Goal: Task Accomplishment & Management: Use online tool/utility

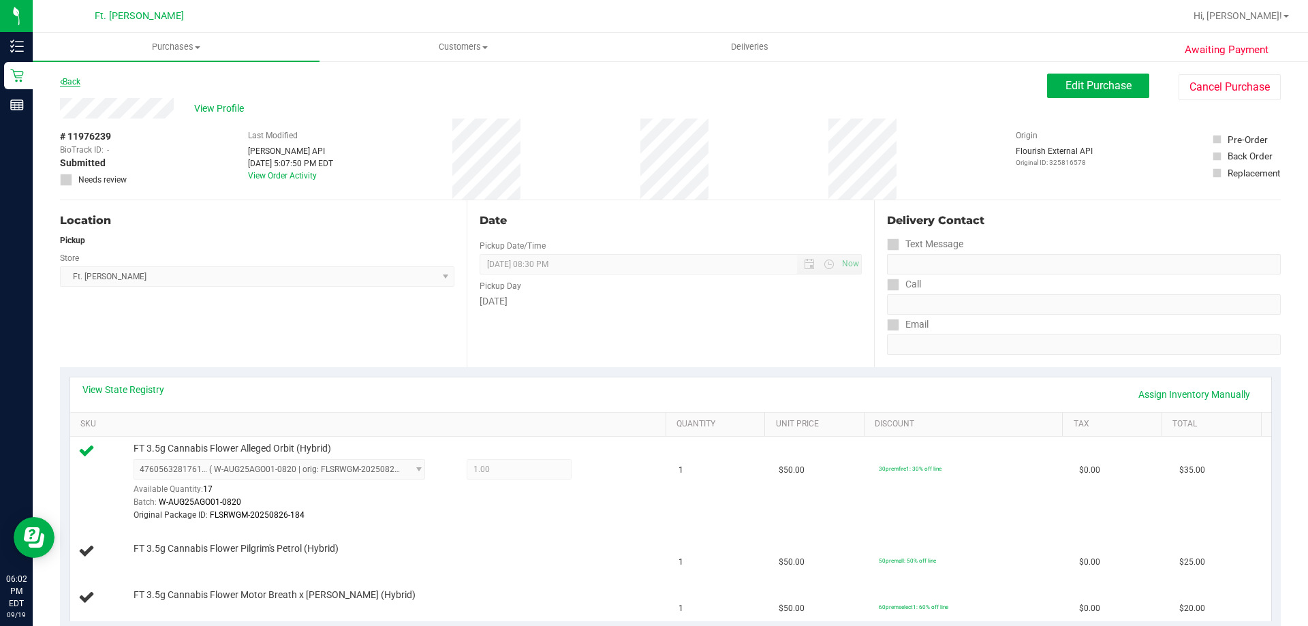
click at [69, 80] on link "Back" at bounding box center [70, 82] width 20 height 10
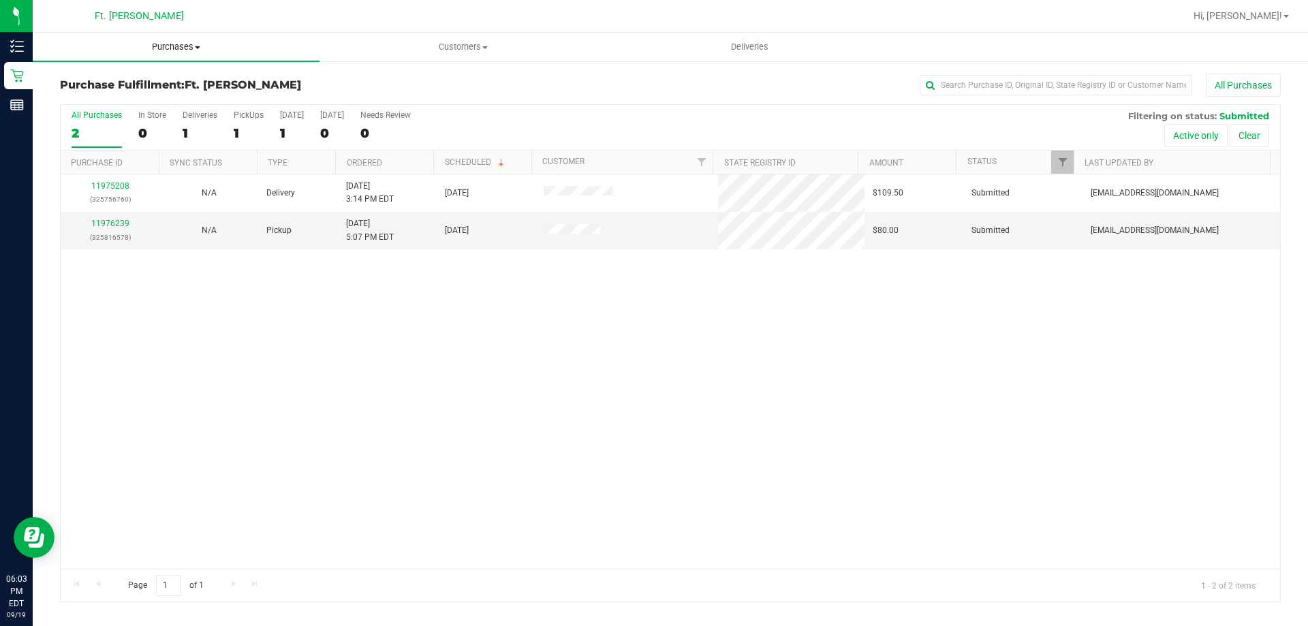
click at [184, 54] on uib-tab-heading "Purchases Summary of purchases Fulfillment All purchases" at bounding box center [176, 47] width 287 height 29
click at [166, 99] on li "Fulfillment" at bounding box center [176, 99] width 287 height 16
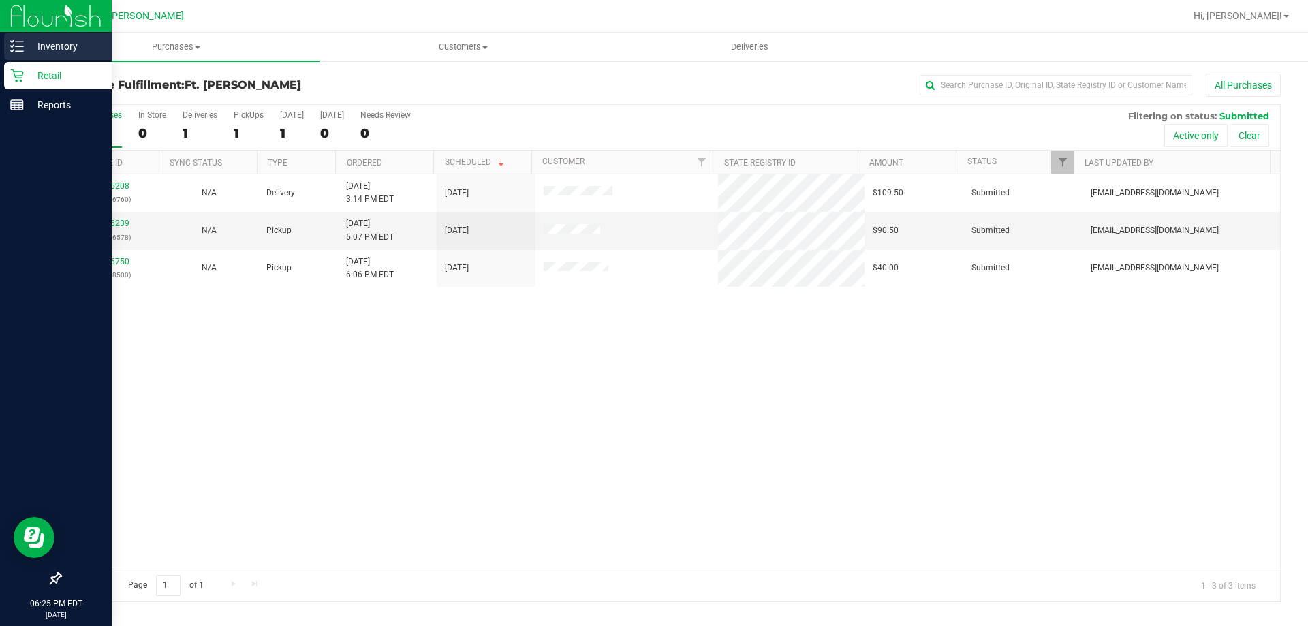
click at [18, 48] on icon at bounding box center [17, 47] width 14 height 14
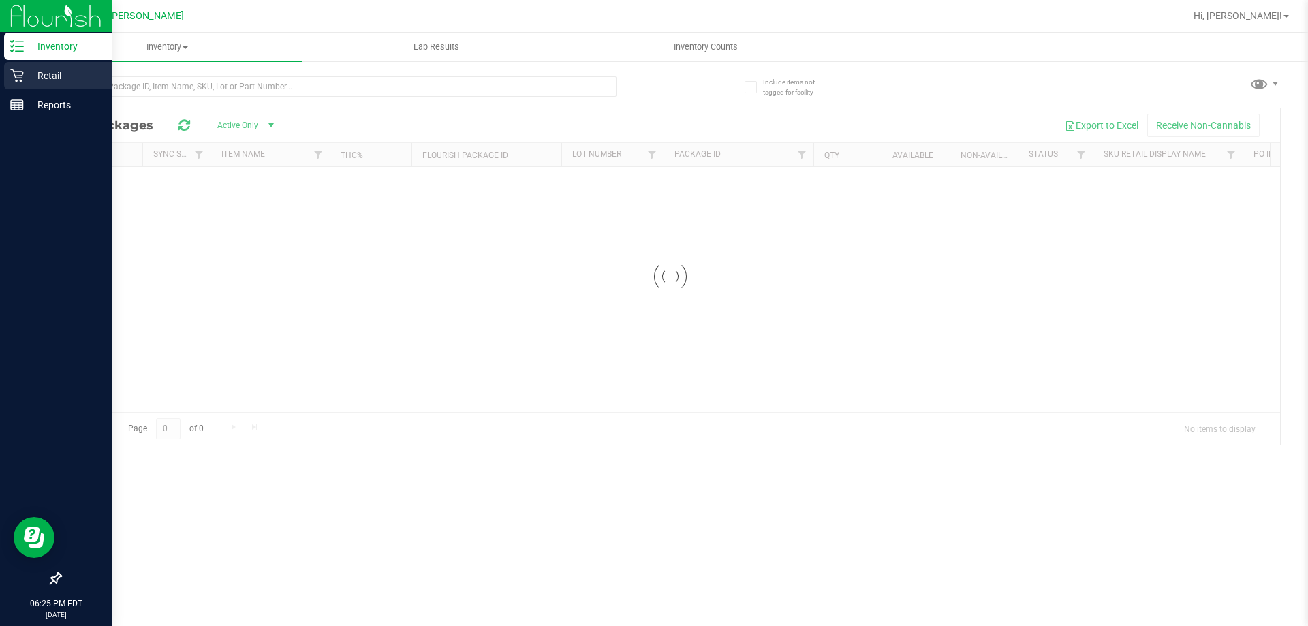
click at [54, 84] on div "Retail" at bounding box center [58, 75] width 108 height 27
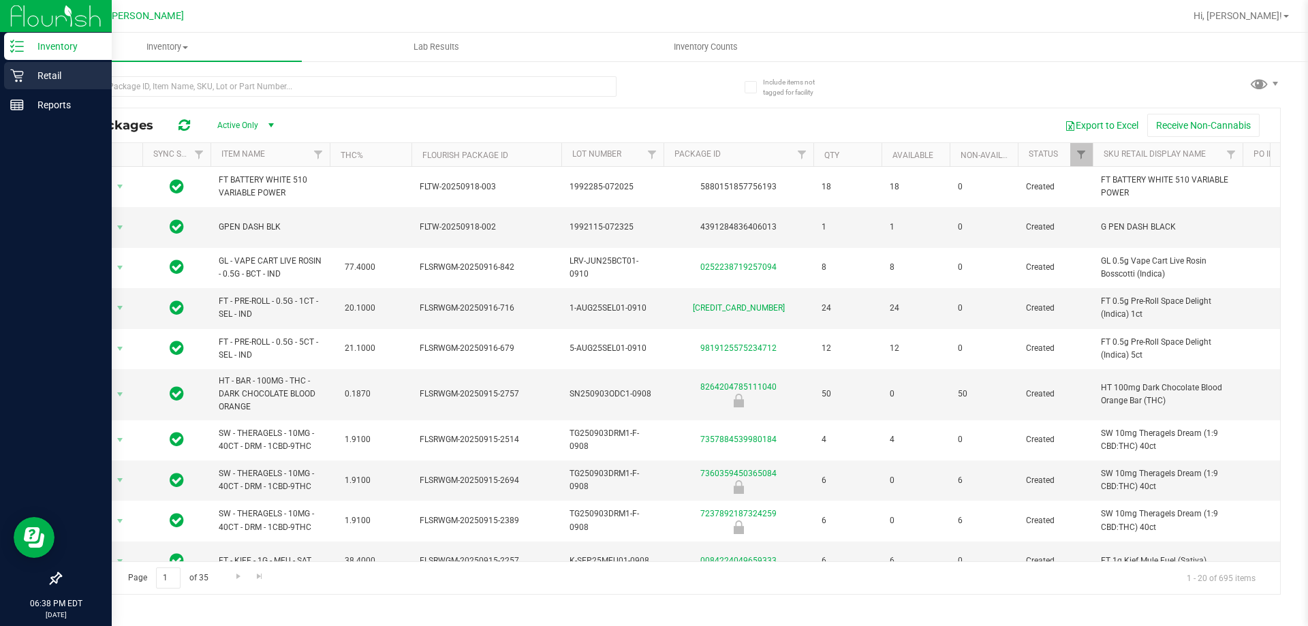
click at [27, 80] on p "Retail" at bounding box center [65, 75] width 82 height 16
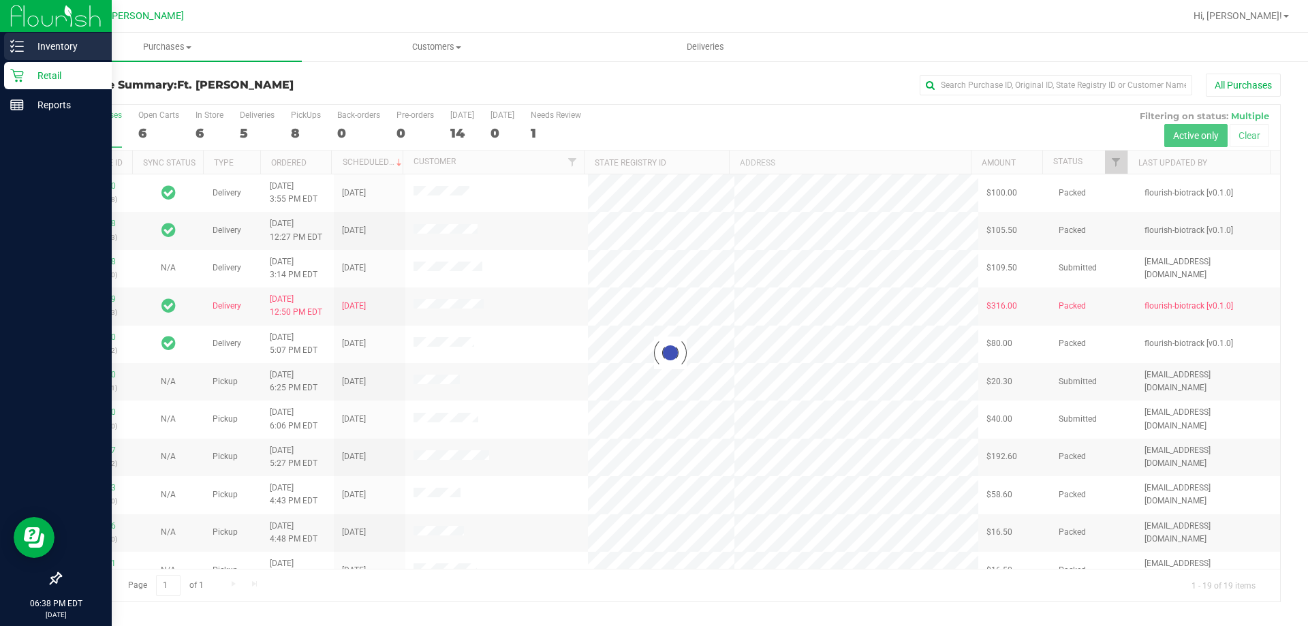
click at [18, 42] on line at bounding box center [19, 42] width 7 height 0
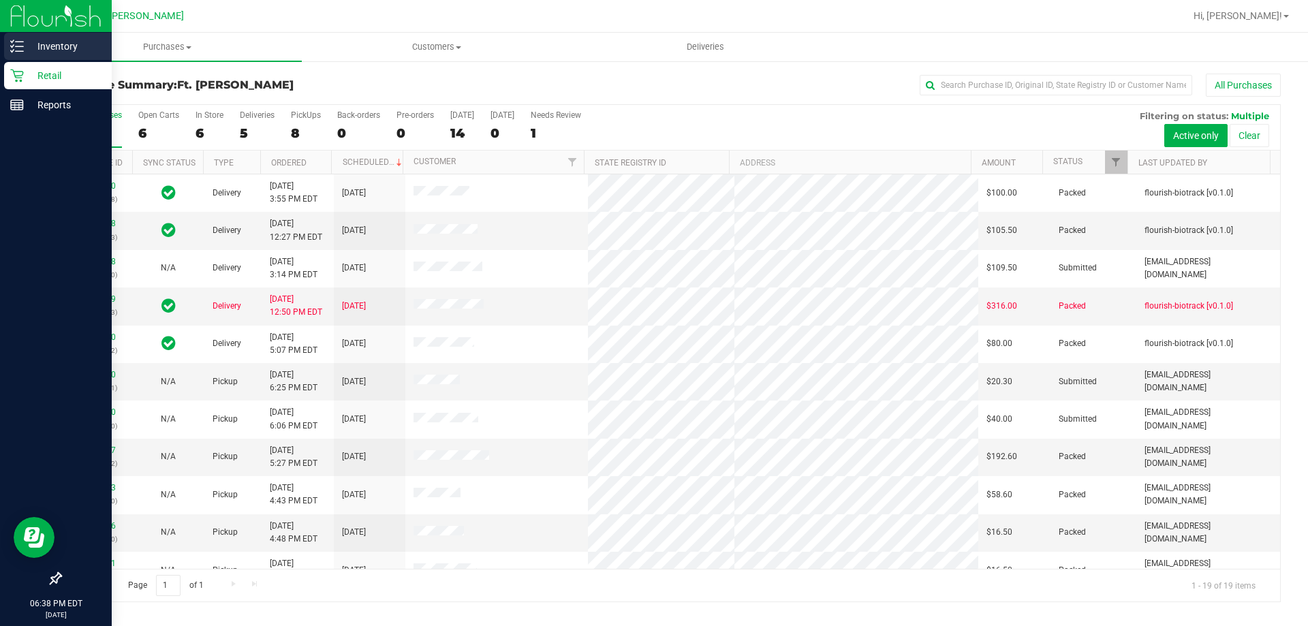
click at [44, 37] on div "Inventory" at bounding box center [58, 46] width 108 height 27
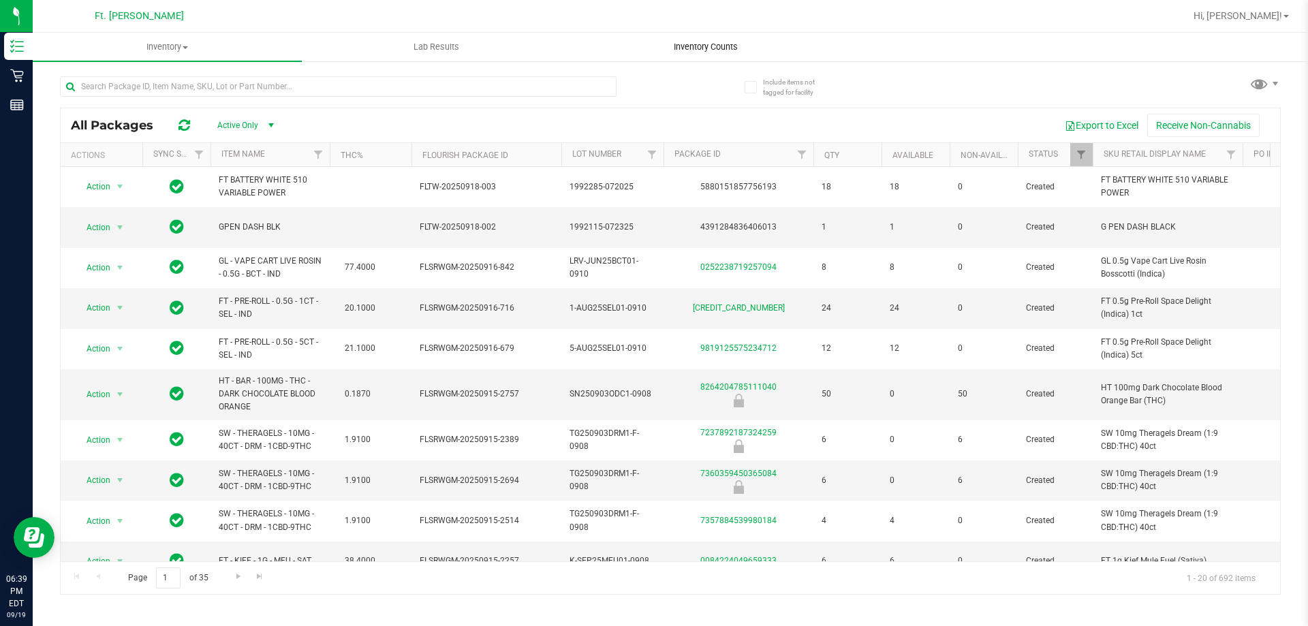
click at [702, 51] on span "Inventory Counts" at bounding box center [705, 47] width 101 height 12
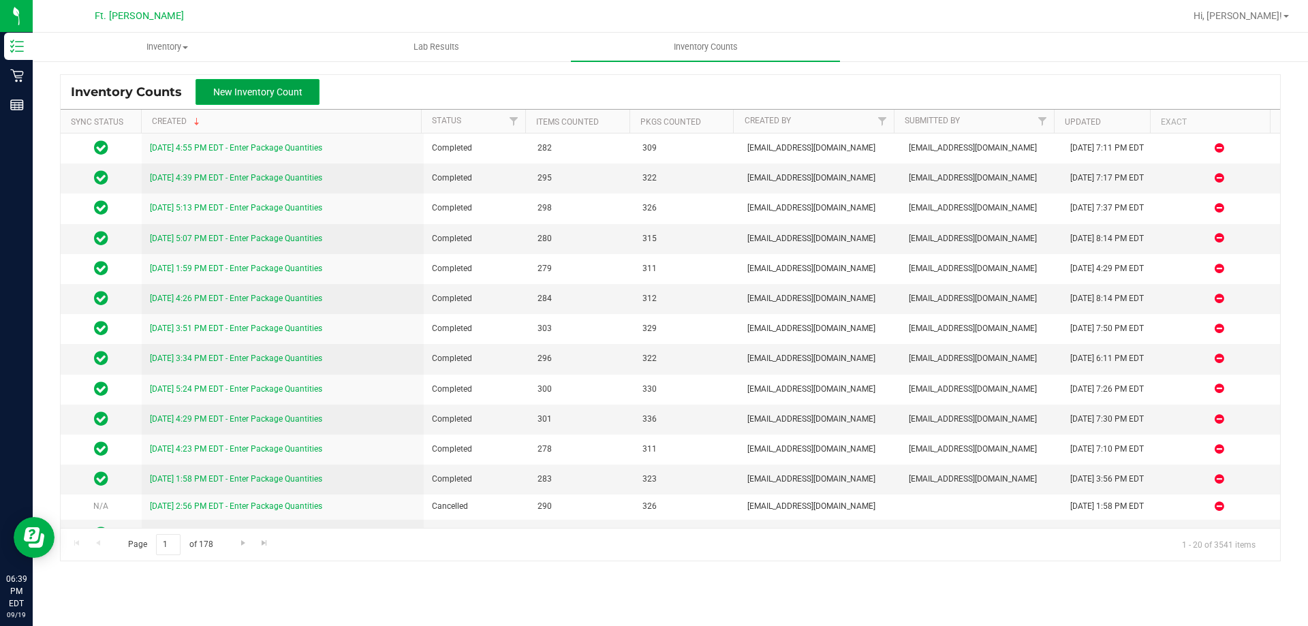
click at [259, 92] on span "New Inventory Count" at bounding box center [257, 92] width 89 height 11
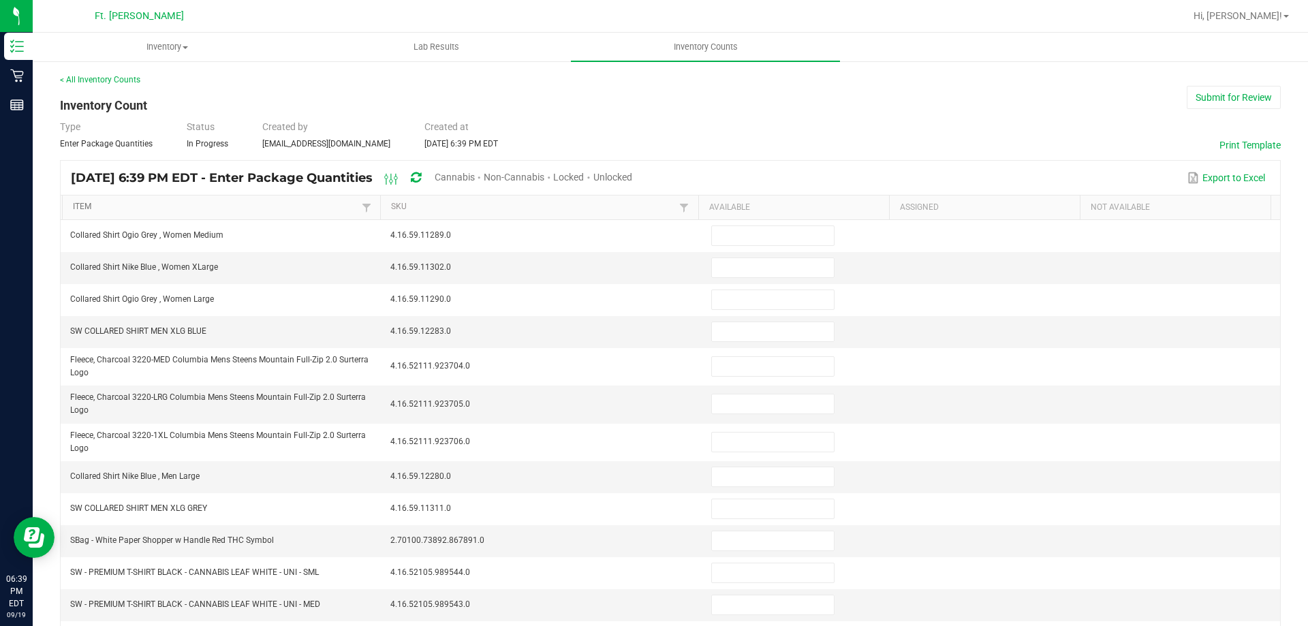
click at [281, 211] on link "Item" at bounding box center [215, 207] width 285 height 11
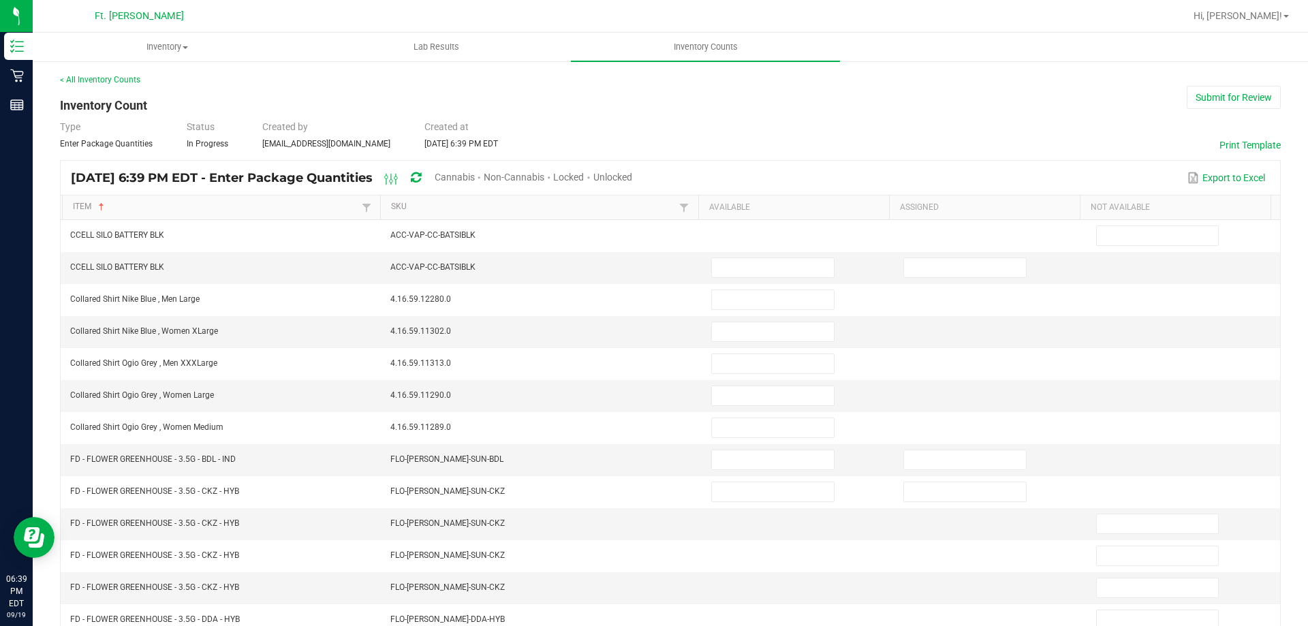
click at [475, 176] on span "Cannabis" at bounding box center [455, 177] width 40 height 11
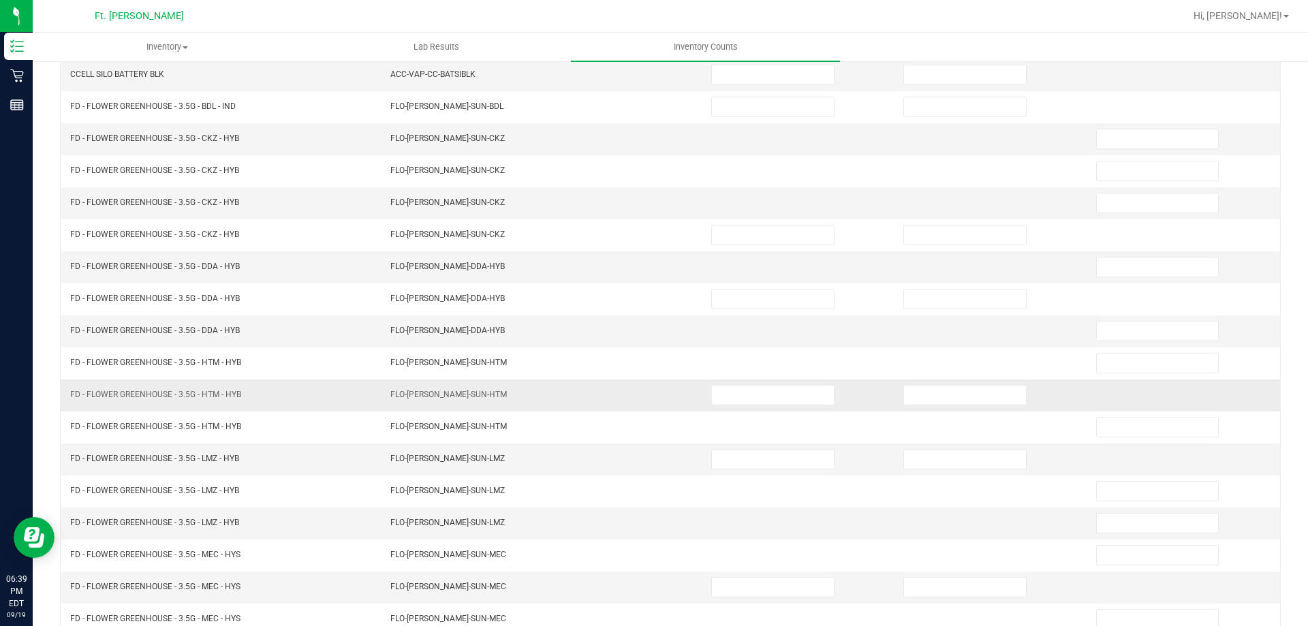
scroll to position [283, 0]
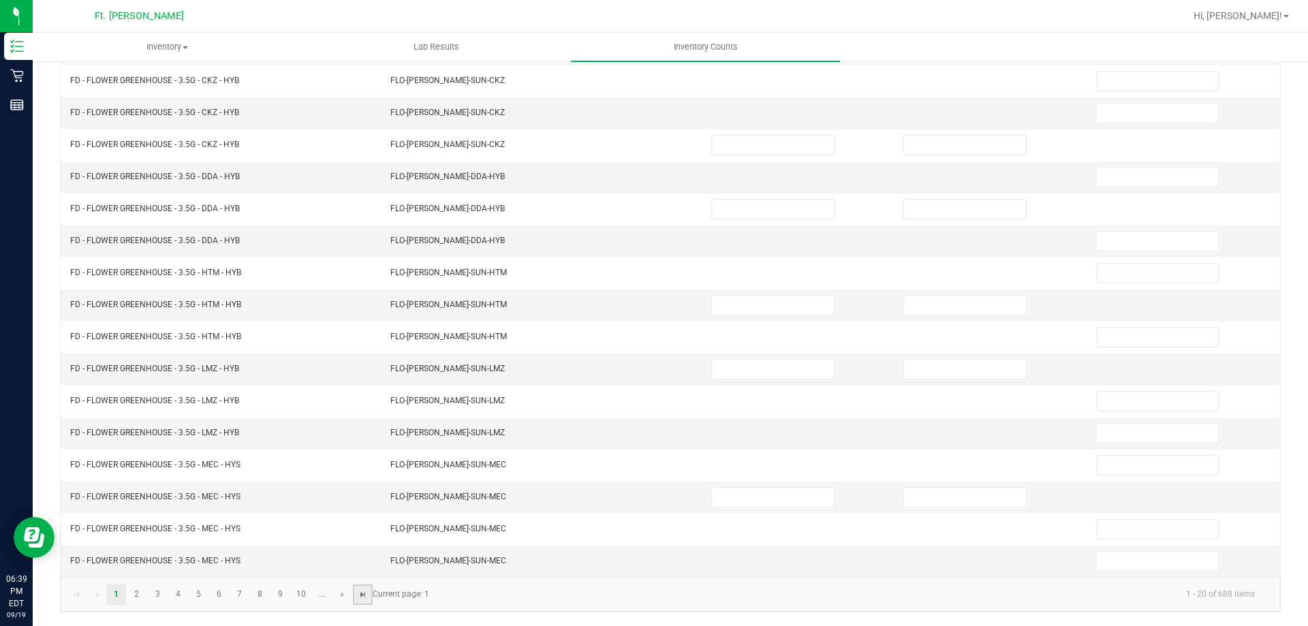
click at [358, 593] on span "Go to the last page" at bounding box center [363, 594] width 11 height 11
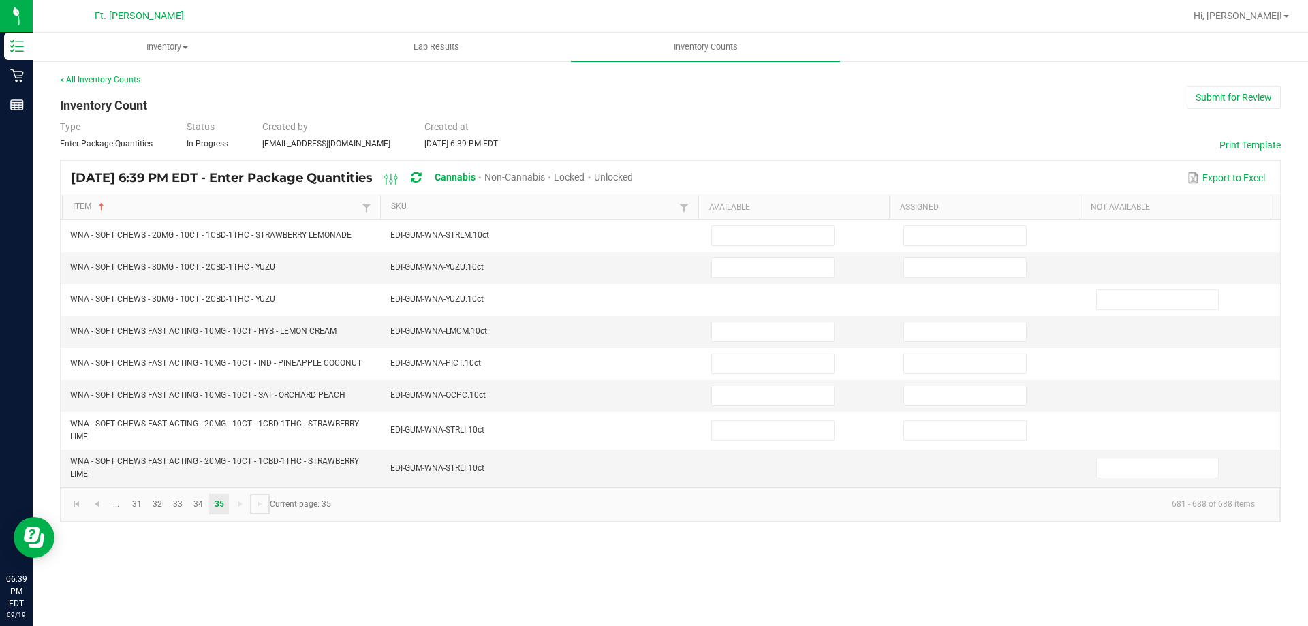
scroll to position [0, 0]
click at [77, 503] on span "Go to the first page" at bounding box center [77, 504] width 11 height 11
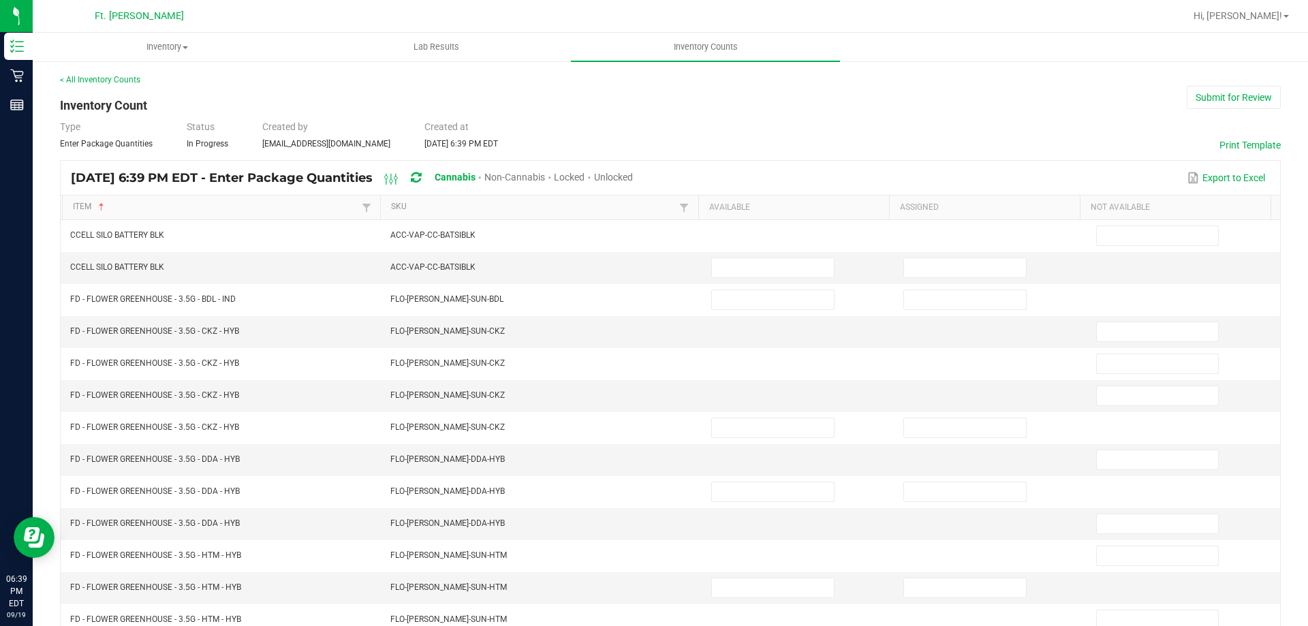
click at [633, 174] on span "Unlocked" at bounding box center [613, 177] width 39 height 11
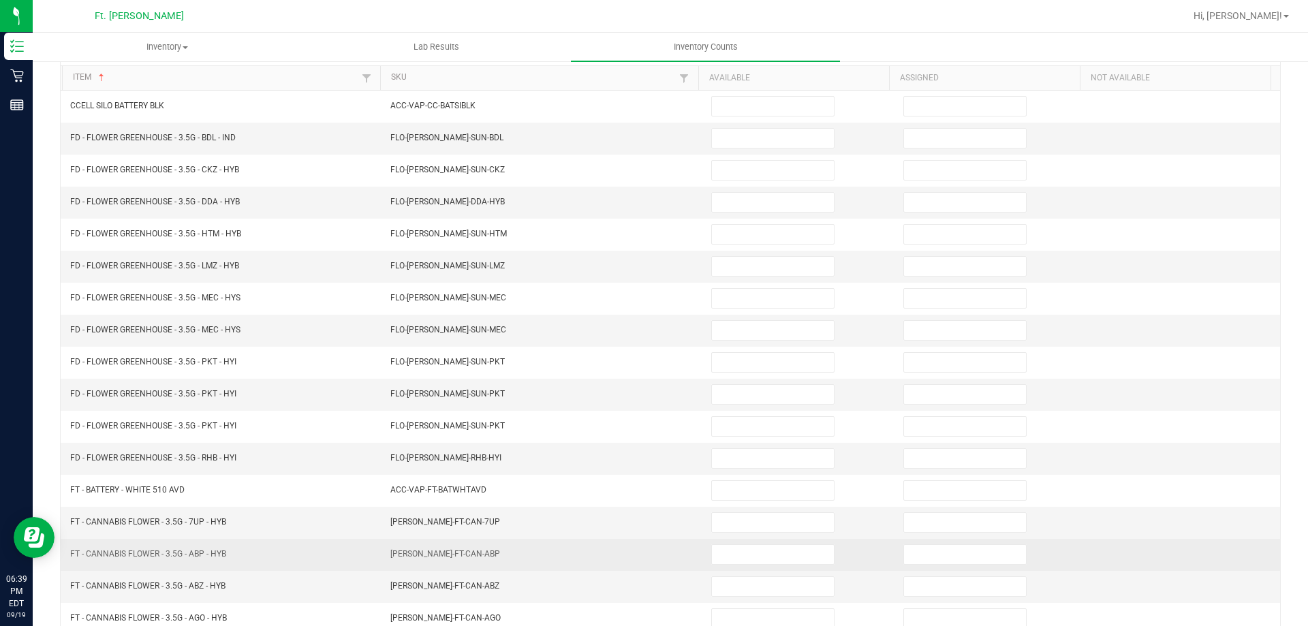
scroll to position [283, 0]
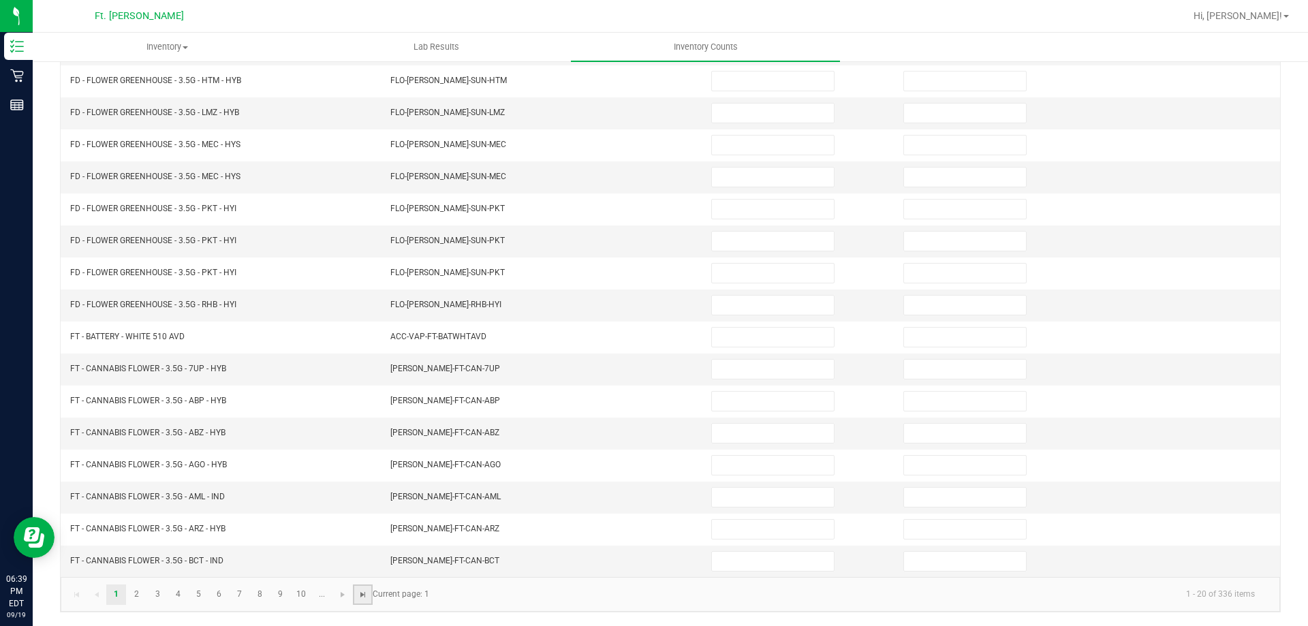
click at [360, 594] on span "Go to the last page" at bounding box center [363, 594] width 11 height 11
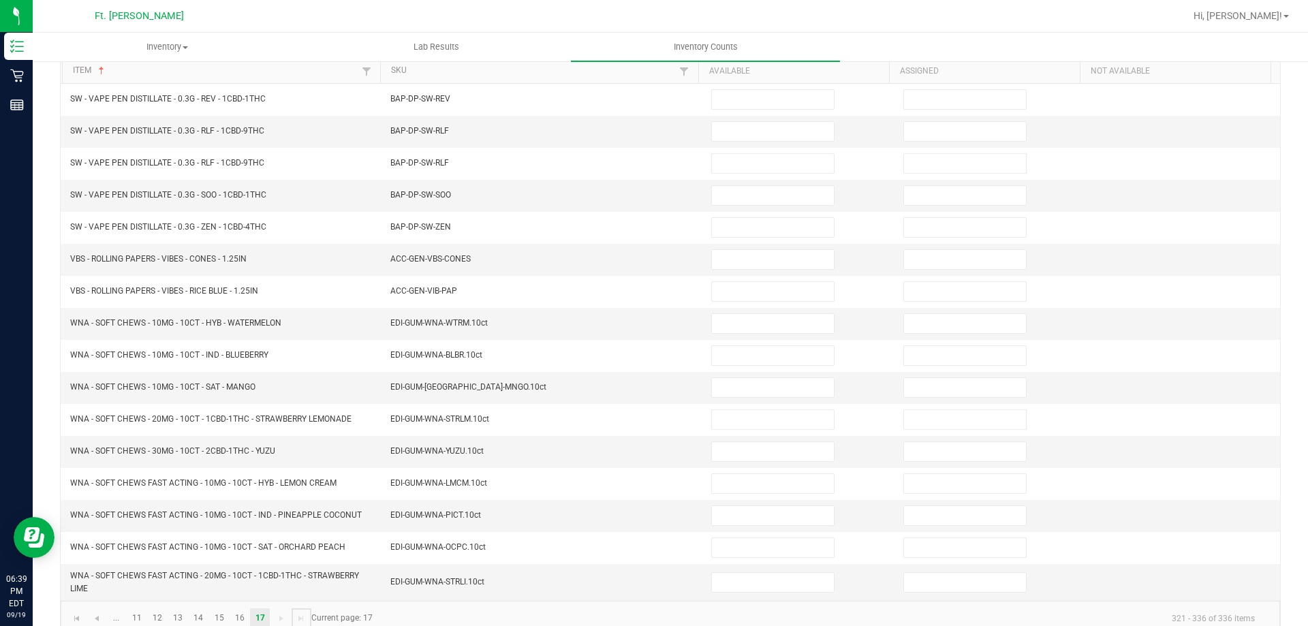
scroll to position [161, 0]
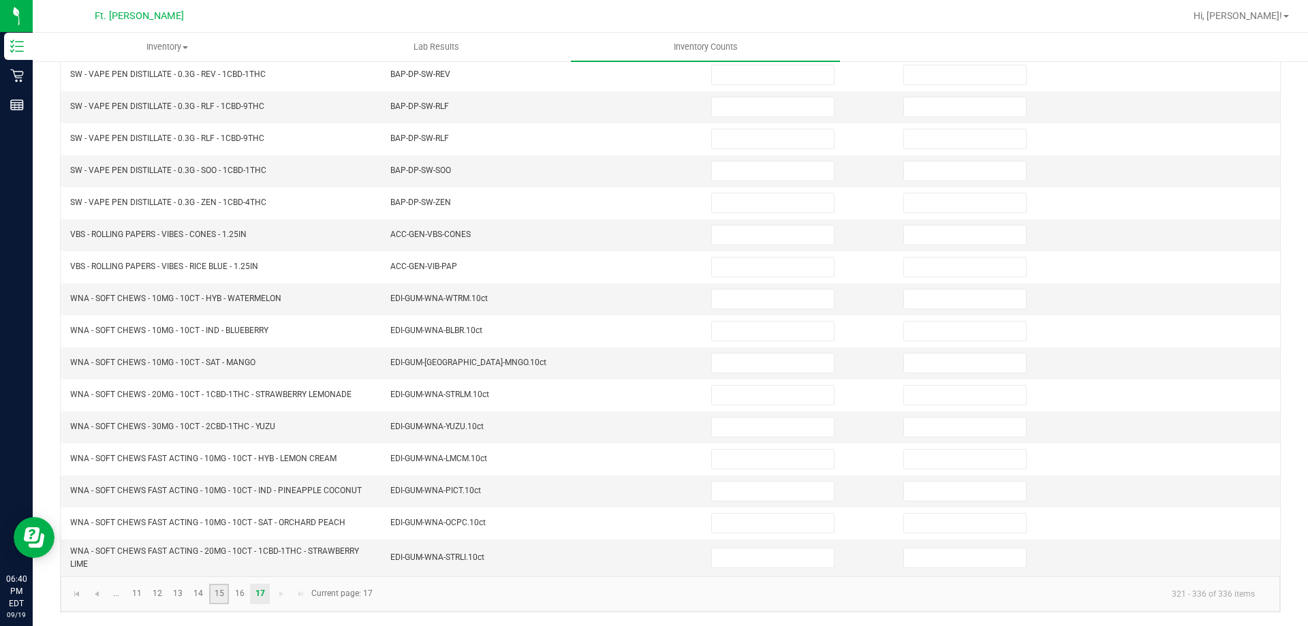
click at [221, 585] on link "15" at bounding box center [219, 594] width 20 height 20
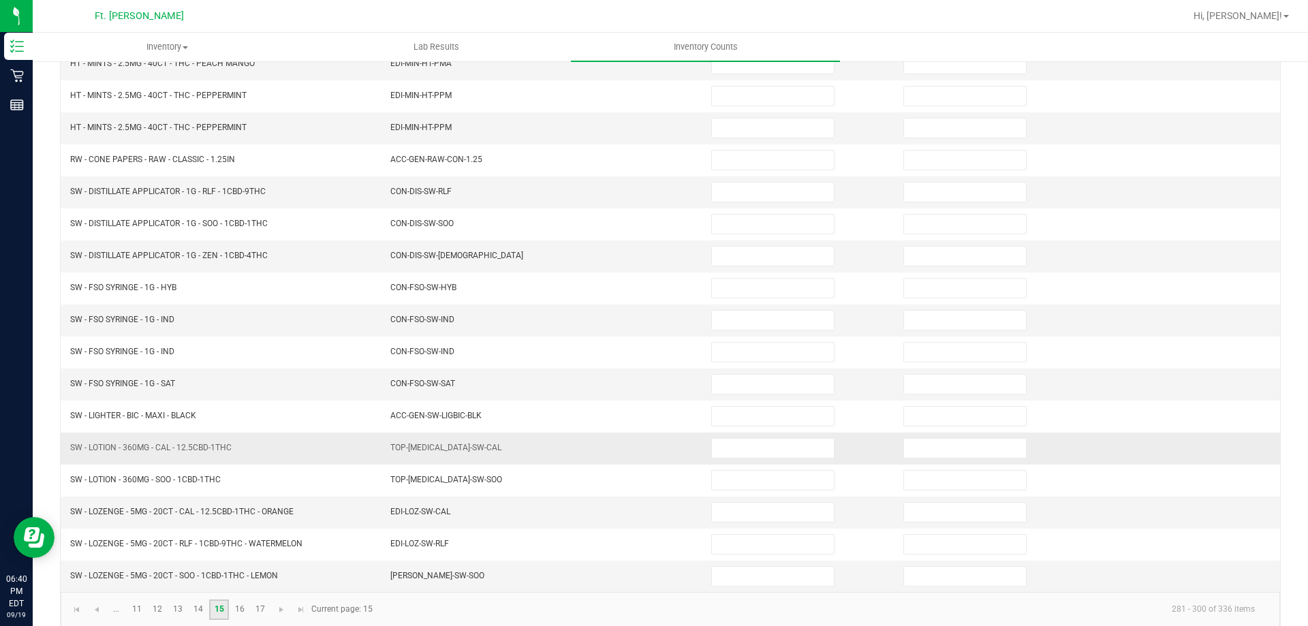
scroll to position [283, 0]
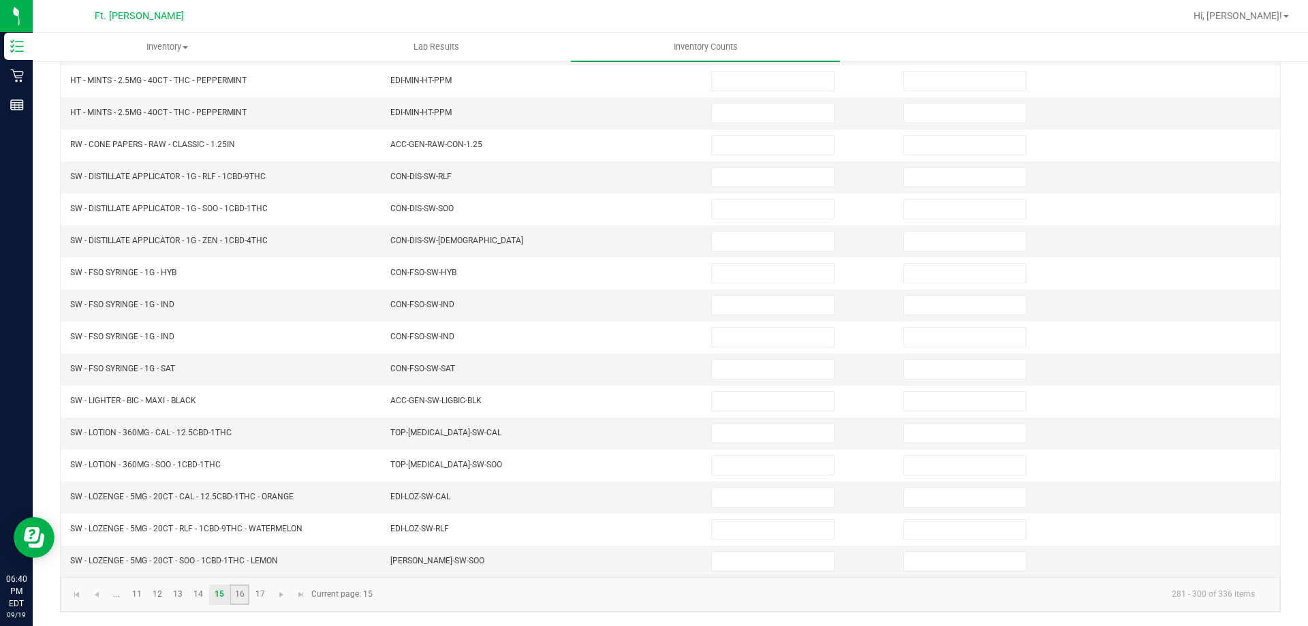
click at [241, 591] on link "16" at bounding box center [240, 595] width 20 height 20
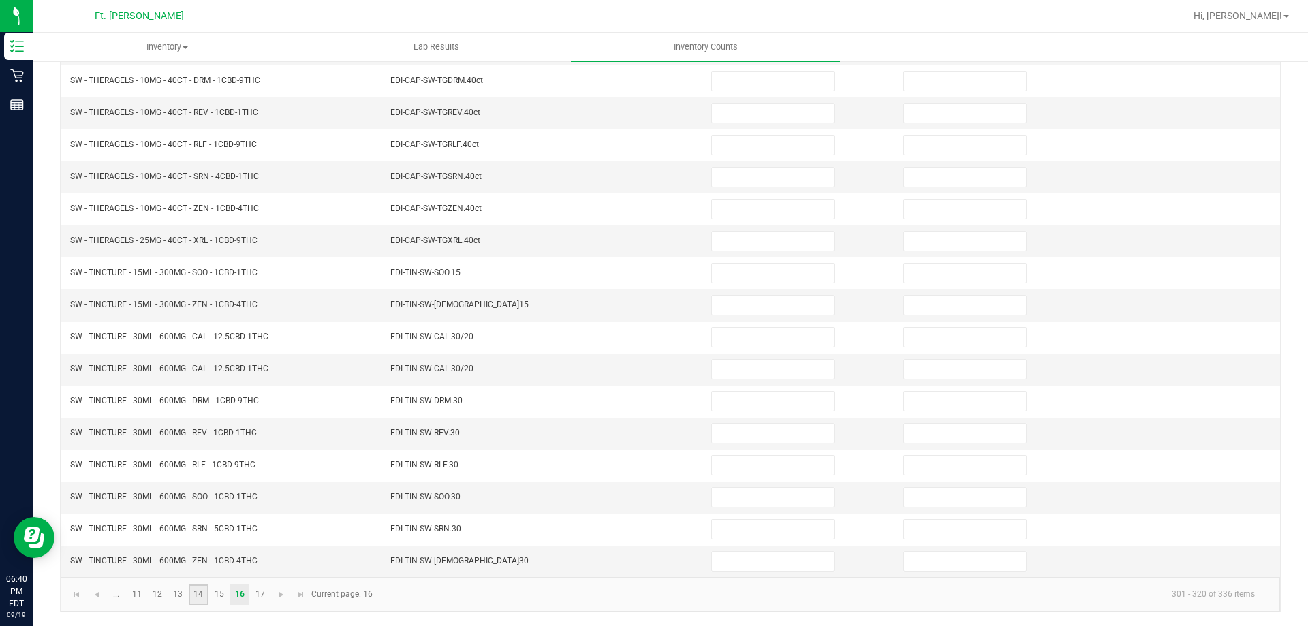
click at [206, 588] on link "14" at bounding box center [199, 595] width 20 height 20
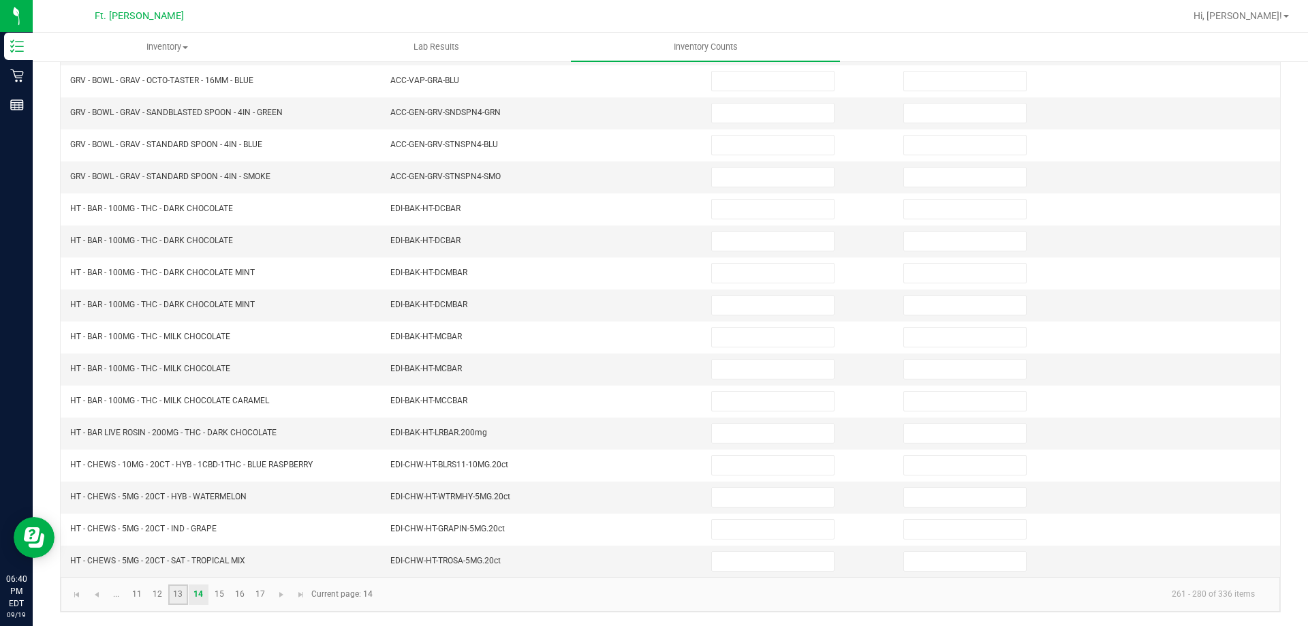
click at [185, 597] on link "13" at bounding box center [178, 595] width 20 height 20
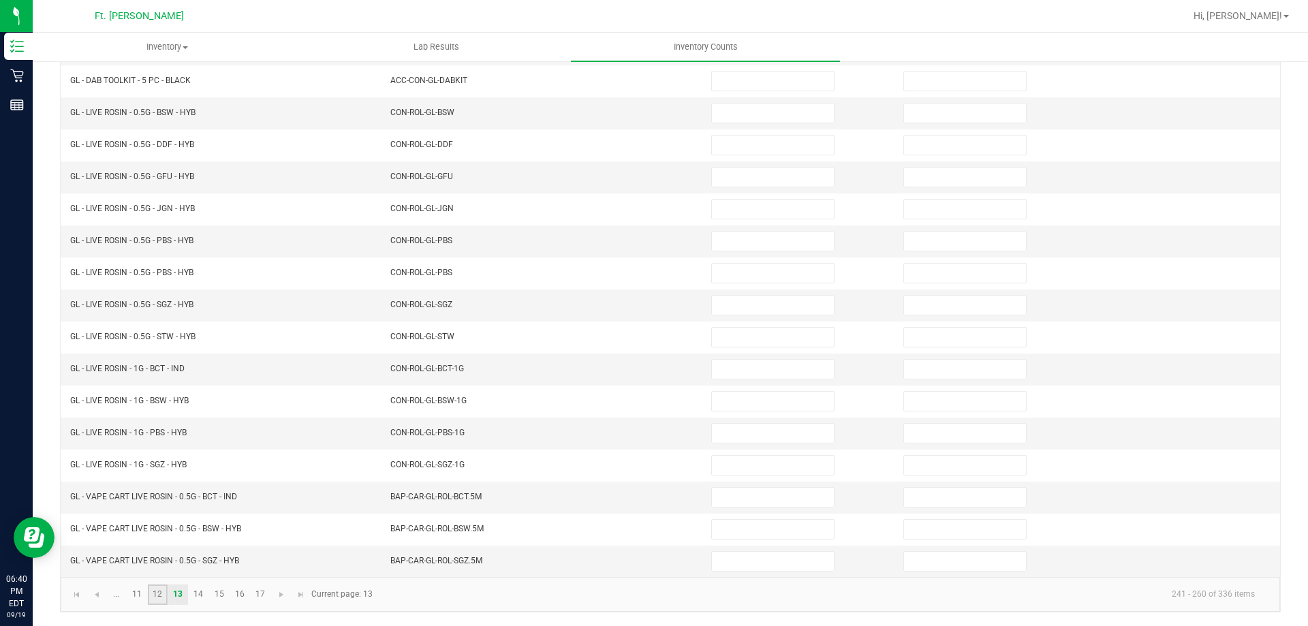
click at [161, 595] on link "12" at bounding box center [158, 595] width 20 height 20
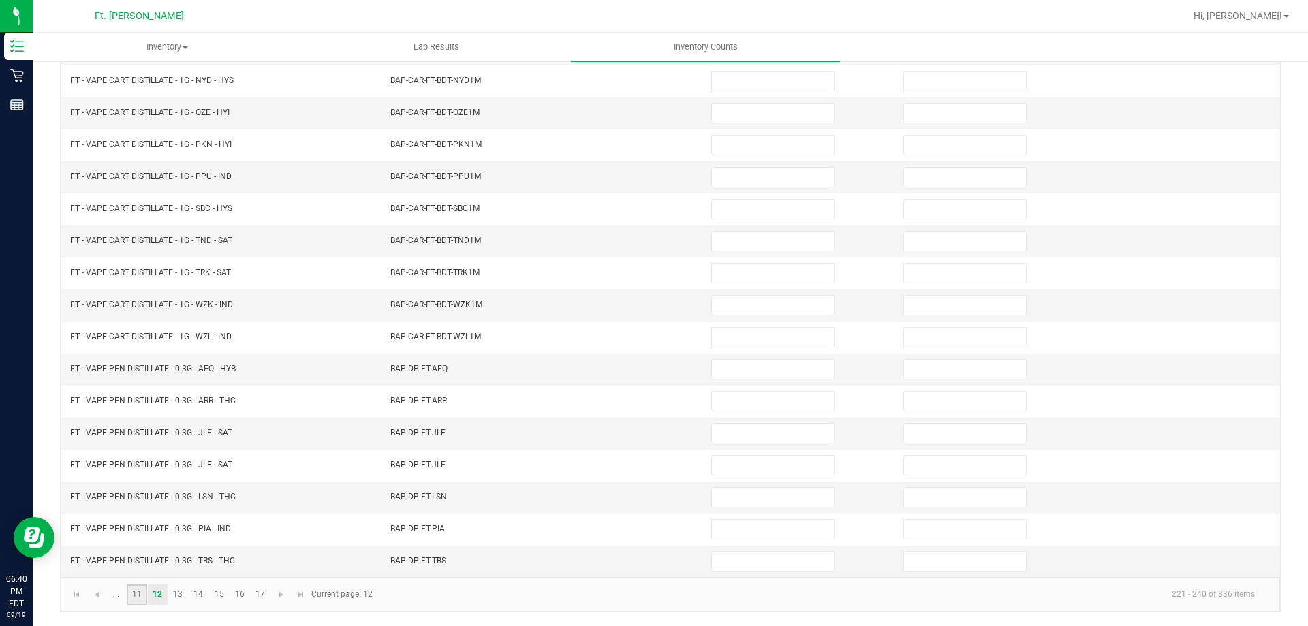
click at [144, 594] on link "11" at bounding box center [137, 595] width 20 height 20
click at [95, 596] on span "Go to the previous page" at bounding box center [96, 594] width 11 height 11
click at [293, 599] on link "10" at bounding box center [302, 595] width 20 height 20
click at [281, 595] on link "9" at bounding box center [280, 595] width 20 height 20
click at [250, 595] on link "8" at bounding box center [260, 595] width 20 height 20
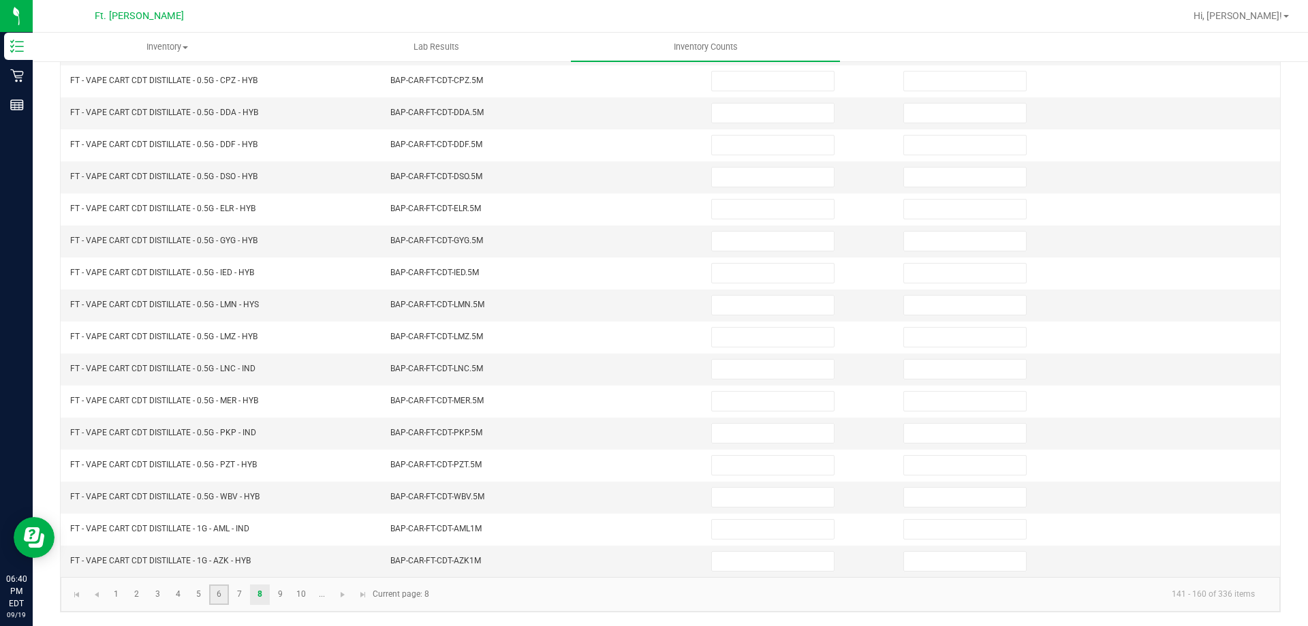
click at [225, 595] on link "6" at bounding box center [219, 595] width 20 height 20
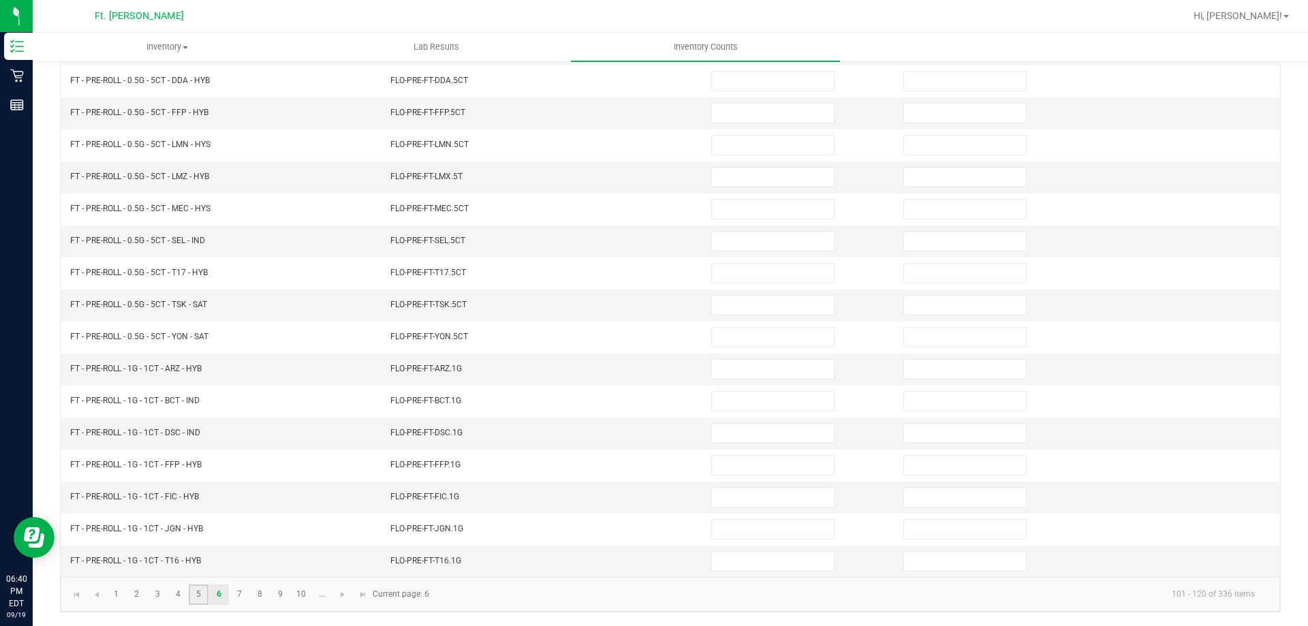
click at [201, 598] on link "5" at bounding box center [199, 595] width 20 height 20
click at [181, 598] on link "4" at bounding box center [178, 595] width 20 height 20
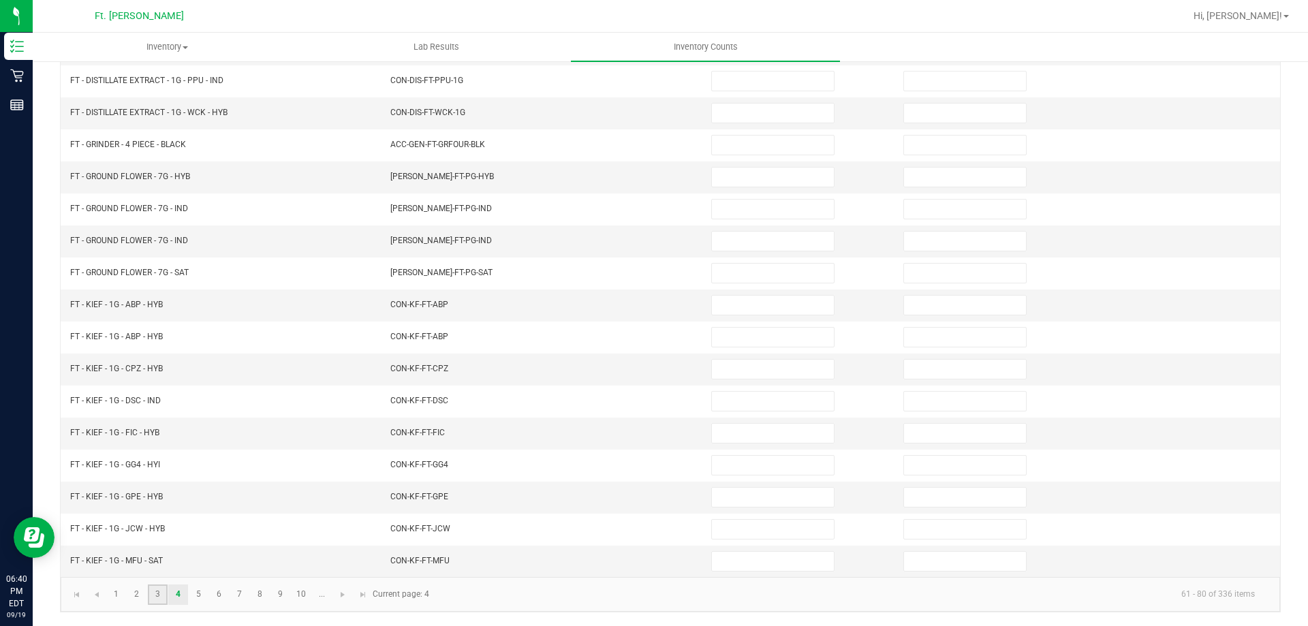
click at [160, 597] on link "3" at bounding box center [158, 595] width 20 height 20
click at [137, 599] on link "2" at bounding box center [137, 595] width 20 height 20
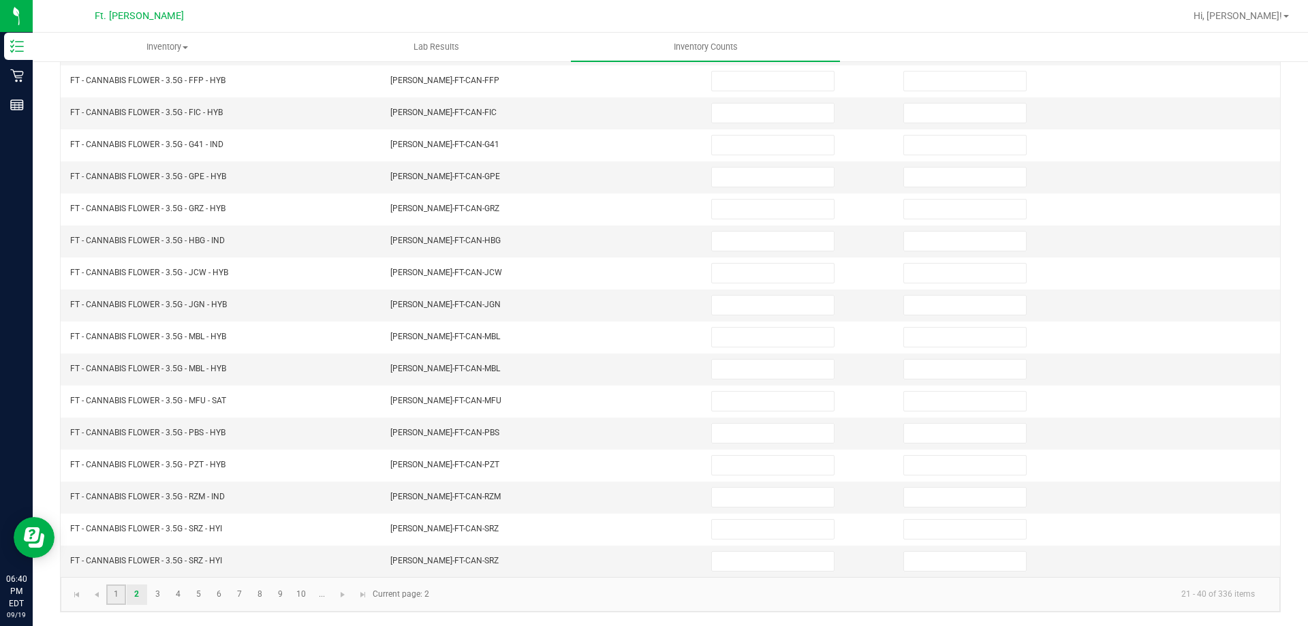
click at [122, 599] on link "1" at bounding box center [116, 595] width 20 height 20
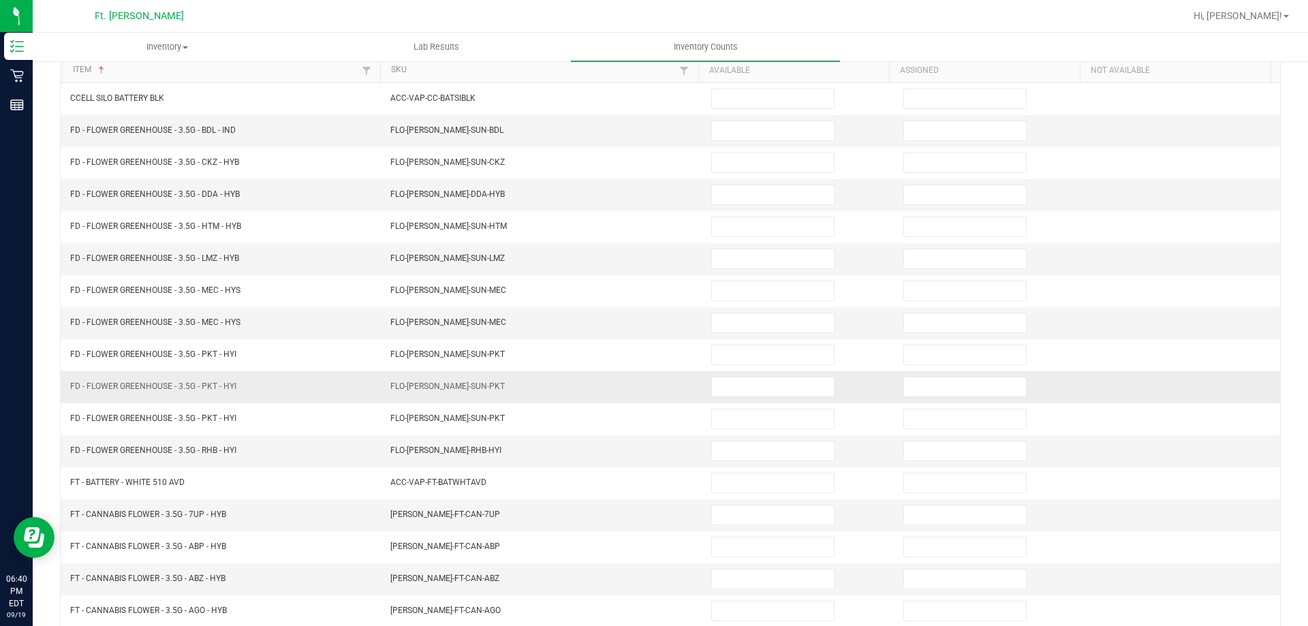
scroll to position [146, 0]
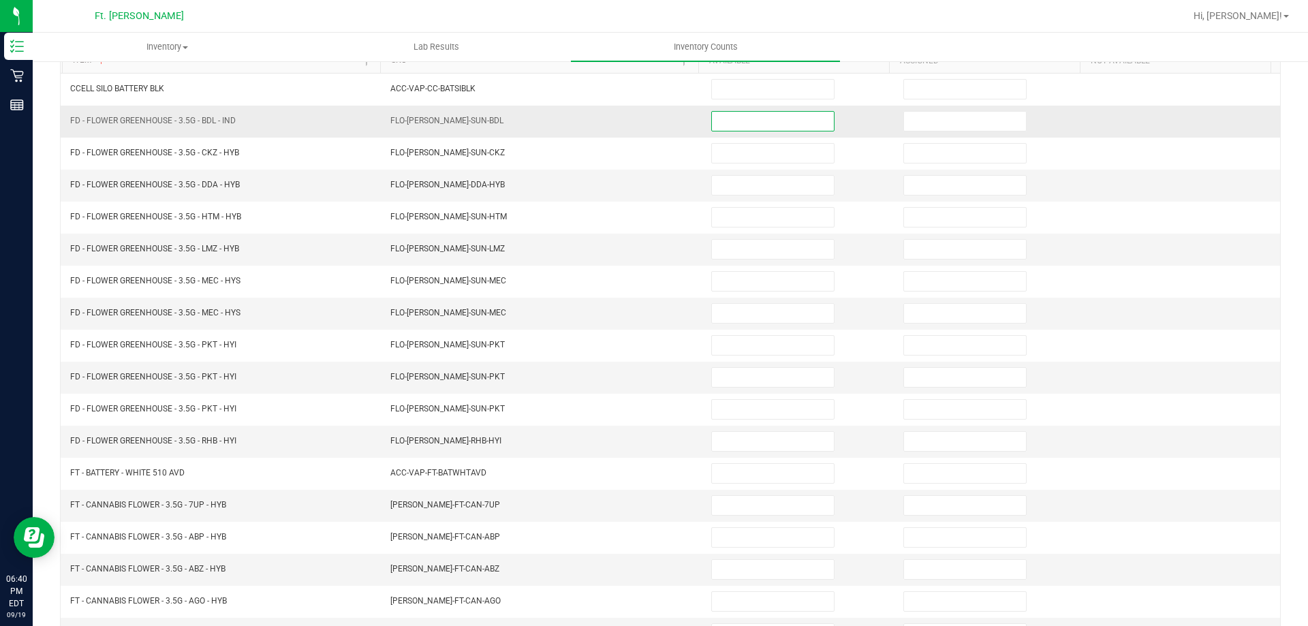
click at [732, 120] on input at bounding box center [773, 121] width 122 height 19
type input "8"
type input "0"
type input "3"
type input "0"
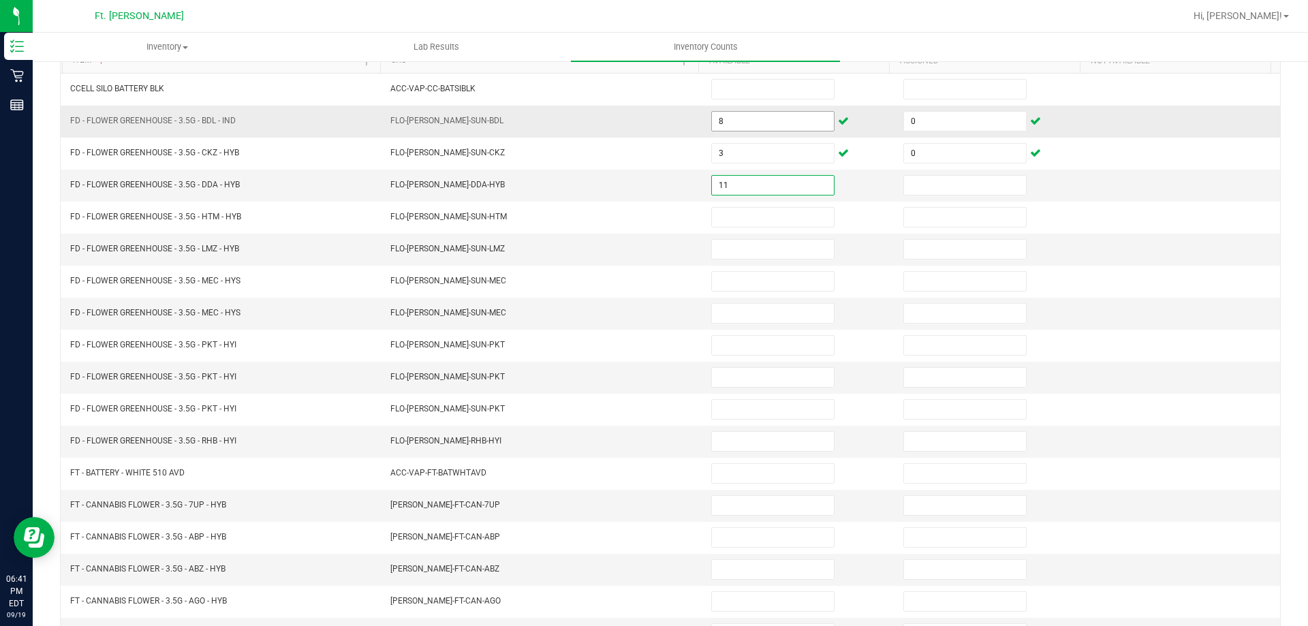
type input "11"
type input "0"
type input "6"
type input "0"
type input "16"
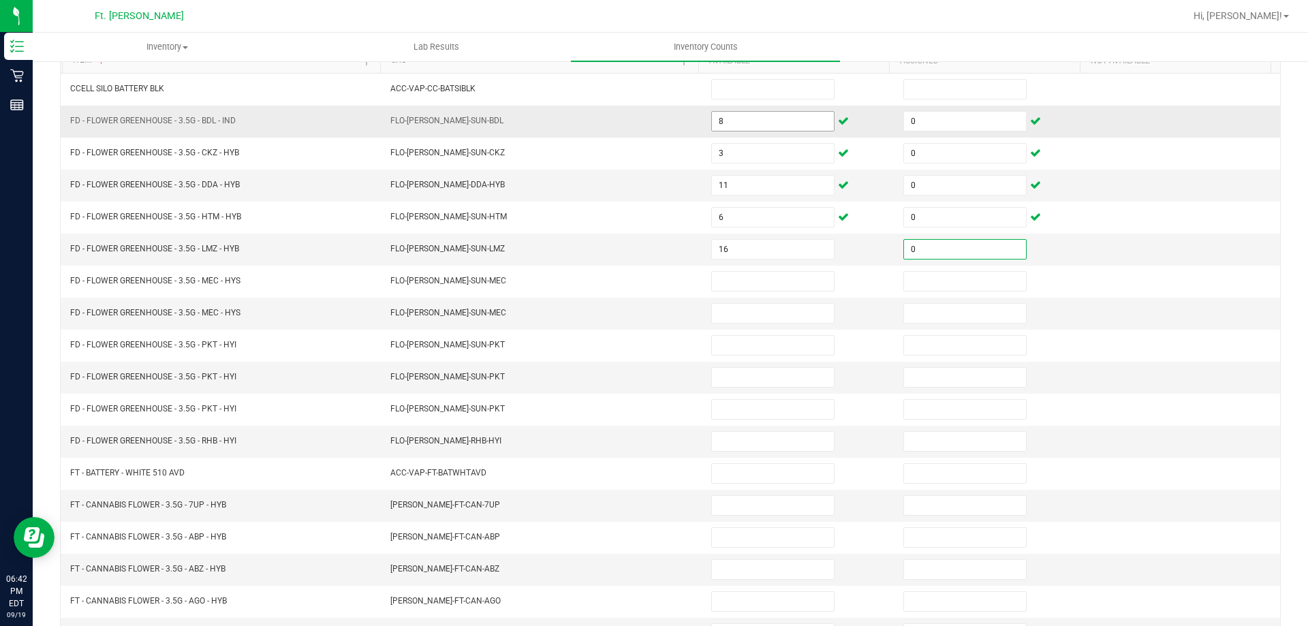
type input "0"
type input "4"
type input "0"
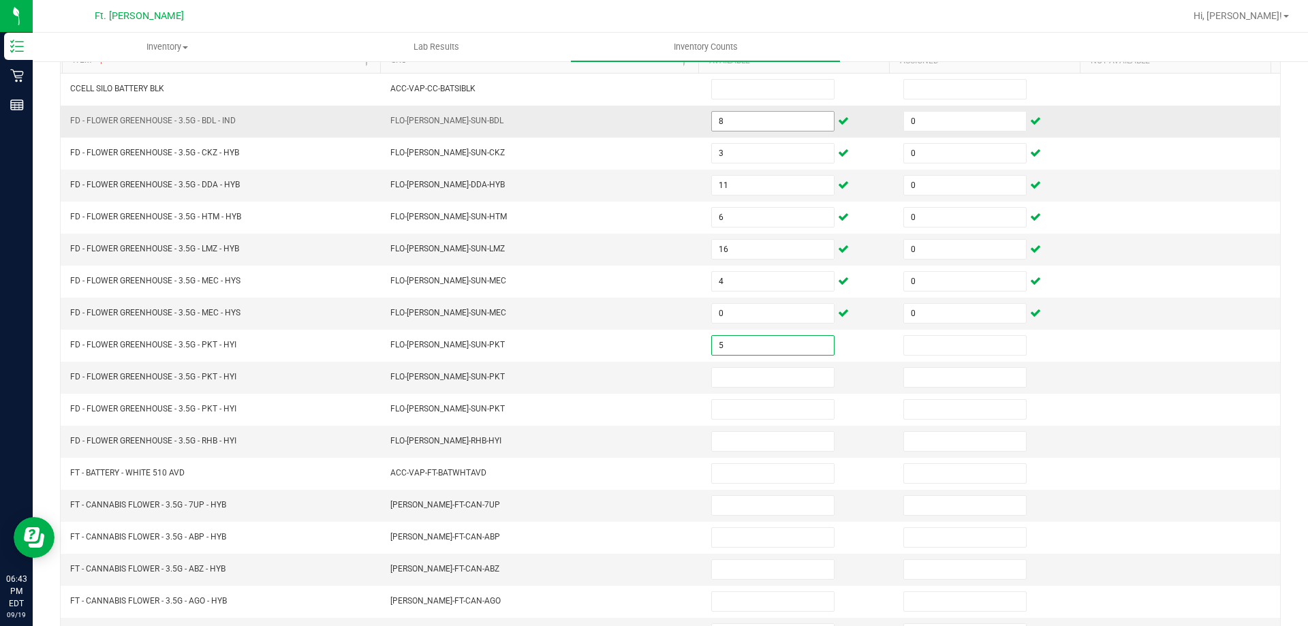
type input "5"
type input "0"
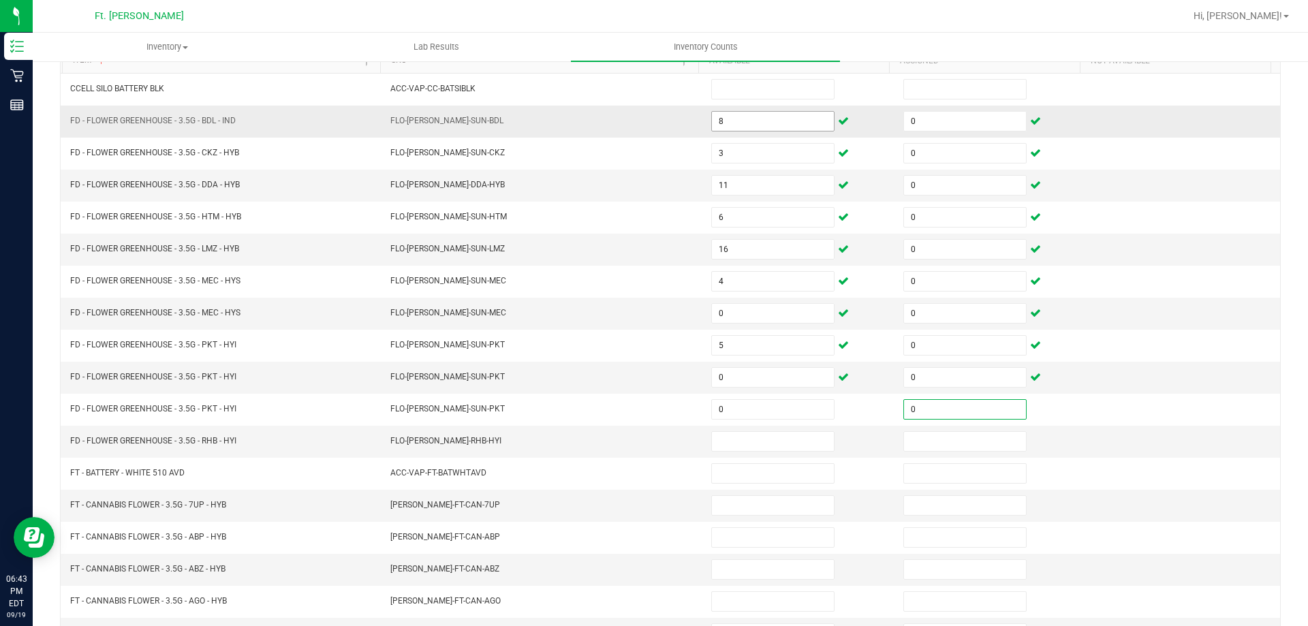
type input "0"
type input "13"
type input "0"
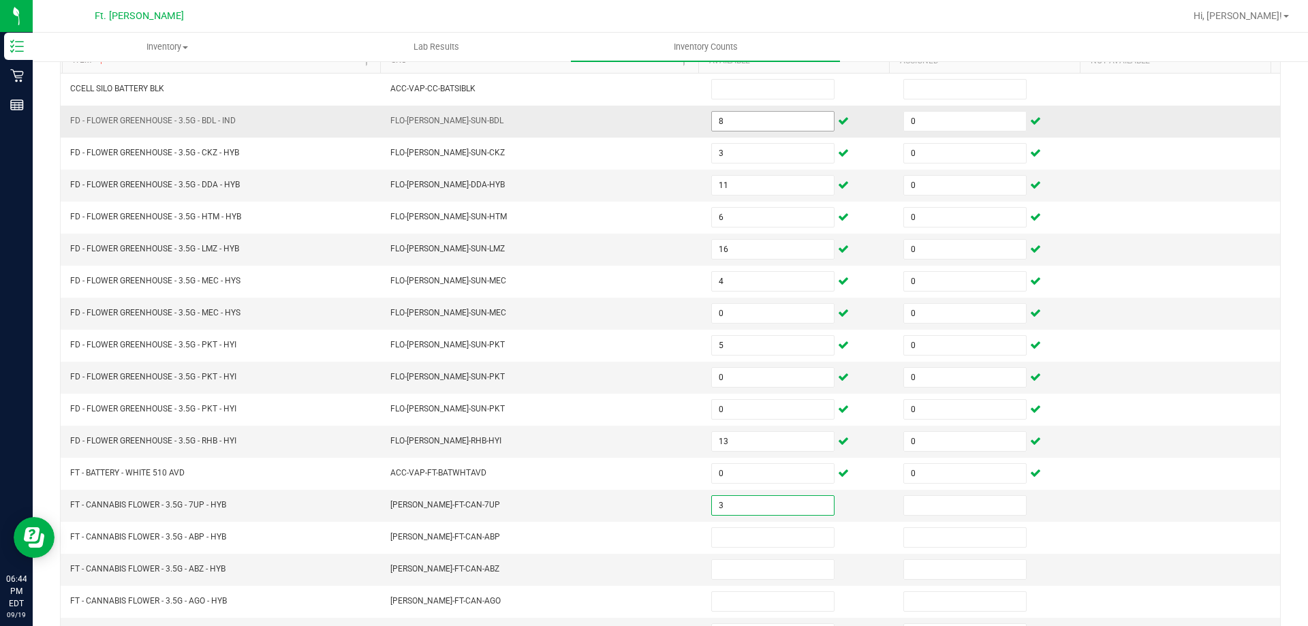
type input "3"
type input "0"
type input "8"
type input "0"
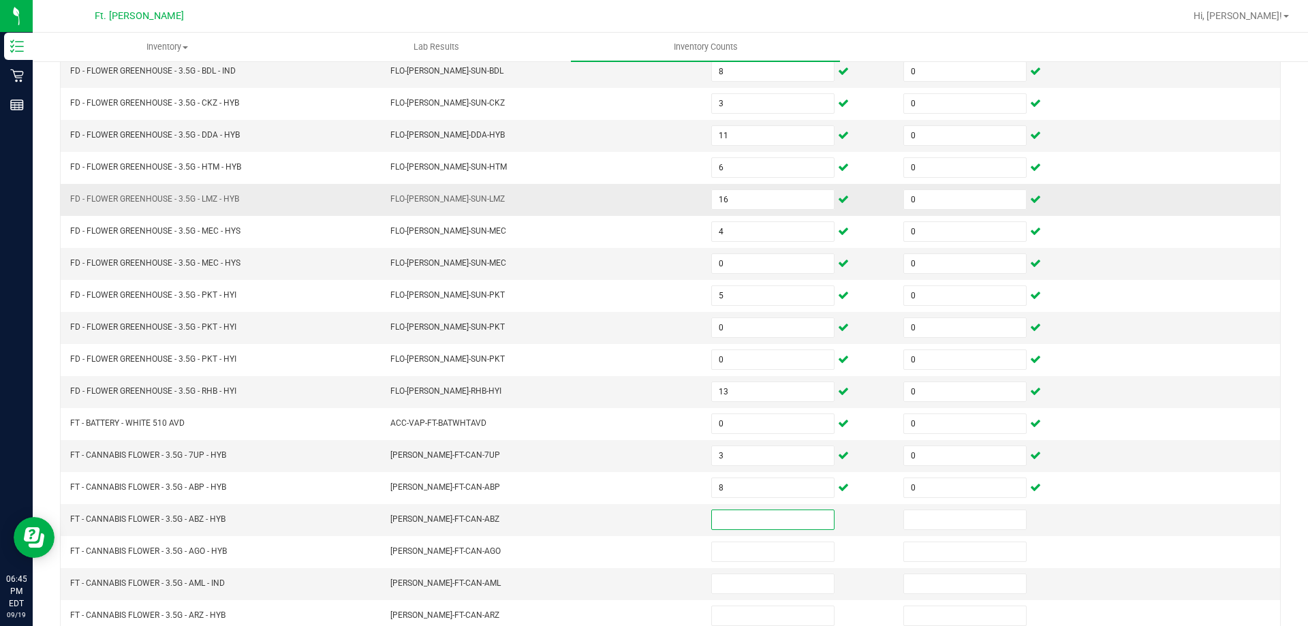
scroll to position [215, 0]
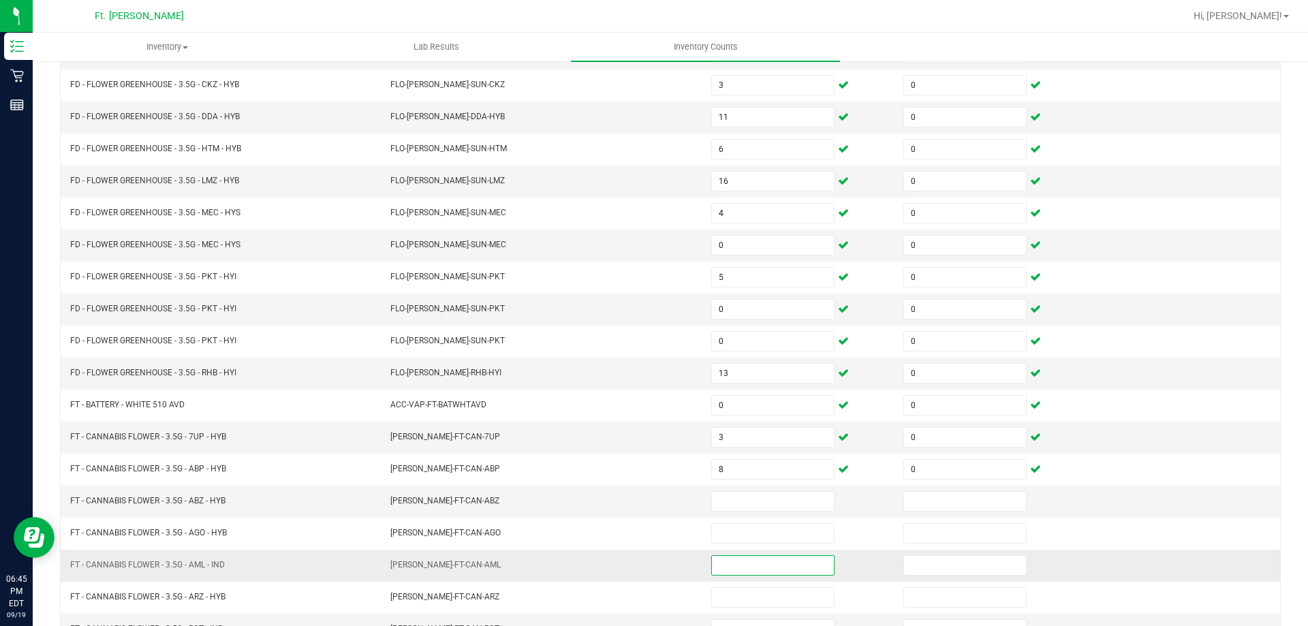
click at [727, 561] on input at bounding box center [773, 565] width 122 height 19
type input "20"
type input "0"
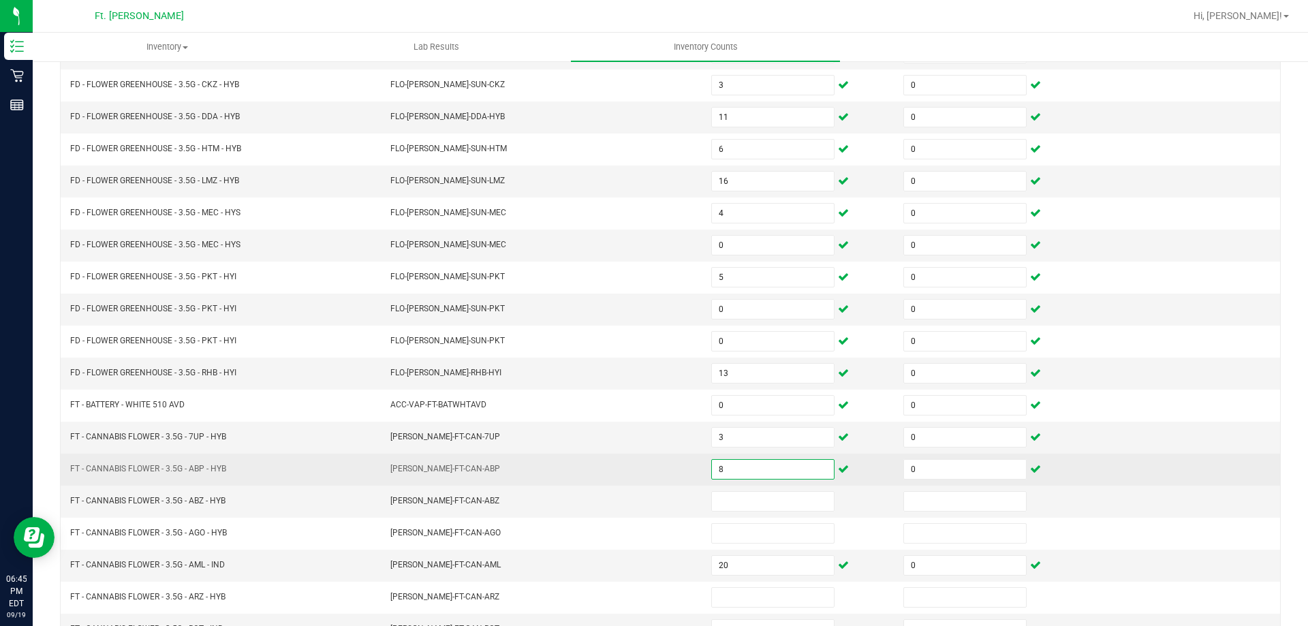
click at [737, 473] on input "8" at bounding box center [773, 469] width 122 height 19
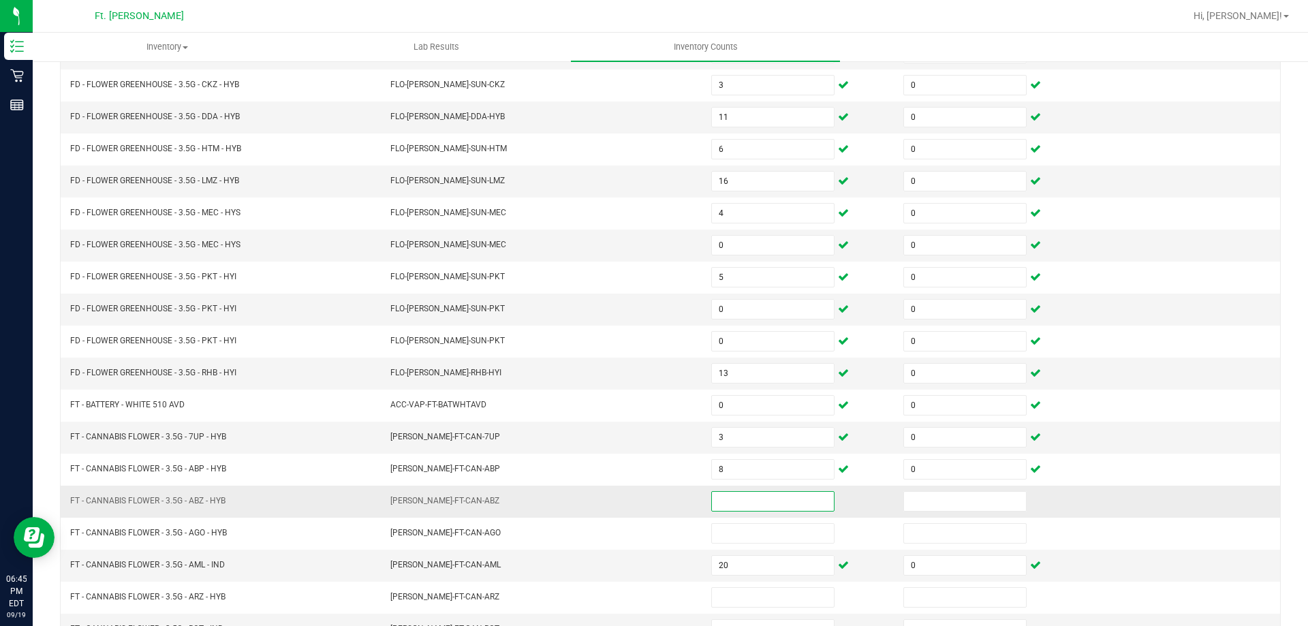
click at [728, 503] on input at bounding box center [773, 501] width 122 height 19
type input "11"
type input "0"
type input "16"
type input "0"
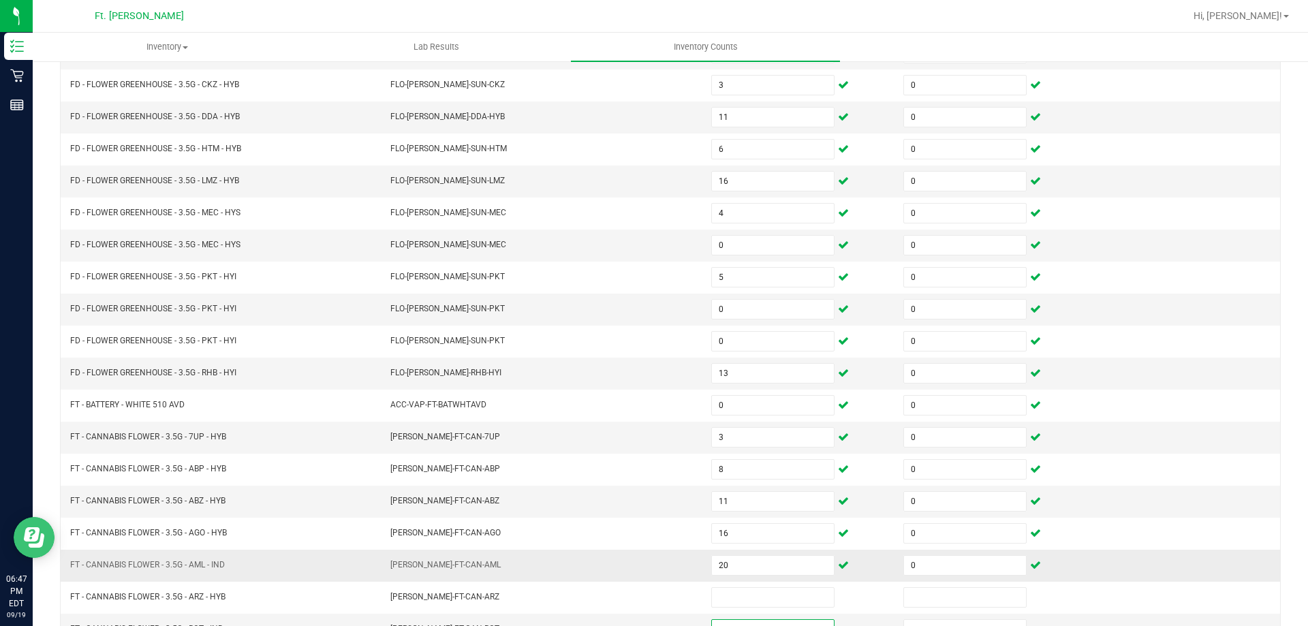
scroll to position [228, 0]
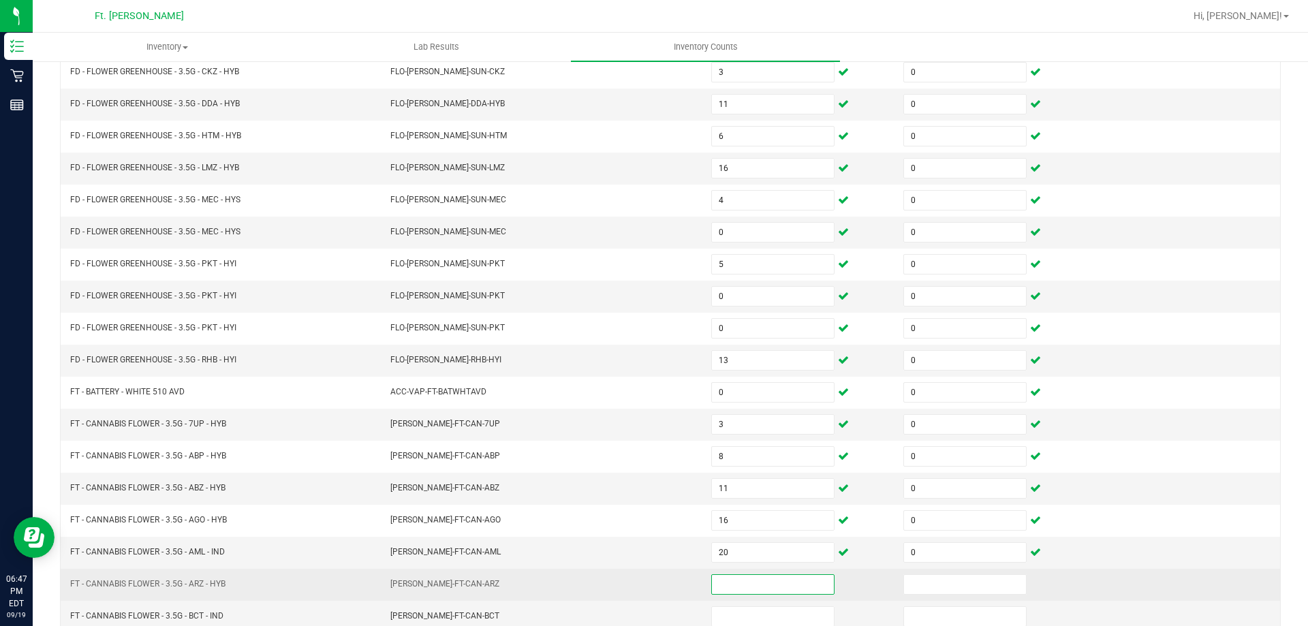
drag, startPoint x: 736, startPoint y: 582, endPoint x: 733, endPoint y: 570, distance: 12.7
click at [736, 582] on input at bounding box center [773, 584] width 122 height 19
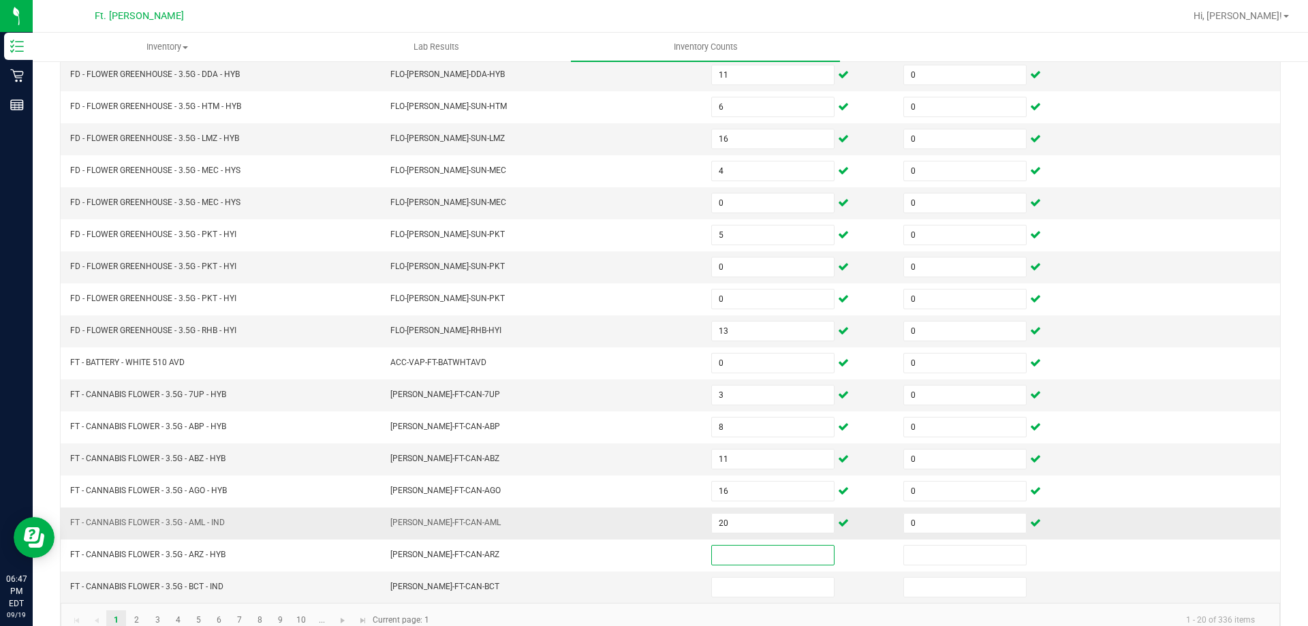
scroll to position [283, 0]
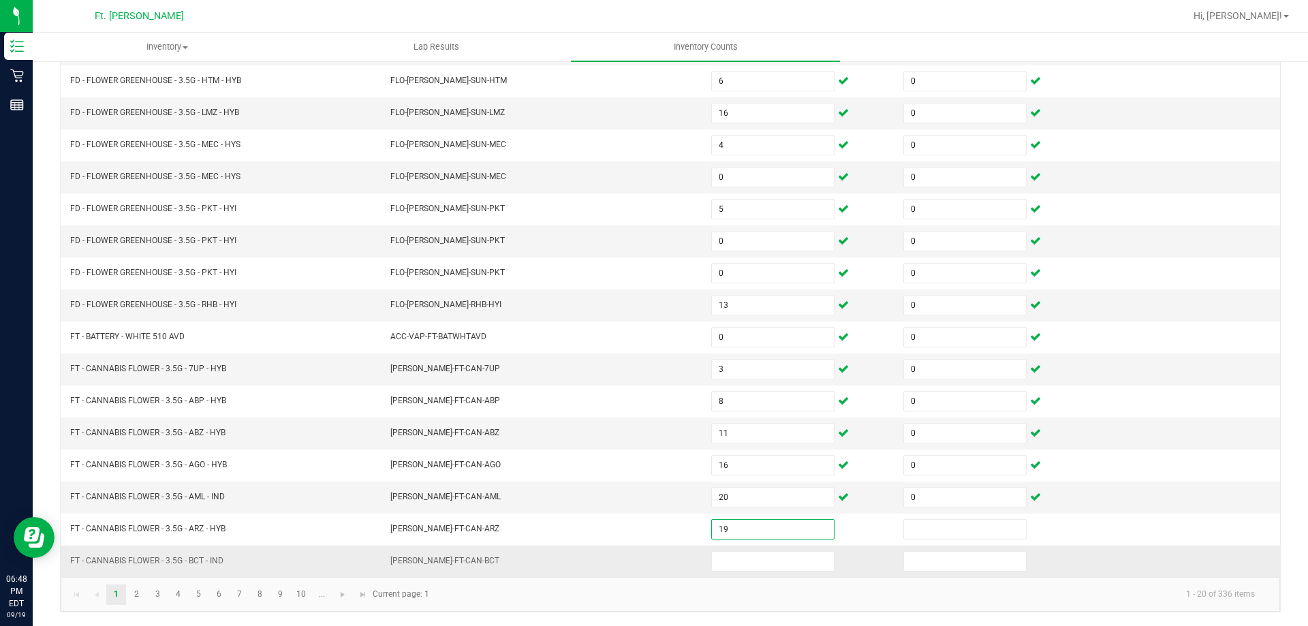
type input "19"
type input "1"
type input "16"
type input "0"
click at [136, 597] on link "2" at bounding box center [137, 595] width 20 height 20
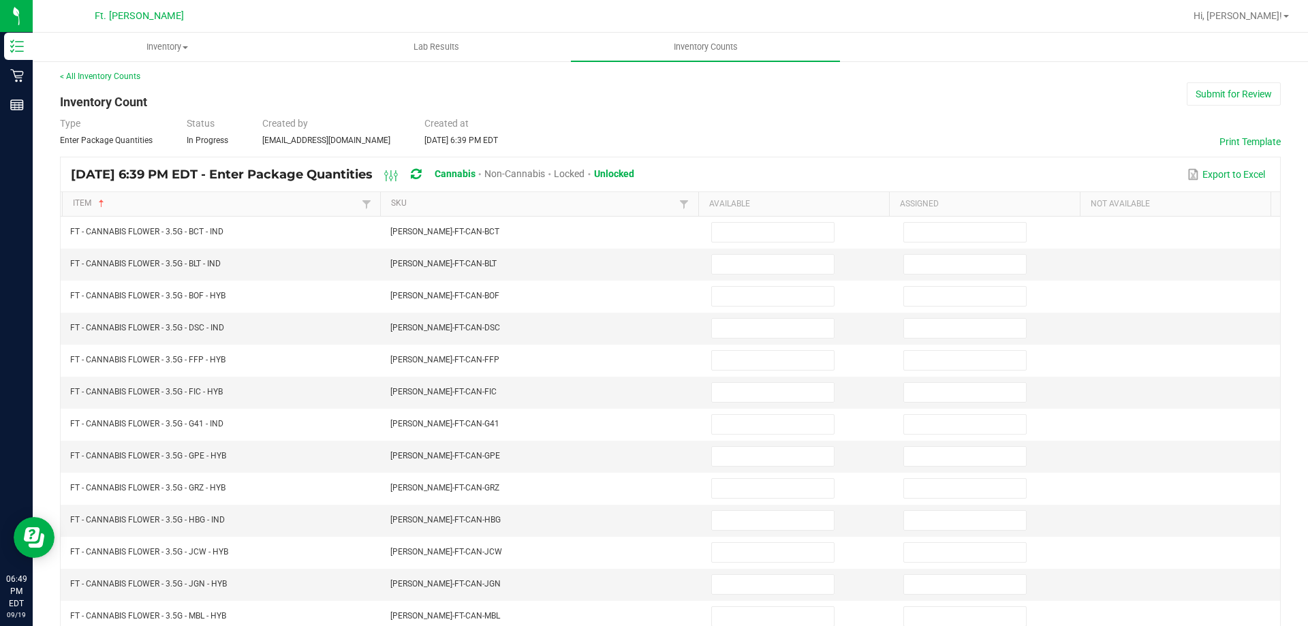
scroll to position [0, 0]
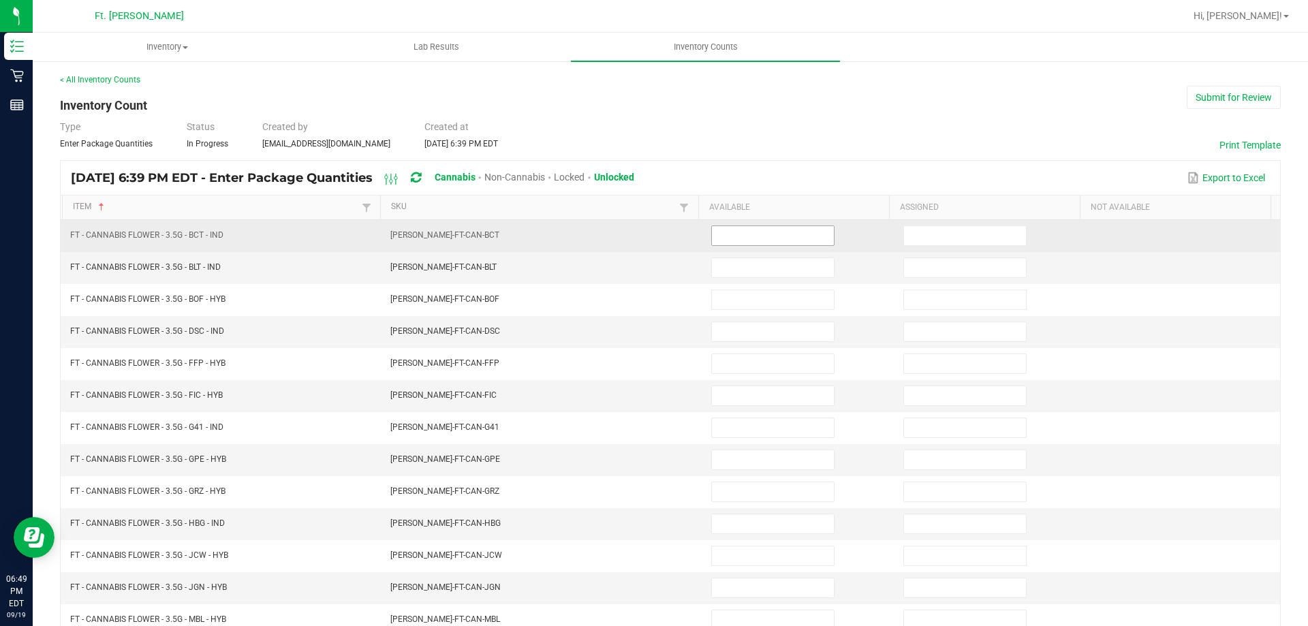
click at [782, 238] on input at bounding box center [773, 235] width 122 height 19
type input "0"
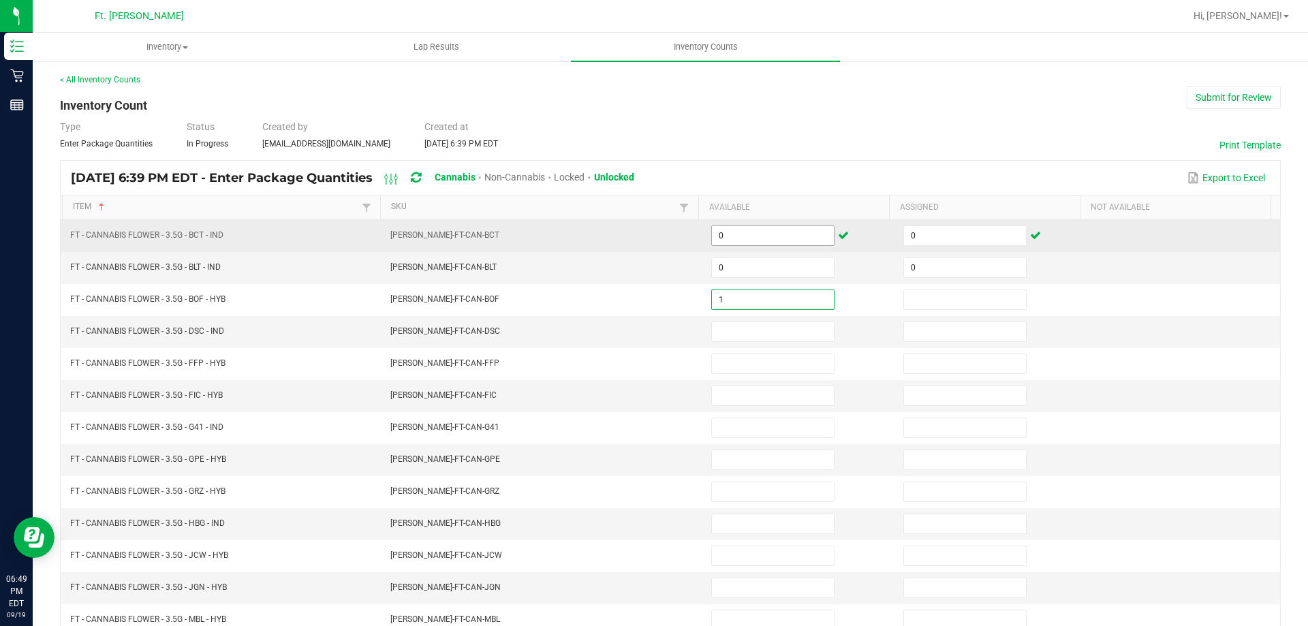
type input "1"
type input "0"
type input "5"
type input "0"
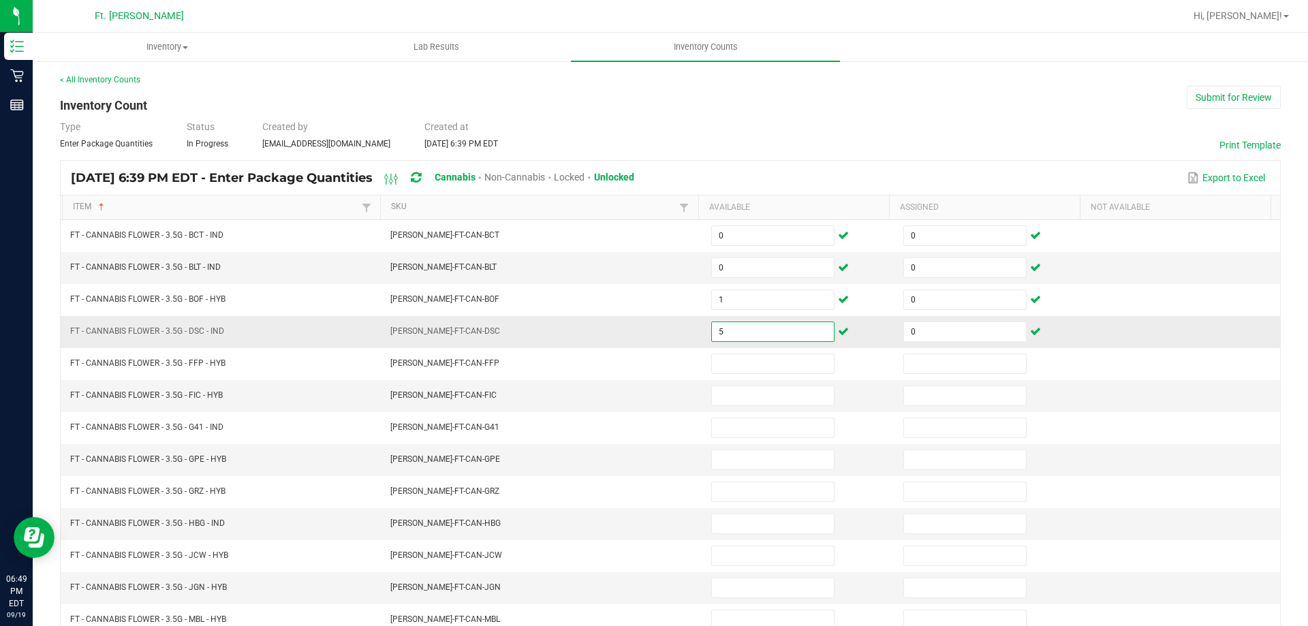
click at [771, 333] on input "5" at bounding box center [773, 331] width 122 height 19
type input "0"
type input "5"
type input "0"
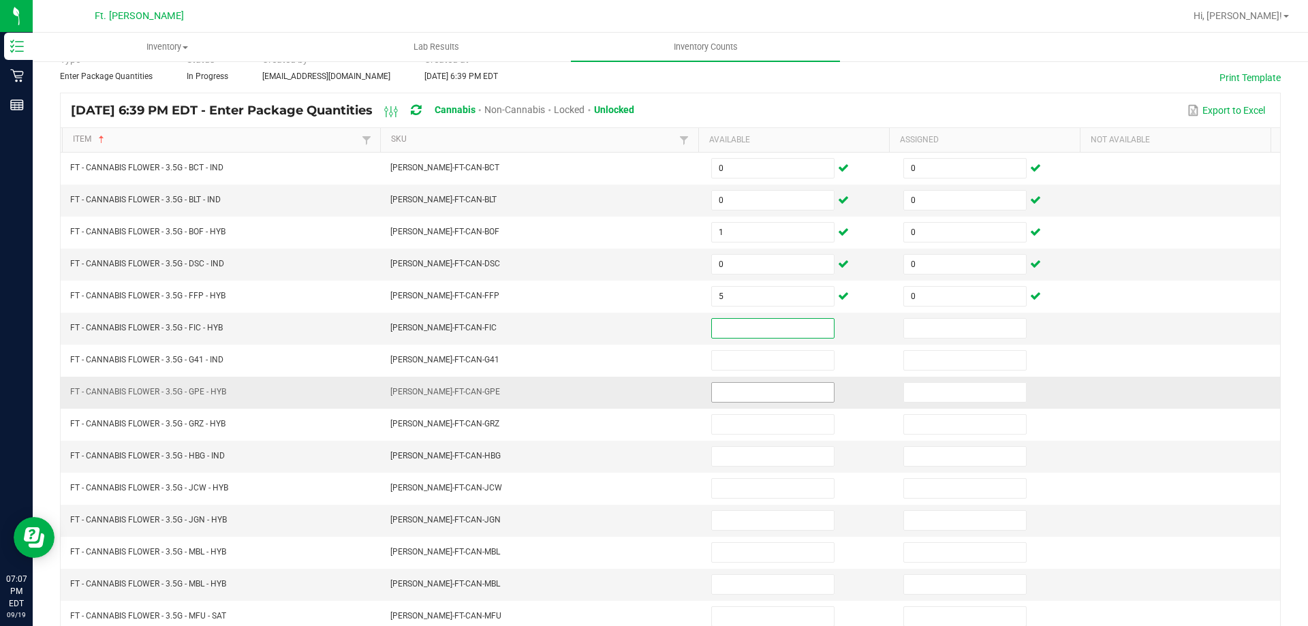
scroll to position [68, 0]
type input "9"
type input "0"
type input "3"
type input "0"
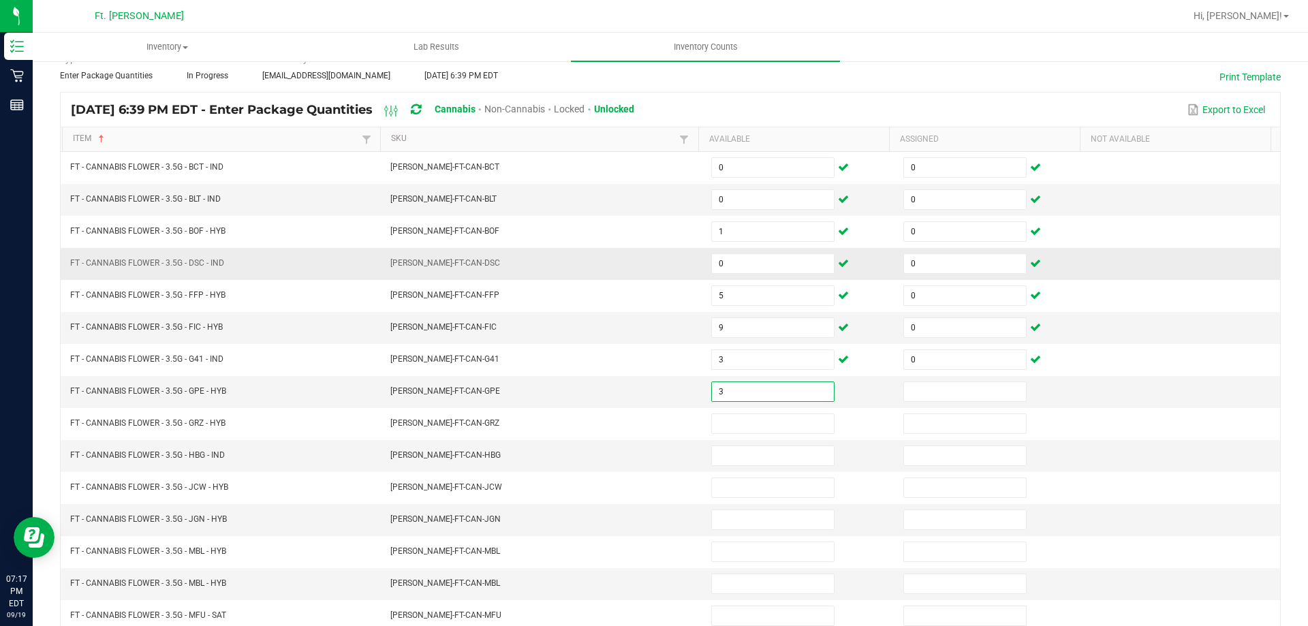
type input "3"
type input "0"
type input "6"
type input "0"
type input "6"
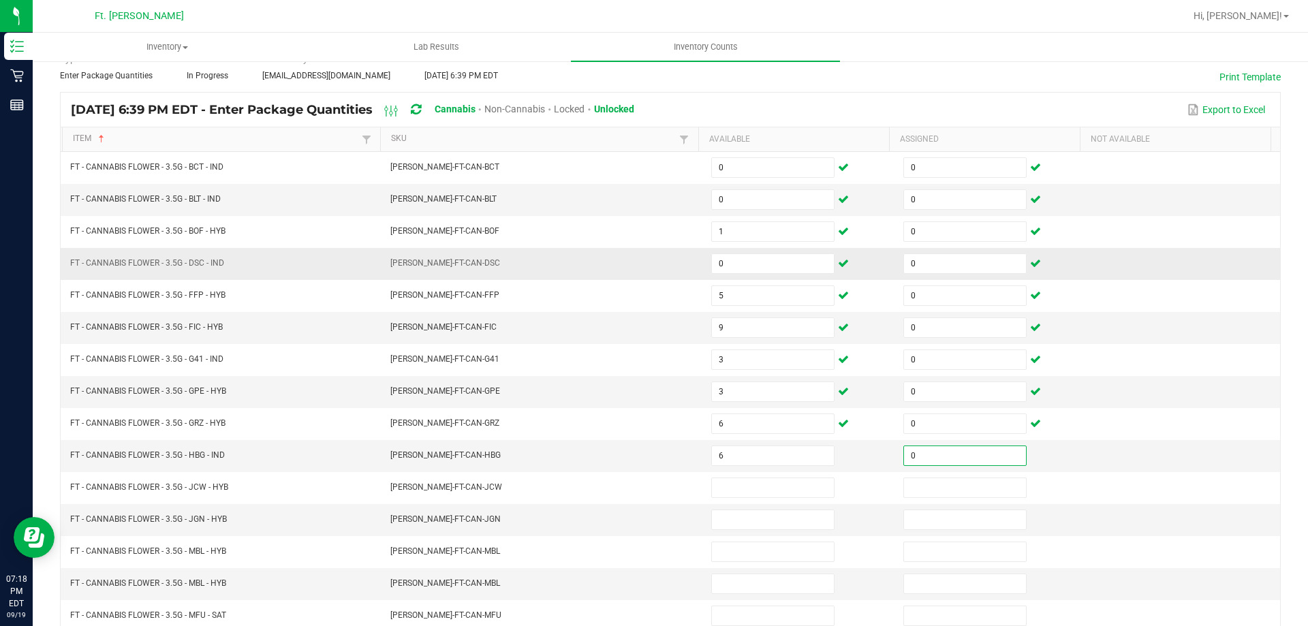
type input "0"
type input "7"
type input "0"
type input "1"
type input "0"
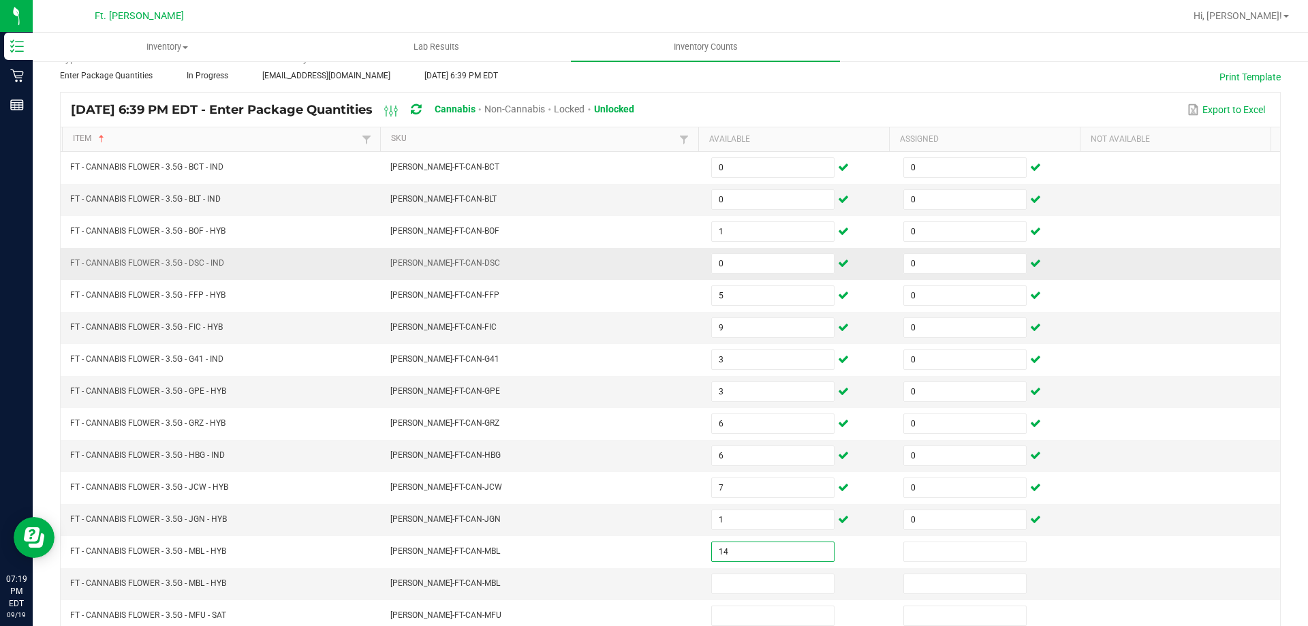
type input "14"
type input "0"
type input "16"
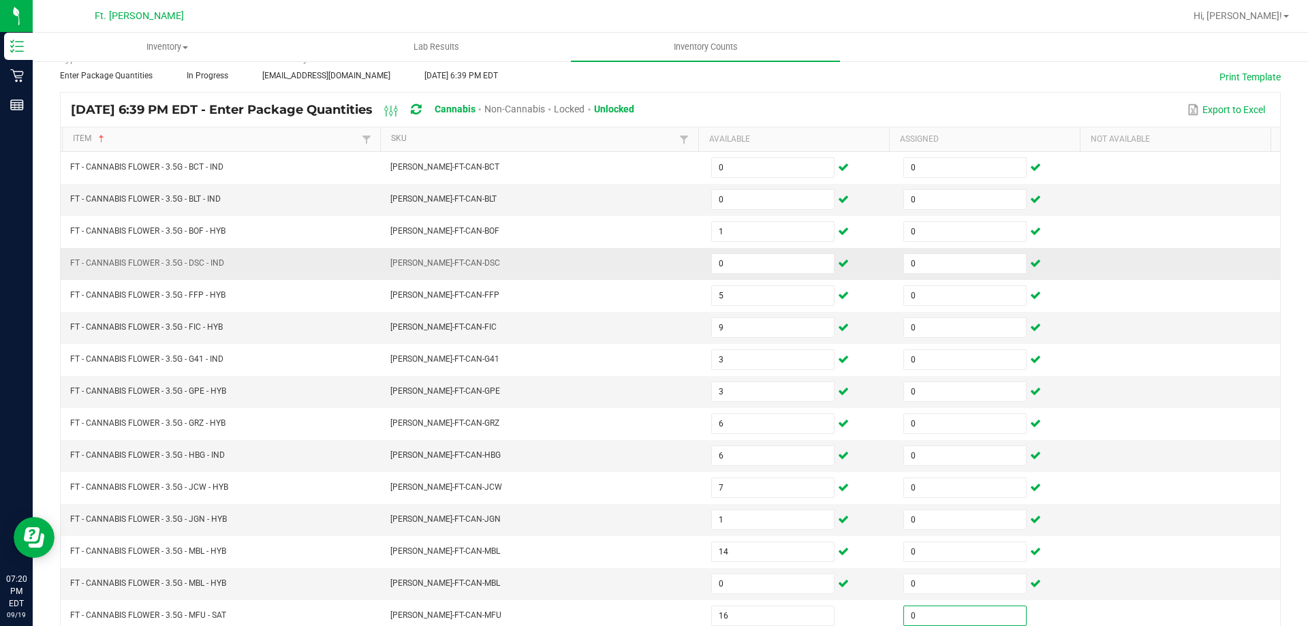
type input "0"
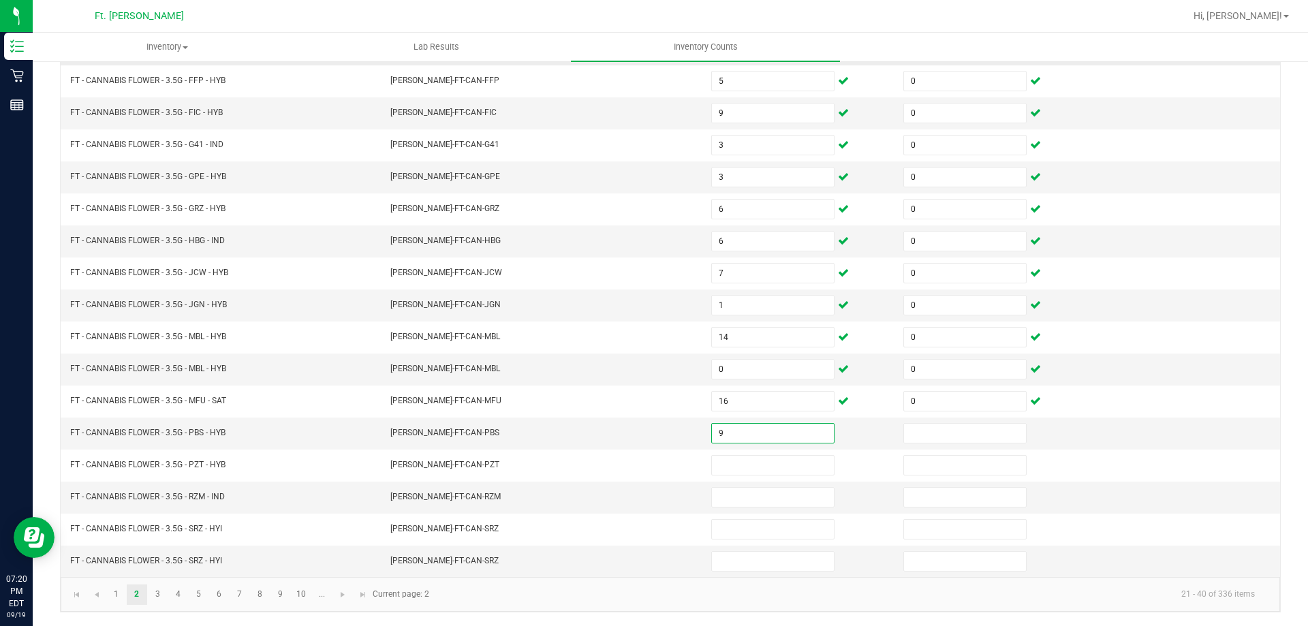
type input "9"
type input "0"
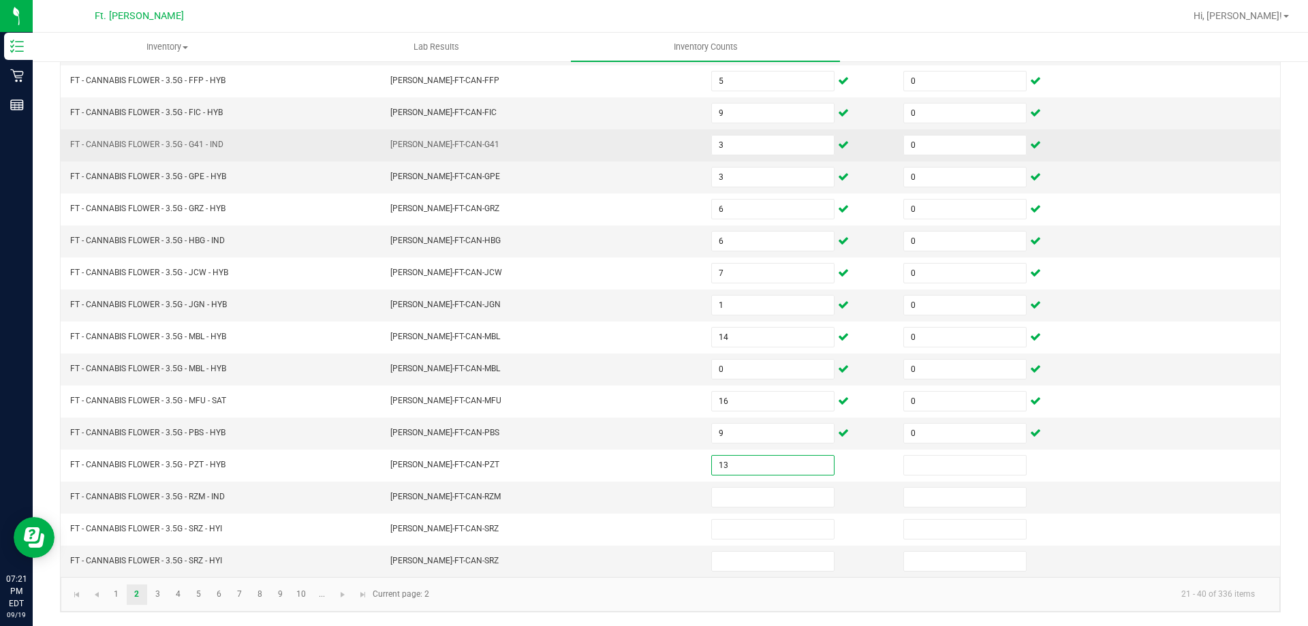
type input "13"
type input "0"
type input "6"
type input "0"
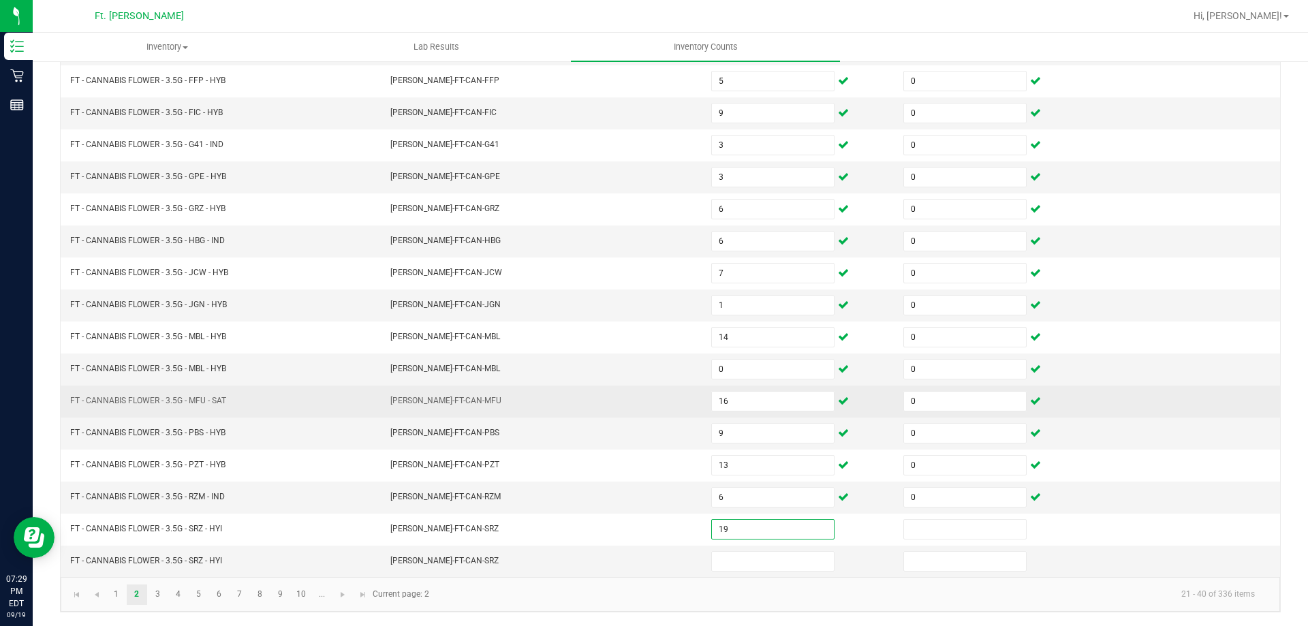
type input "19"
type input "0"
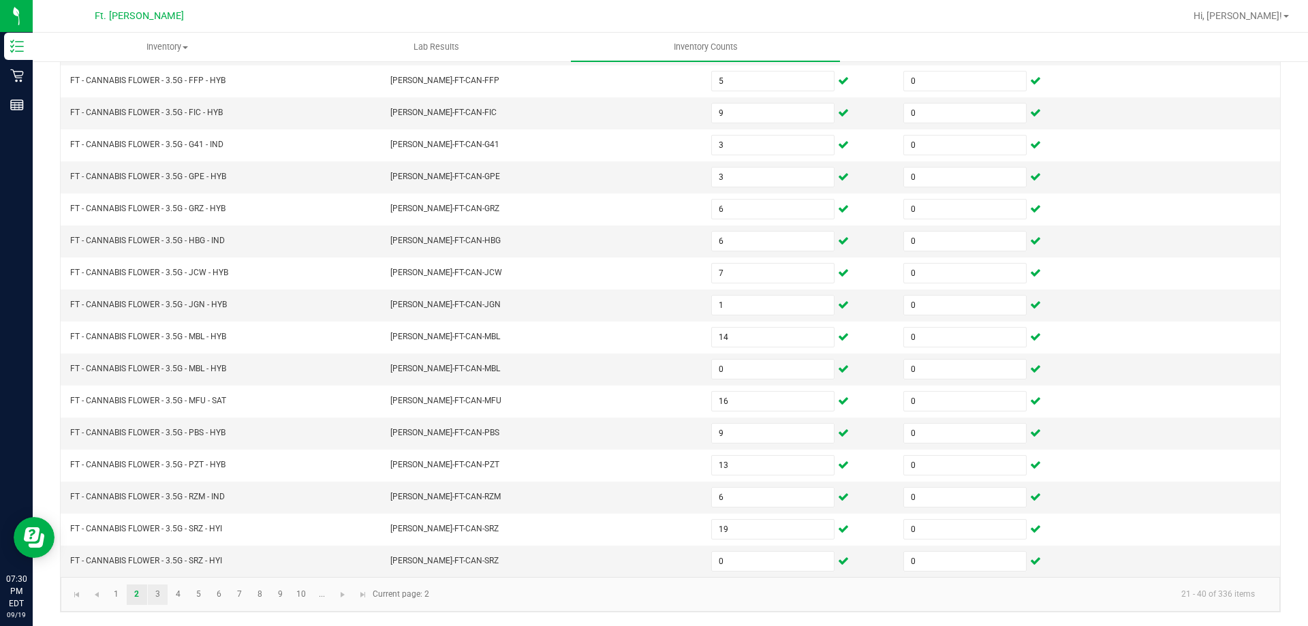
click at [159, 589] on link "3" at bounding box center [158, 595] width 20 height 20
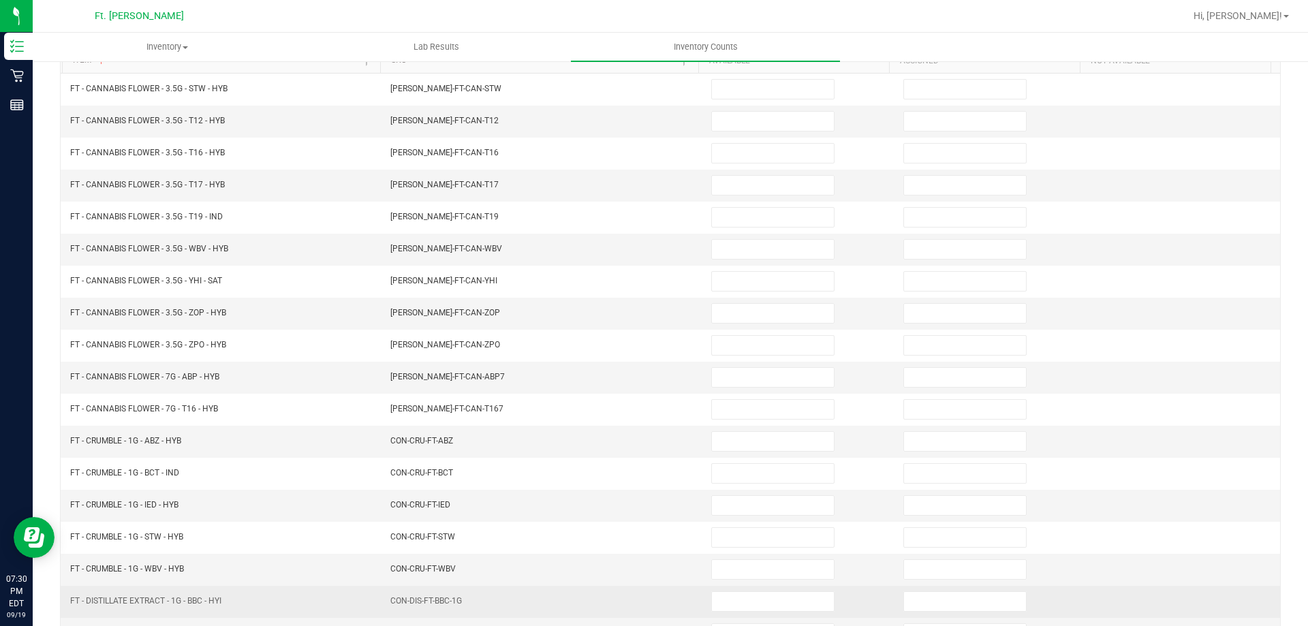
scroll to position [10, 0]
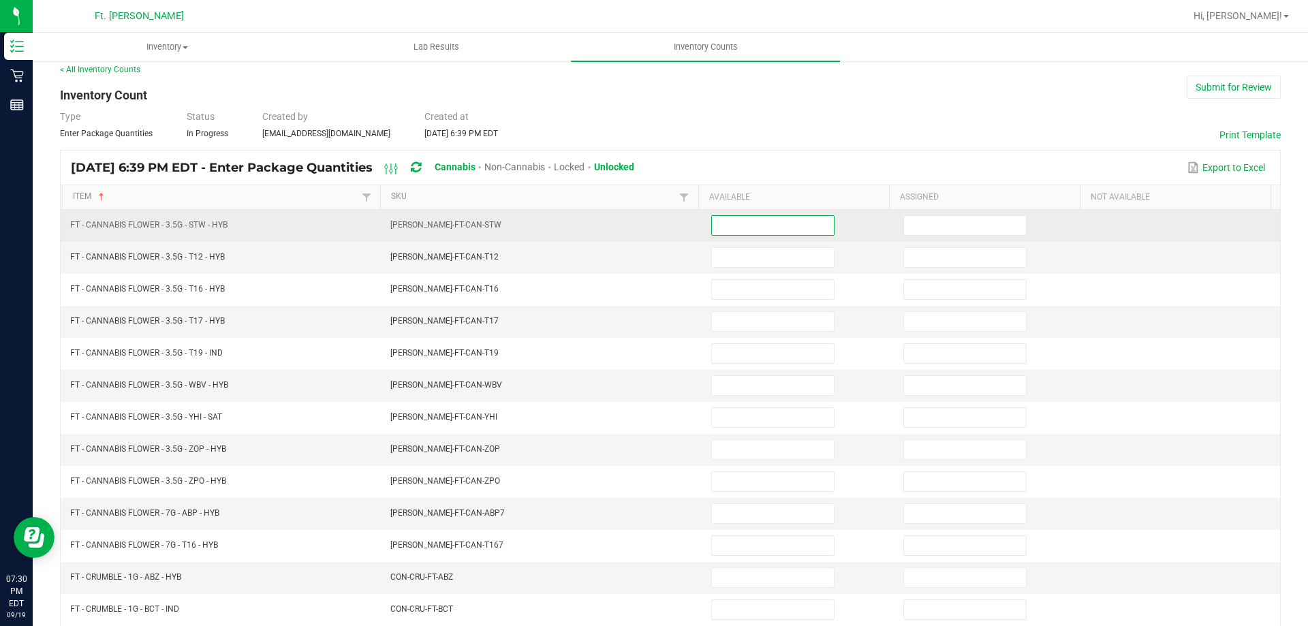
click at [722, 225] on input at bounding box center [773, 225] width 122 height 19
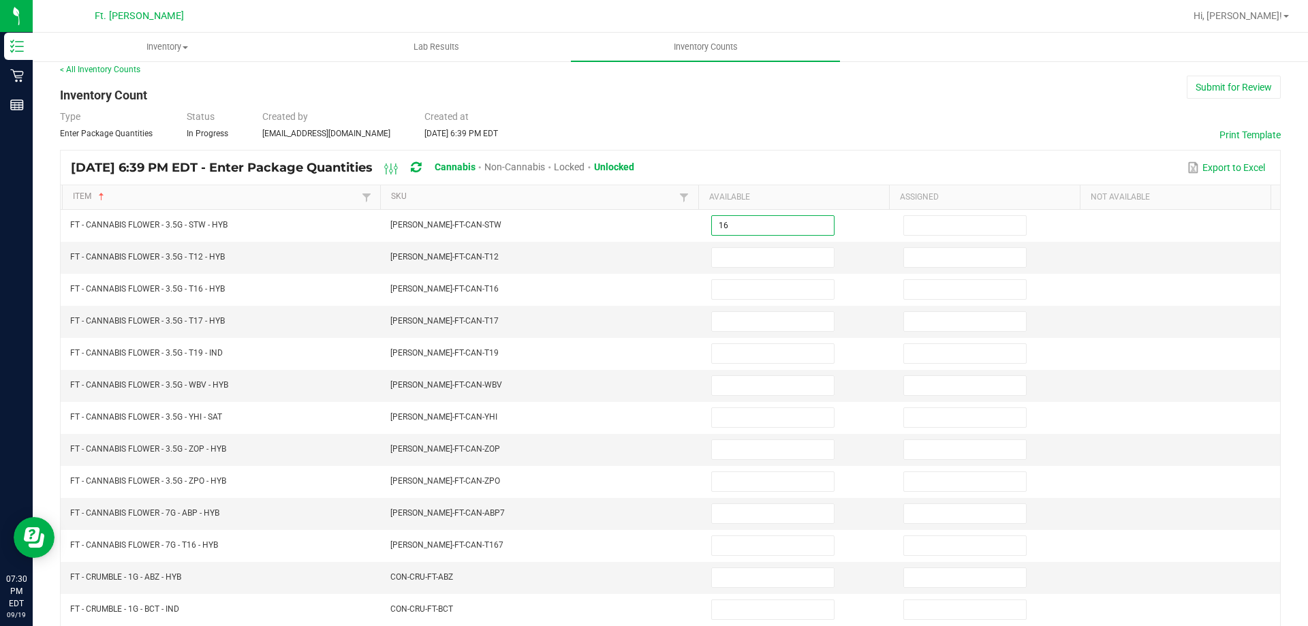
type input "16"
type input "0"
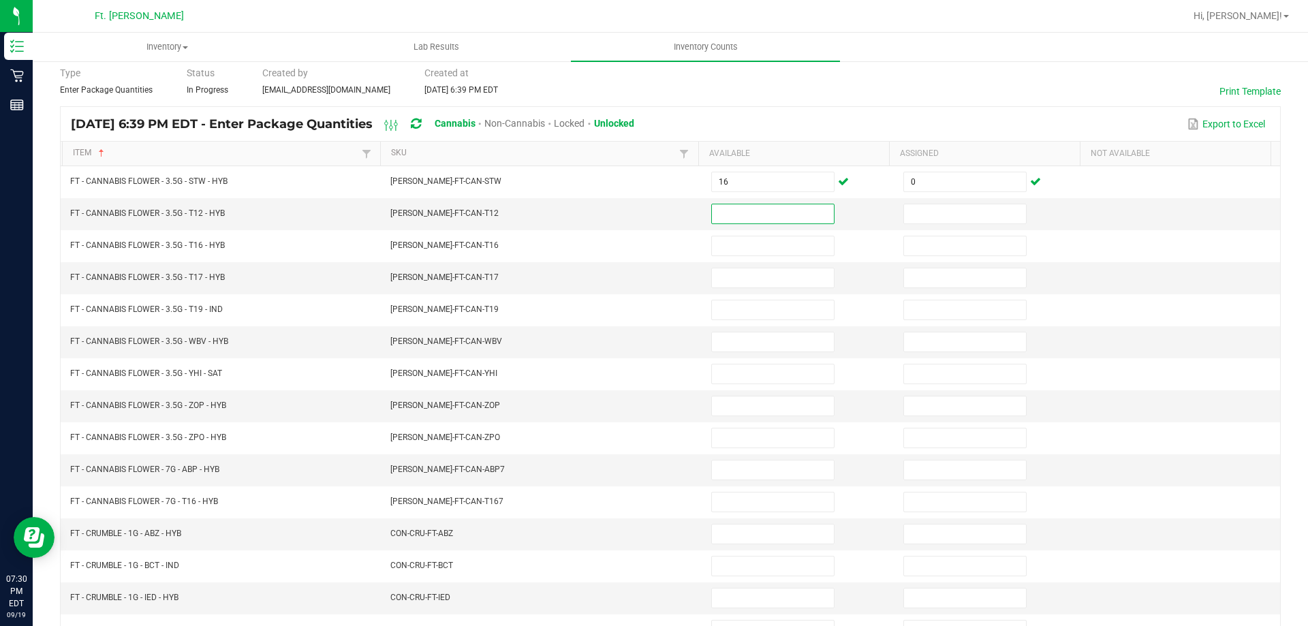
scroll to position [78, 0]
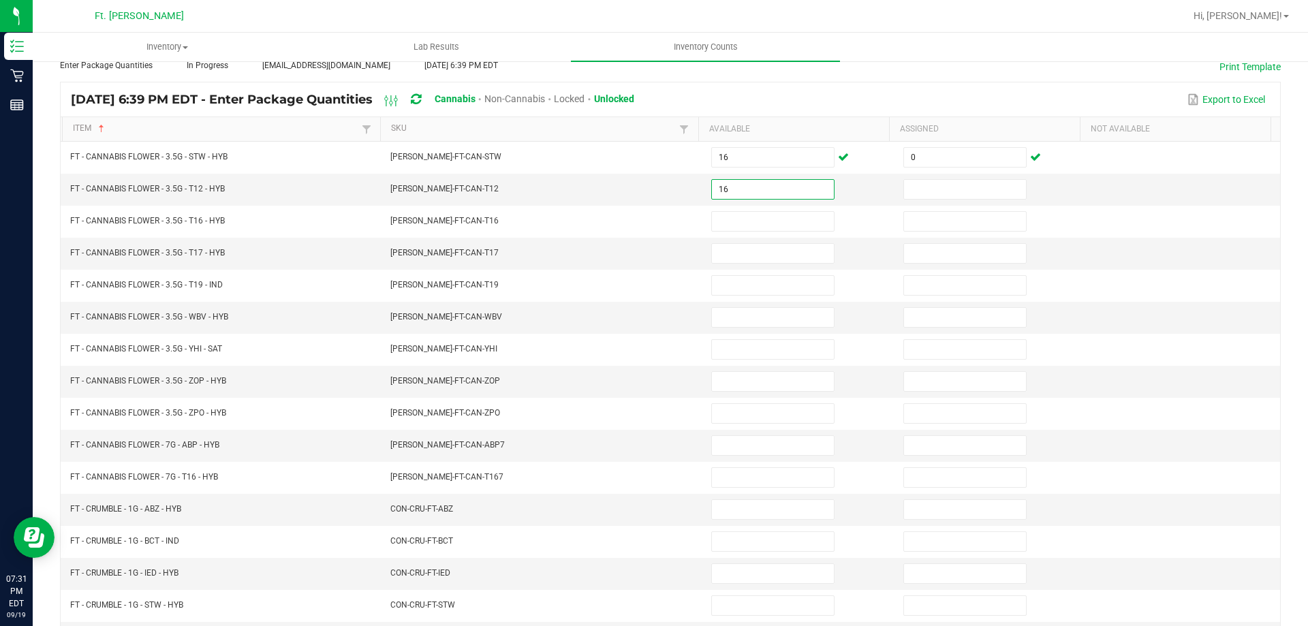
type input "16"
type input "0"
type input "16"
type input "0"
type input "3"
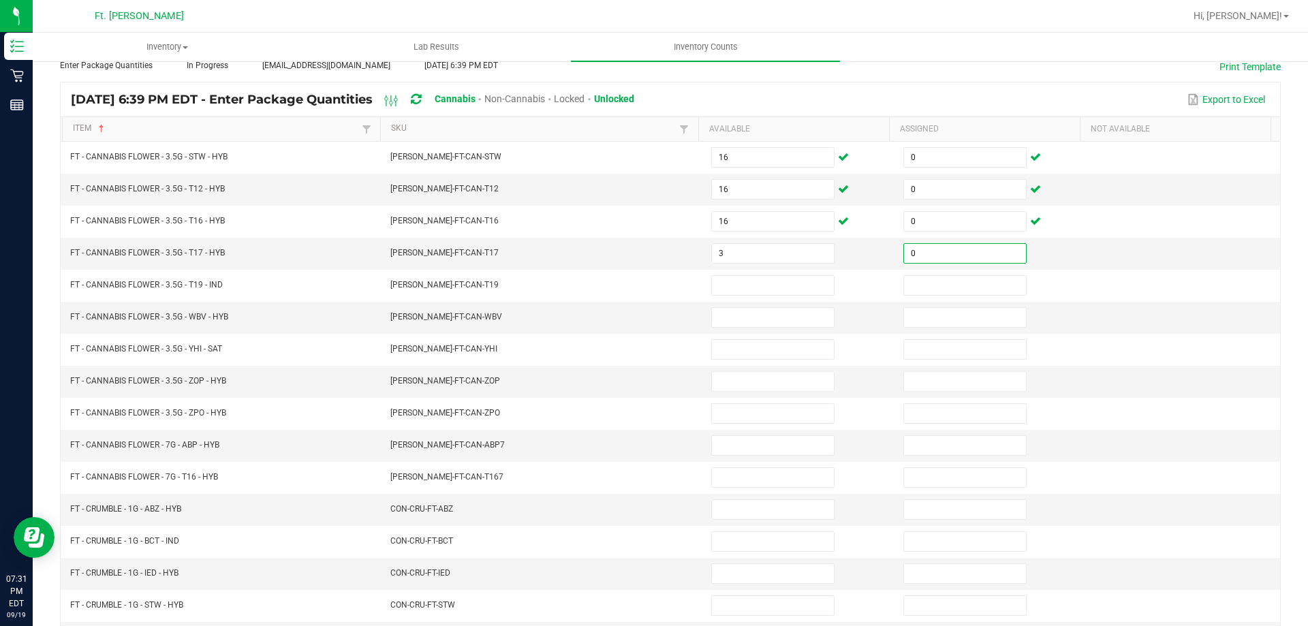
type input "0"
type input "3"
type input "0"
type input "2"
type input "0"
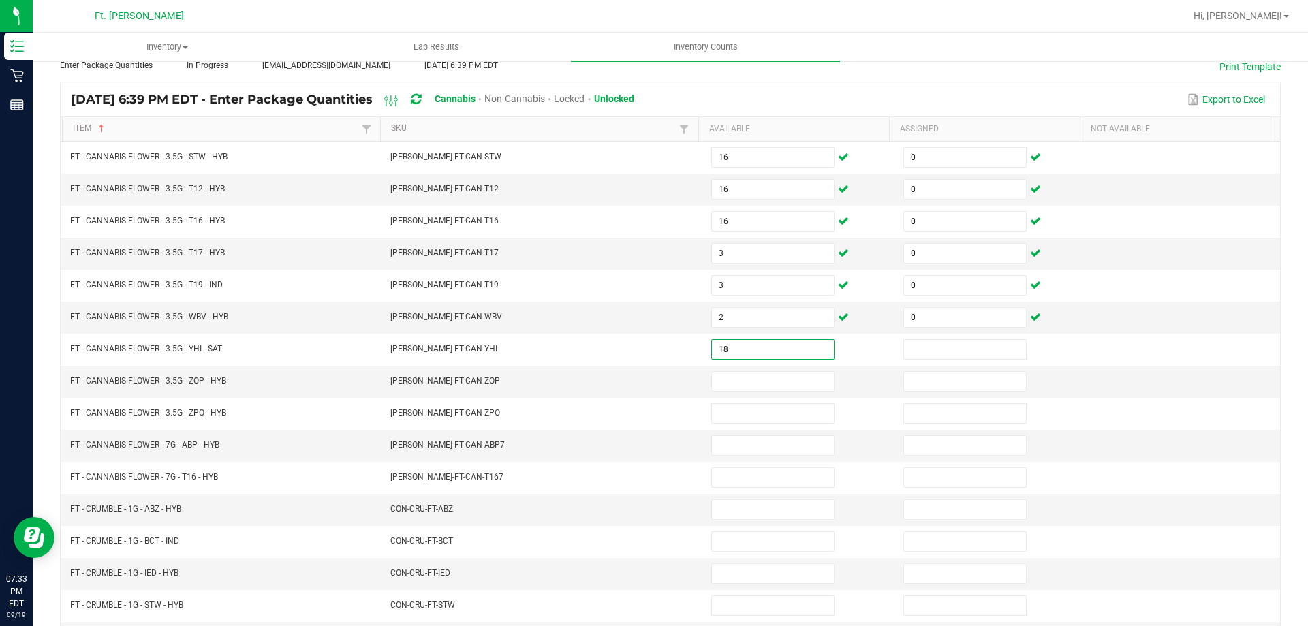
type input "18"
type input "0"
type input "19"
type input "0"
type input "17"
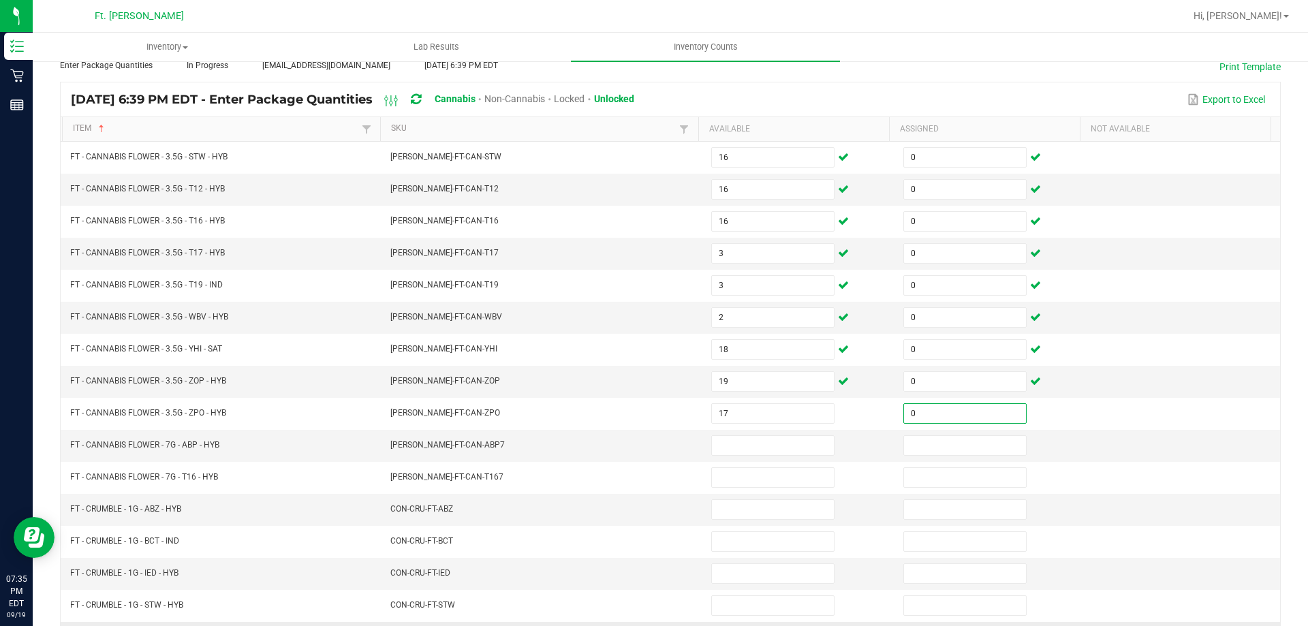
type input "0"
type input "10"
type input "0"
type input "10"
type input "0"
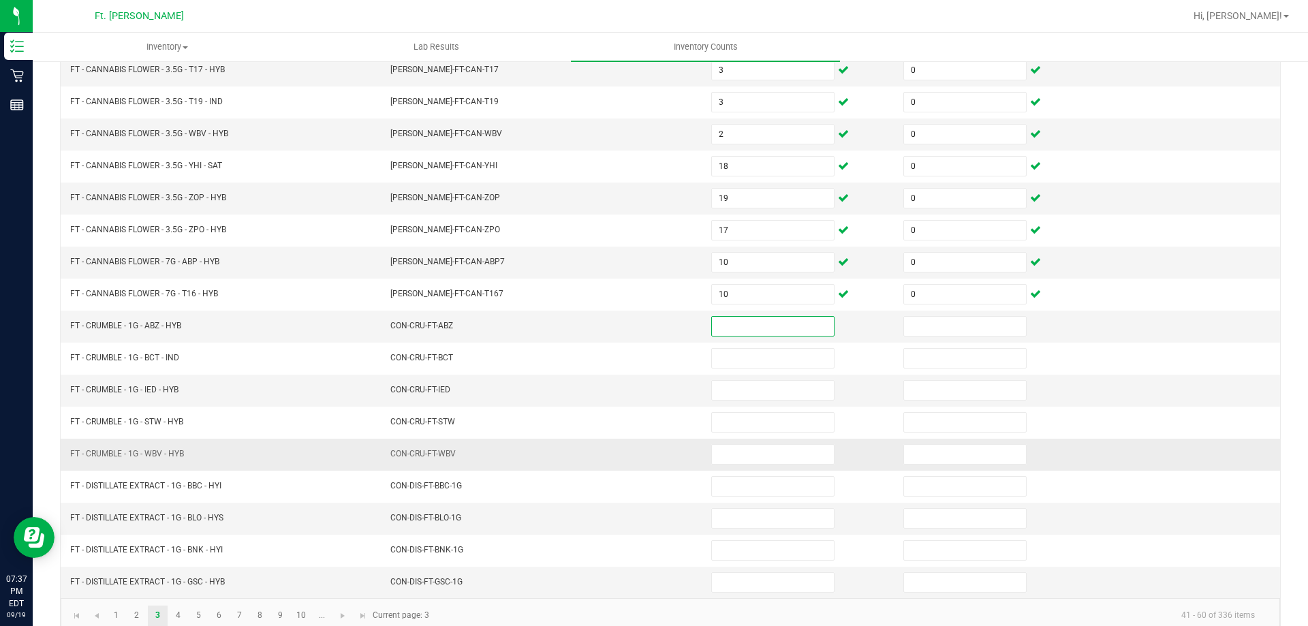
scroll to position [283, 0]
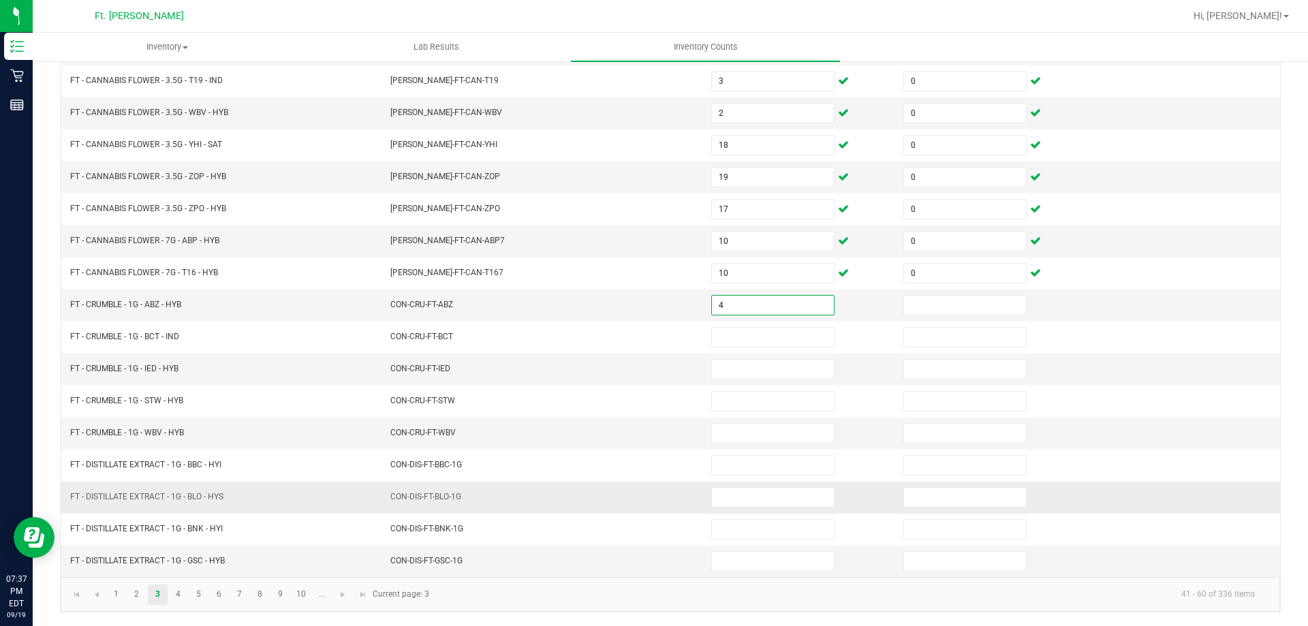
type input "4"
type input "0"
type input "2"
type input "0"
type input "3"
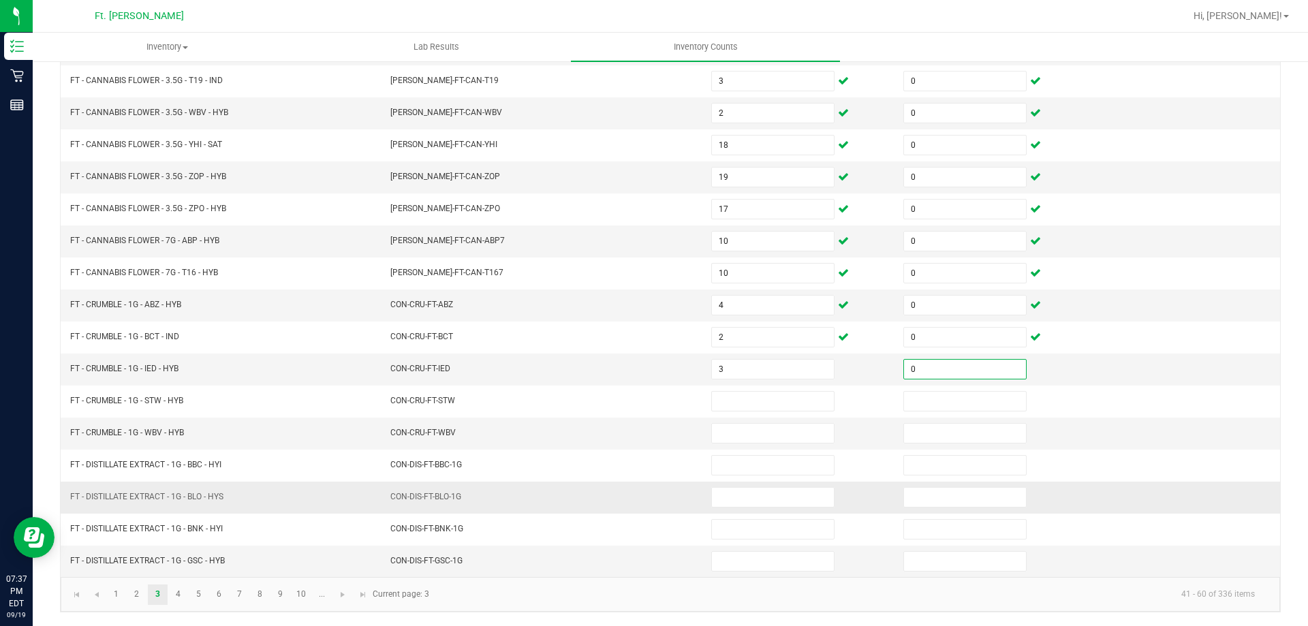
type input "0"
type input "5"
type input "0"
type input "3"
type input "0"
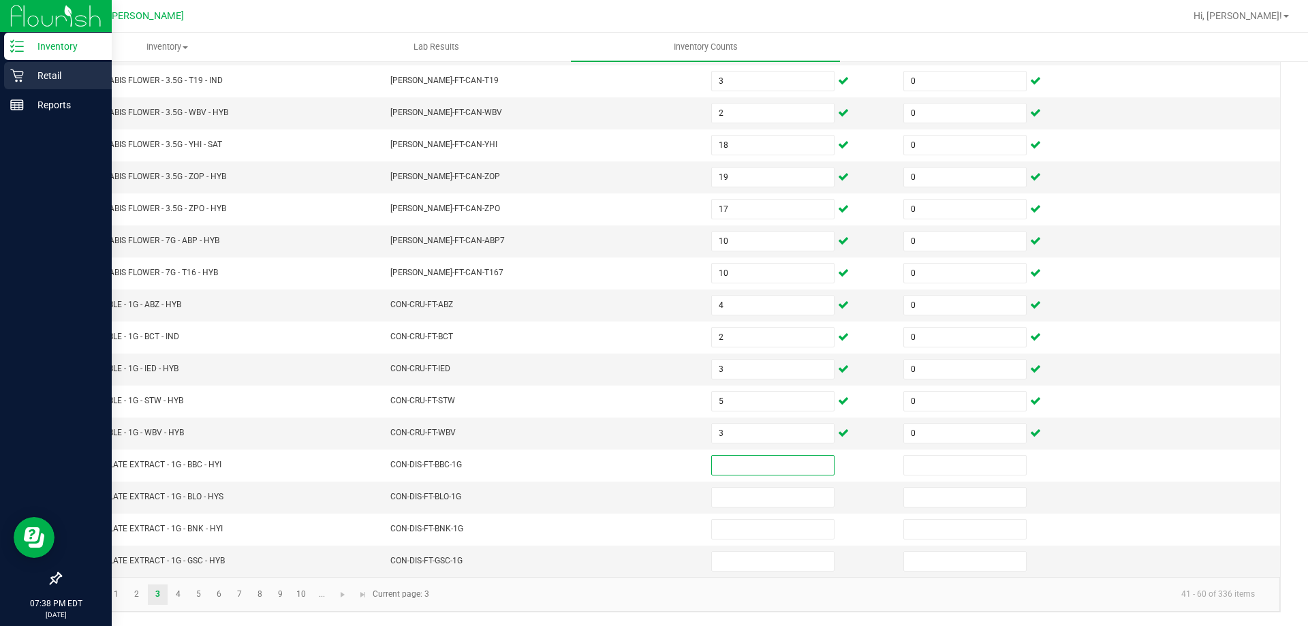
click at [20, 79] on icon at bounding box center [17, 76] width 14 height 14
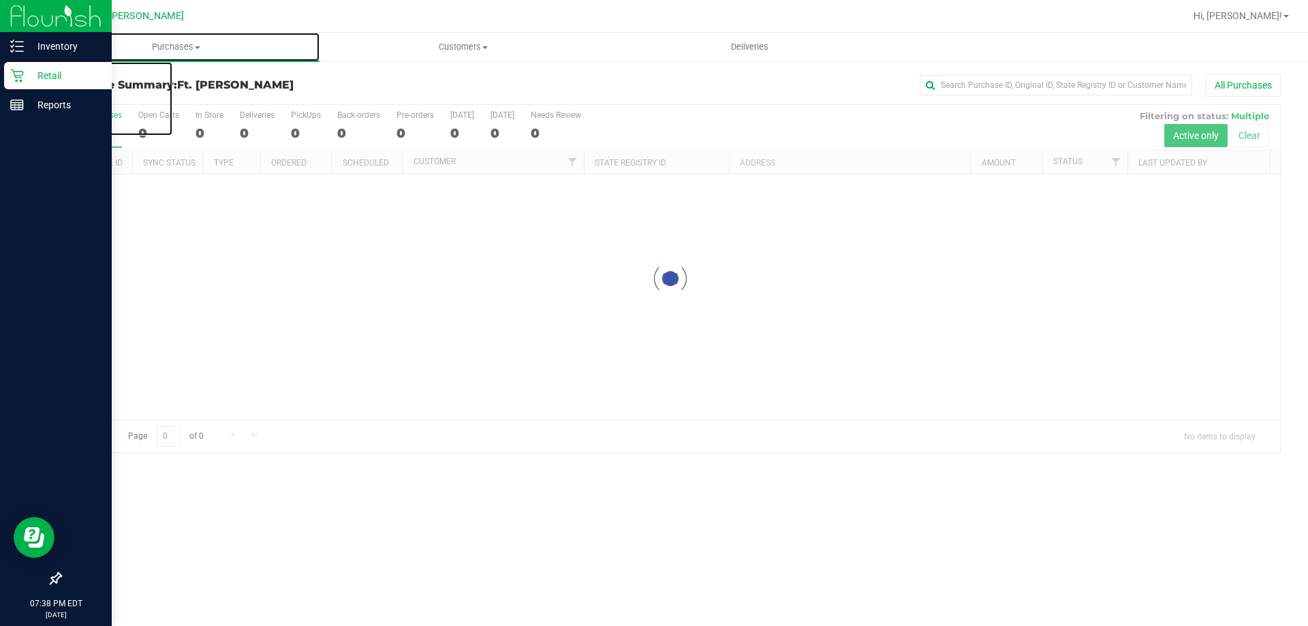
click at [159, 44] on span "Purchases" at bounding box center [176, 47] width 287 height 12
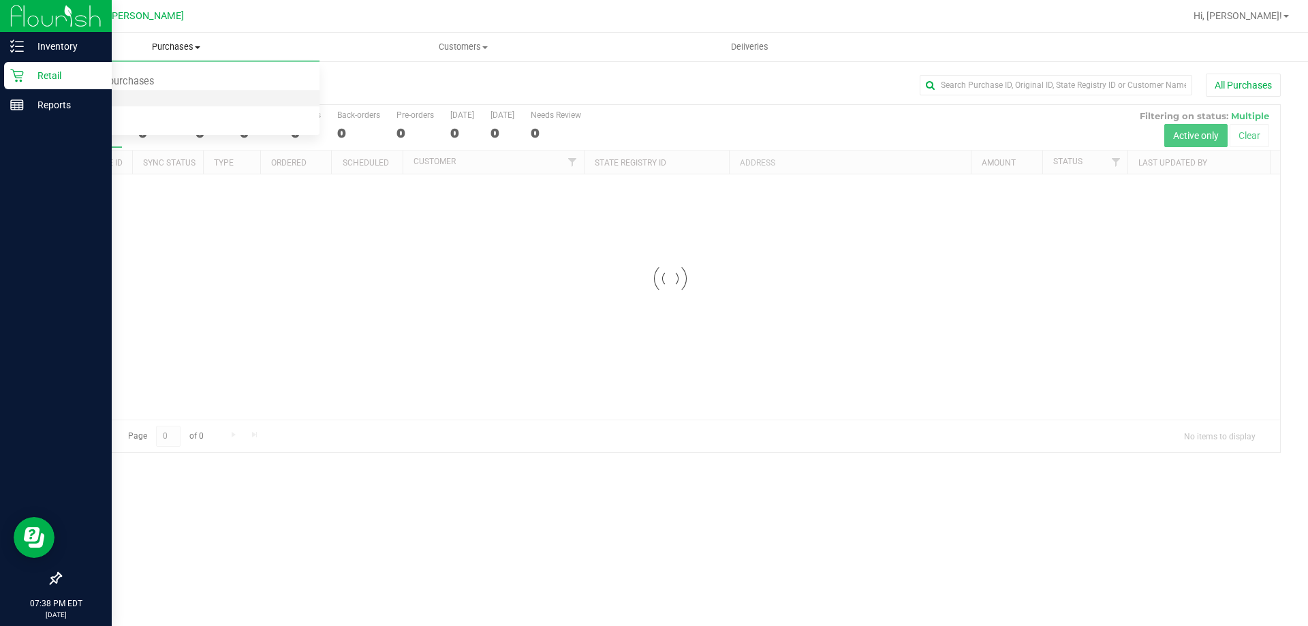
click at [111, 101] on span "Fulfillment" at bounding box center [75, 99] width 84 height 12
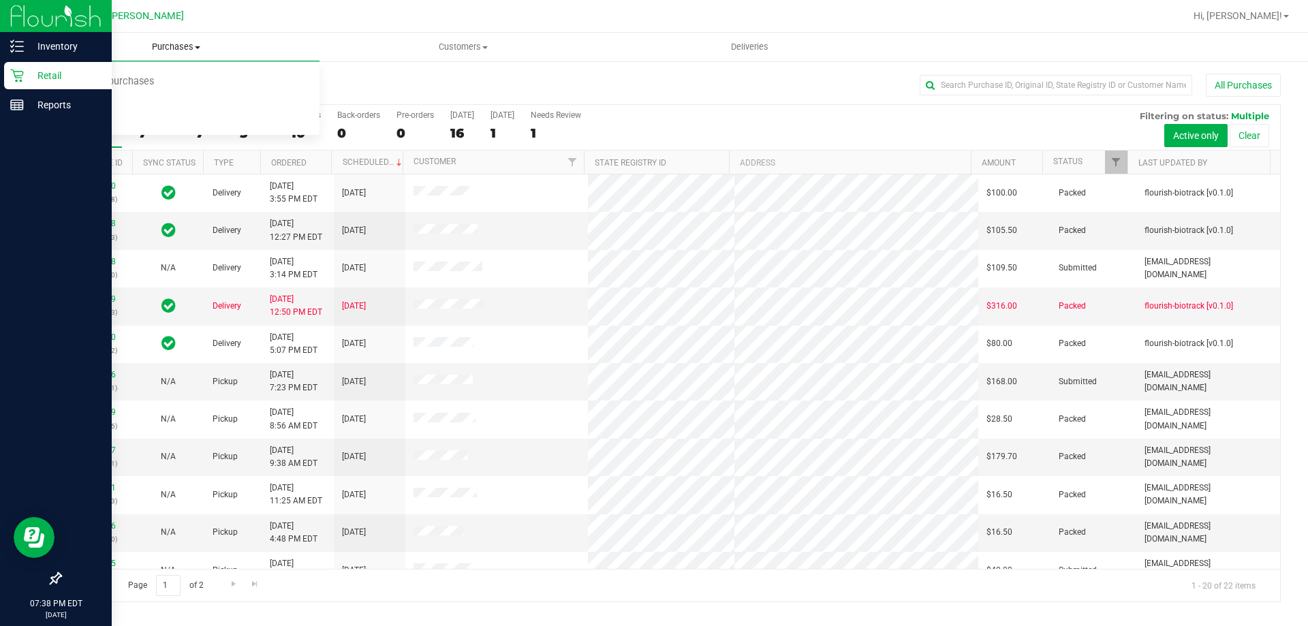
click at [198, 39] on uib-tab-heading "Purchases Summary of purchases Fulfillment All purchases" at bounding box center [176, 47] width 287 height 29
click at [171, 53] on uib-tab-heading "Purchases Summary of purchases Fulfillment All purchases" at bounding box center [176, 47] width 287 height 29
click at [151, 102] on li "Fulfillment" at bounding box center [176, 99] width 287 height 16
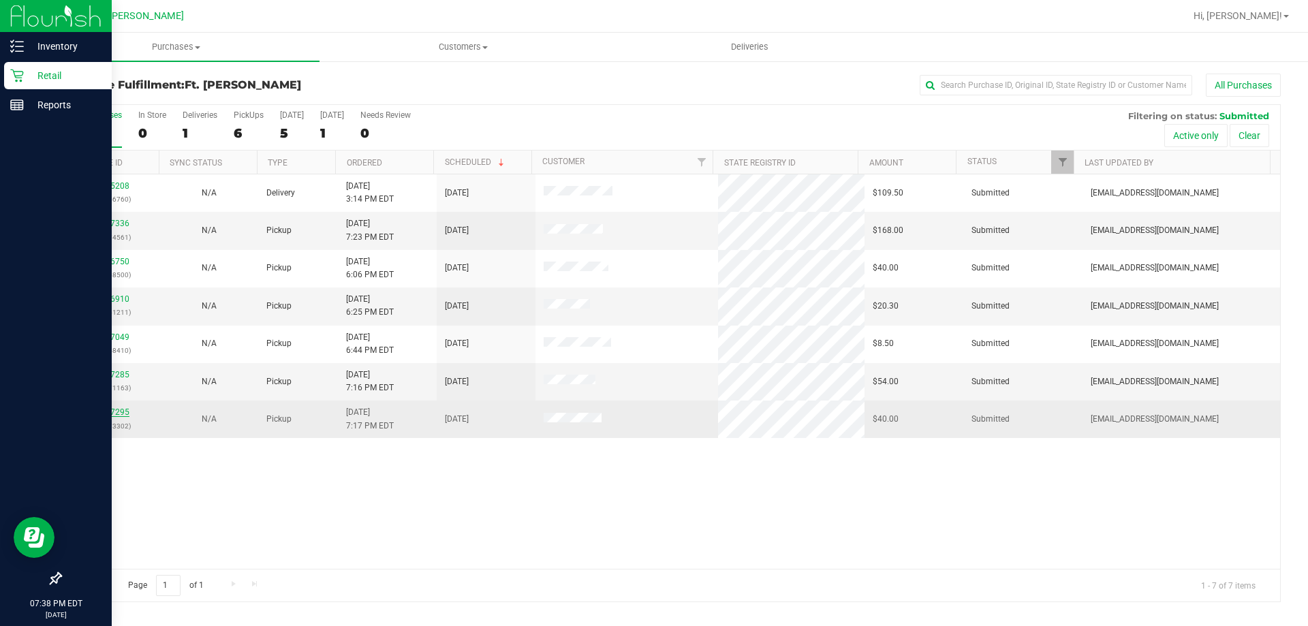
click at [99, 413] on link "11977295" at bounding box center [110, 412] width 38 height 10
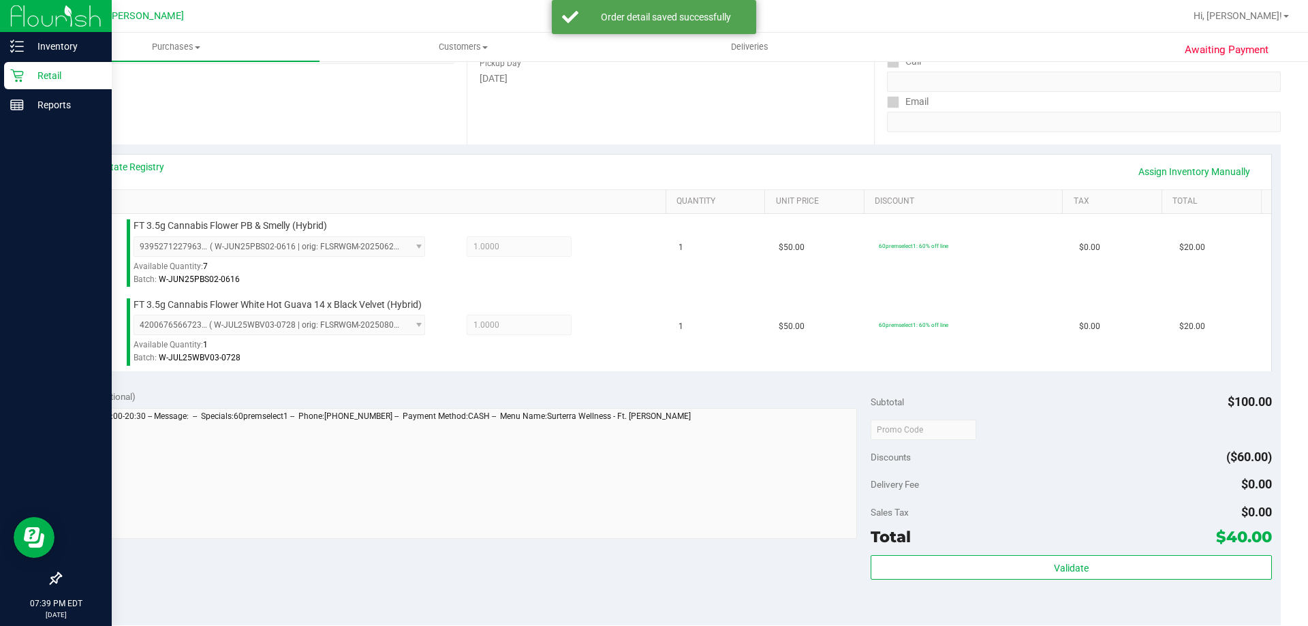
scroll to position [341, 0]
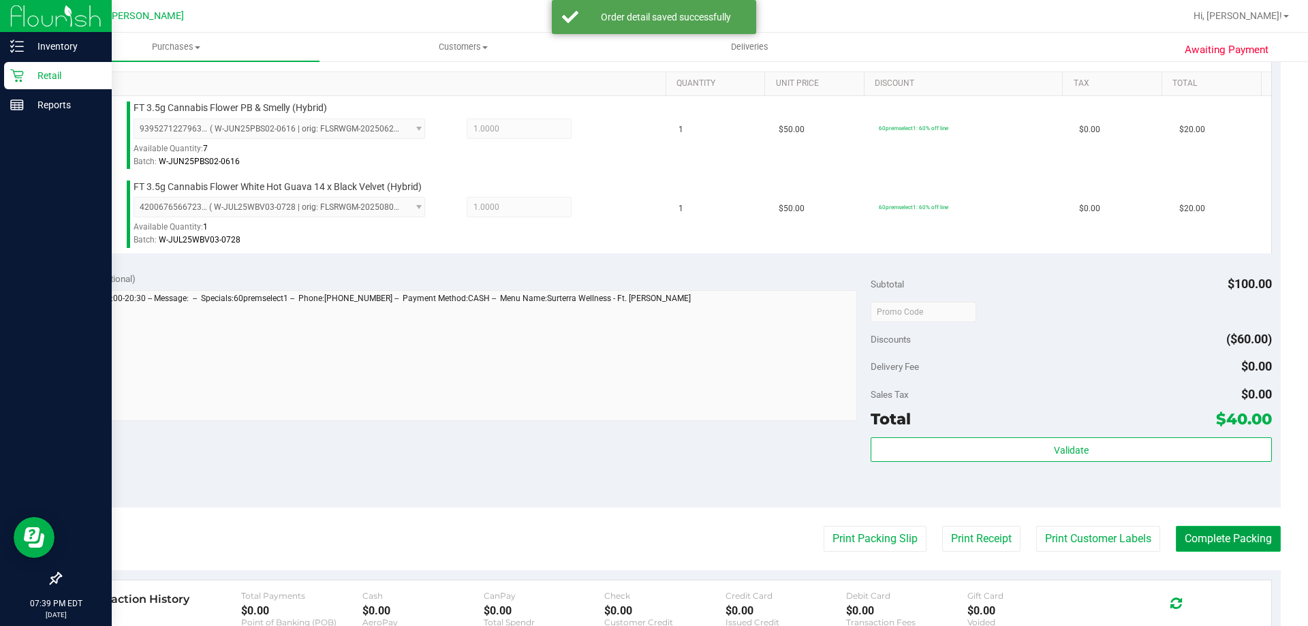
click at [1176, 543] on button "Complete Packing" at bounding box center [1228, 539] width 105 height 26
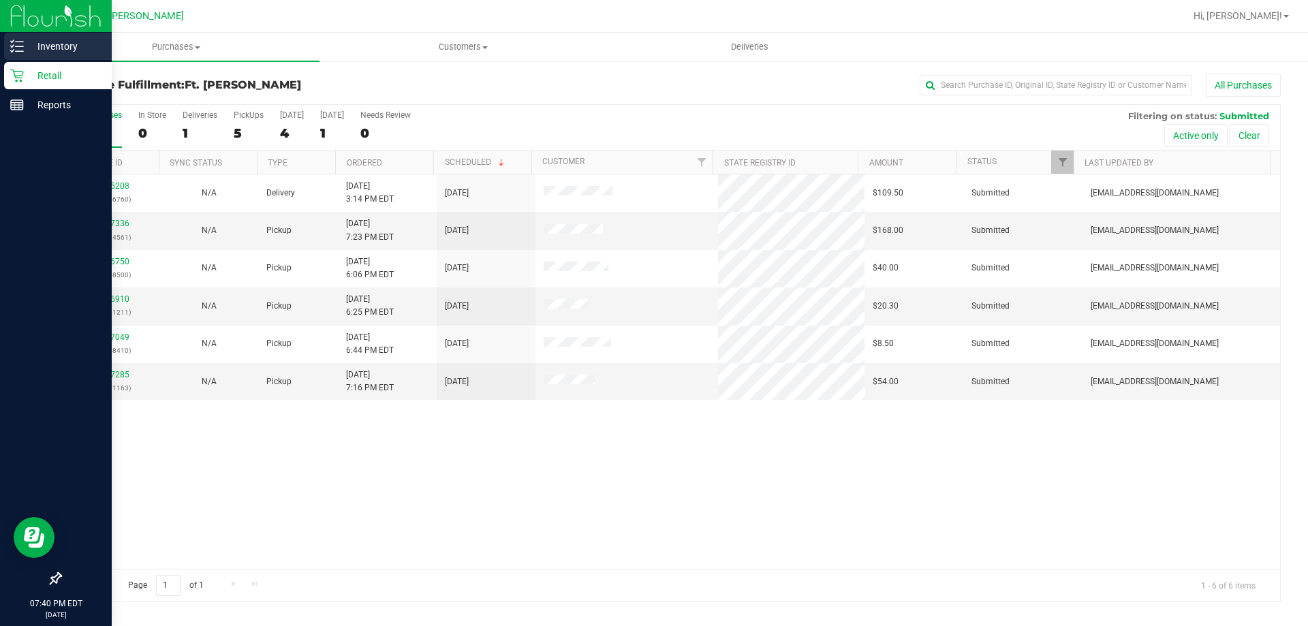
click at [18, 50] on icon at bounding box center [17, 47] width 14 height 14
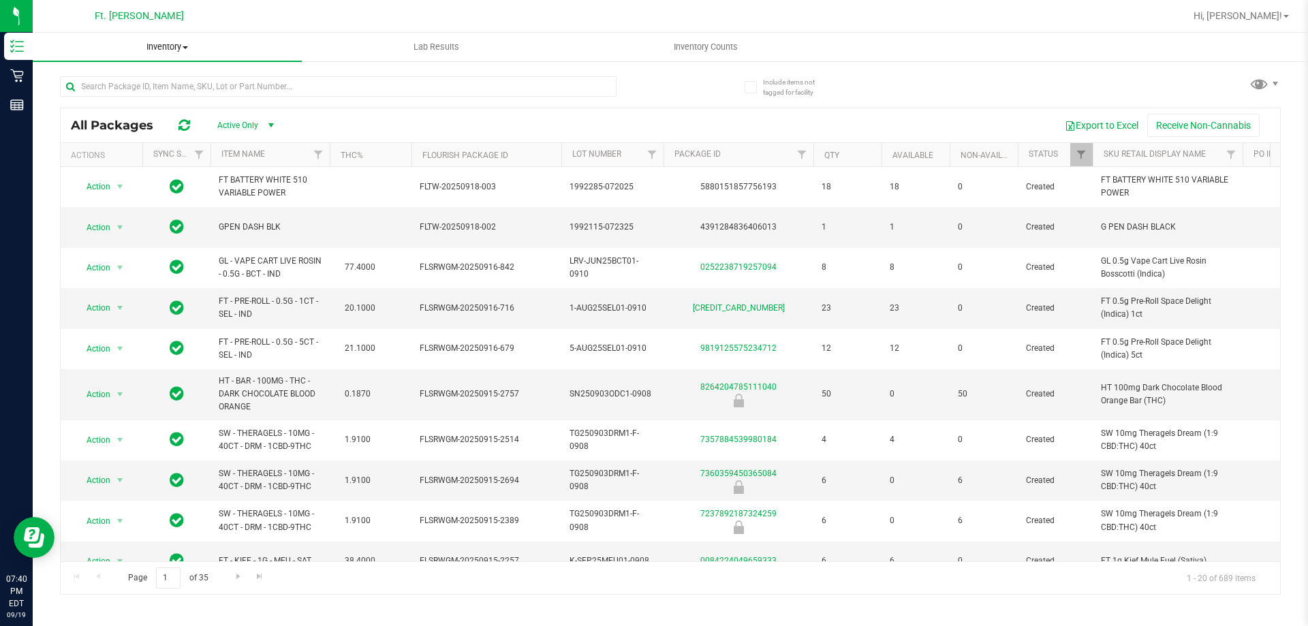
click at [185, 50] on span "Inventory" at bounding box center [167, 47] width 269 height 12
click at [734, 44] on span "Inventory Counts" at bounding box center [705, 47] width 101 height 12
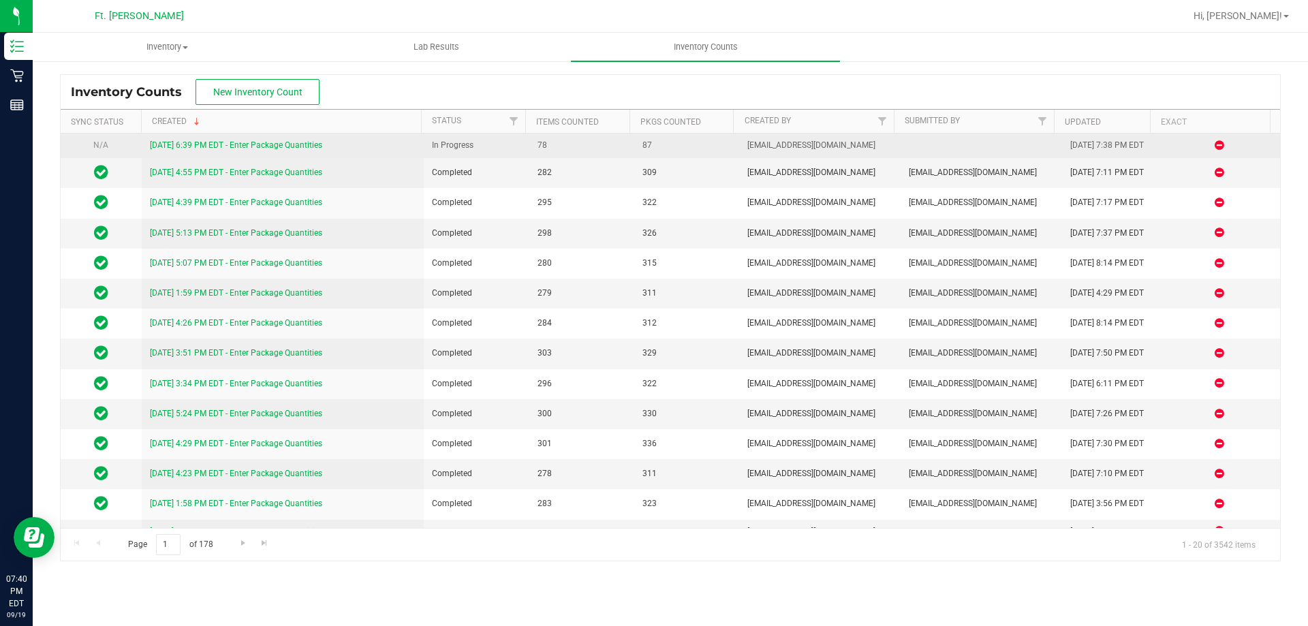
click at [244, 138] on td "[DATE] 6:39 PM EDT - Enter Package Quantities" at bounding box center [283, 146] width 283 height 25
click at [247, 139] on div "[DATE] 6:39 PM EDT - Enter Package Quantities" at bounding box center [283, 145] width 266 height 13
click at [251, 140] on div "[DATE] 6:39 PM EDT - Enter Package Quantities" at bounding box center [283, 145] width 266 height 13
click at [252, 140] on link "[DATE] 6:39 PM EDT - Enter Package Quantities" at bounding box center [236, 145] width 172 height 10
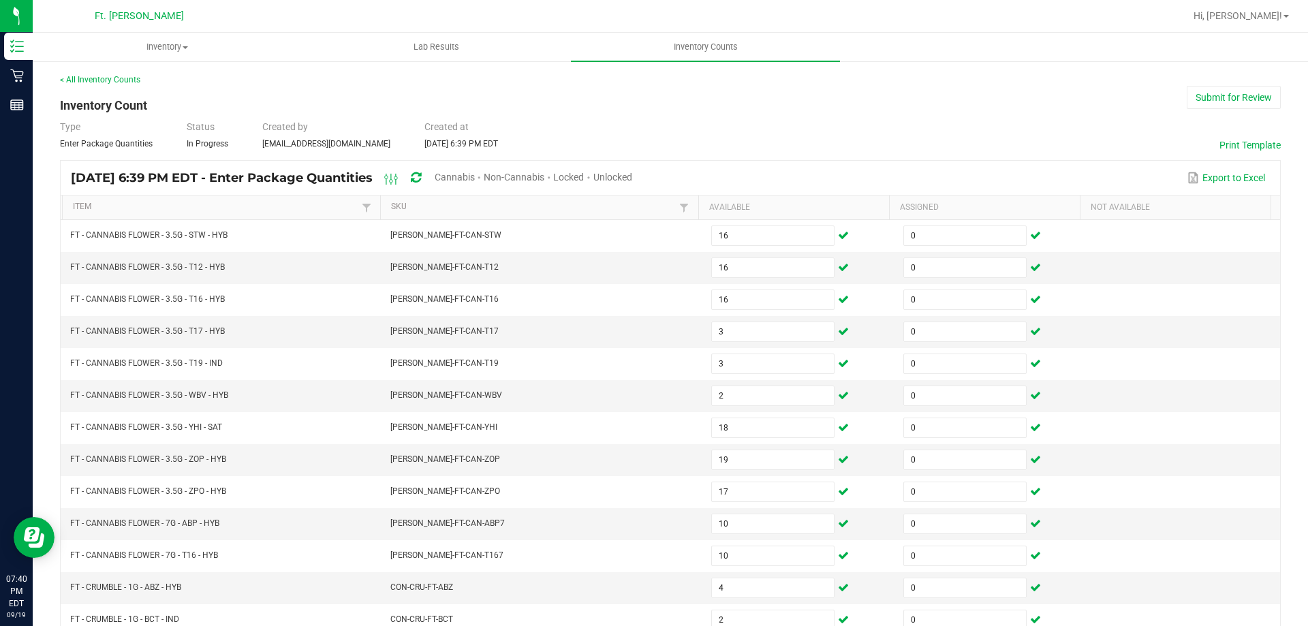
type input "0"
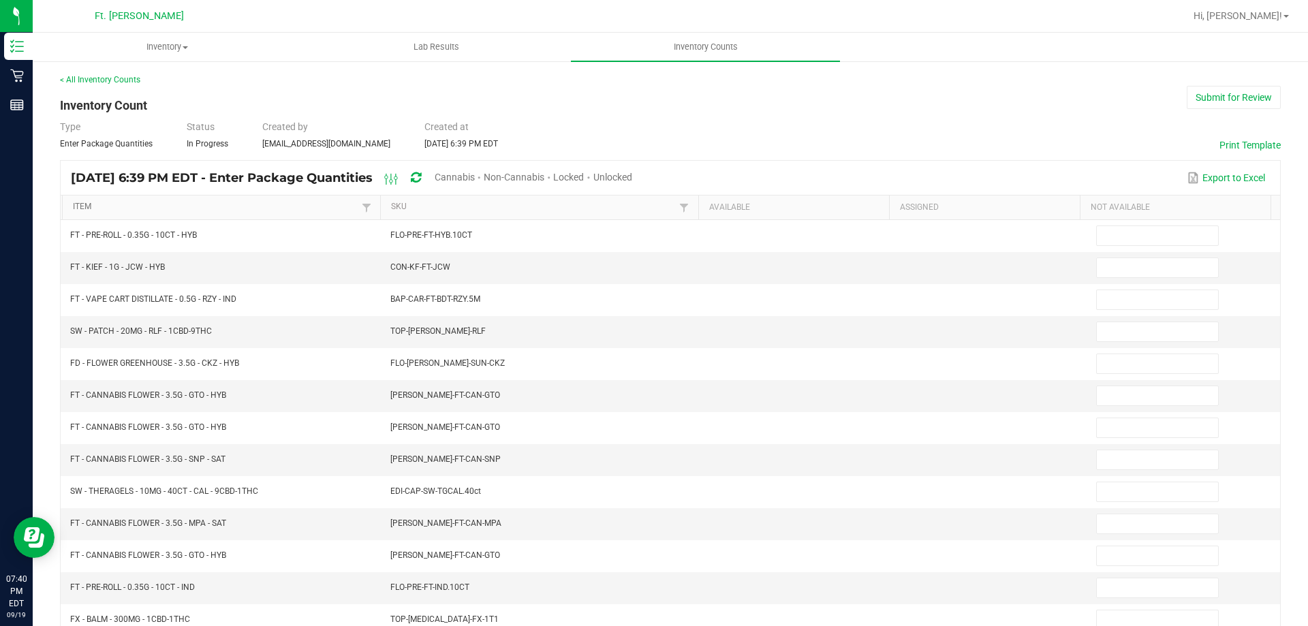
click at [216, 203] on link "Item" at bounding box center [215, 207] width 285 height 11
type input "6"
click at [475, 174] on span "Cannabis" at bounding box center [455, 177] width 40 height 11
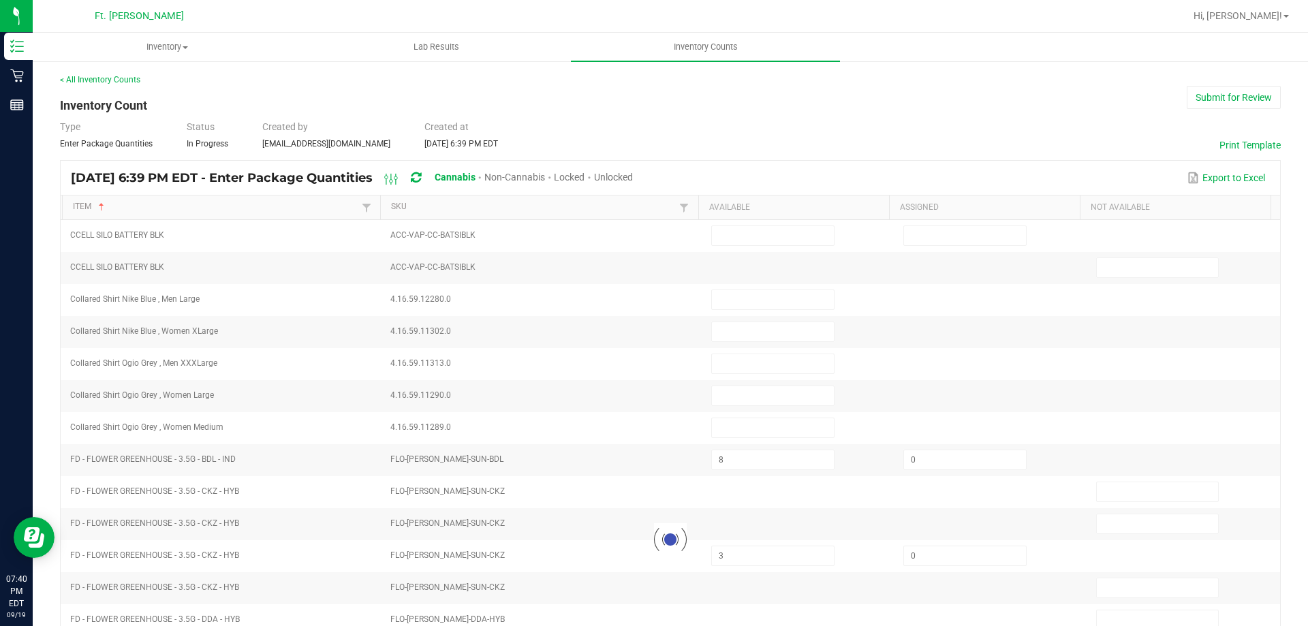
type input "8"
type input "3"
type input "16"
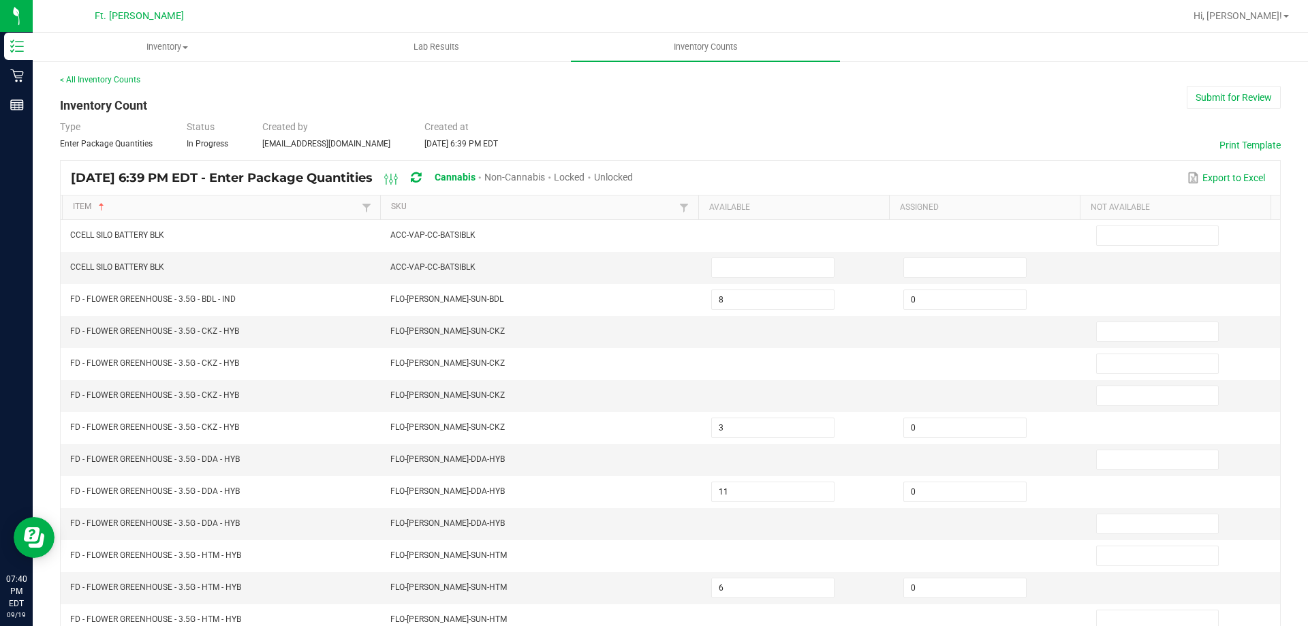
click at [633, 172] on span "Unlocked" at bounding box center [613, 177] width 39 height 11
click at [287, 199] on th "Item Sorted Ascending" at bounding box center [221, 208] width 318 height 25
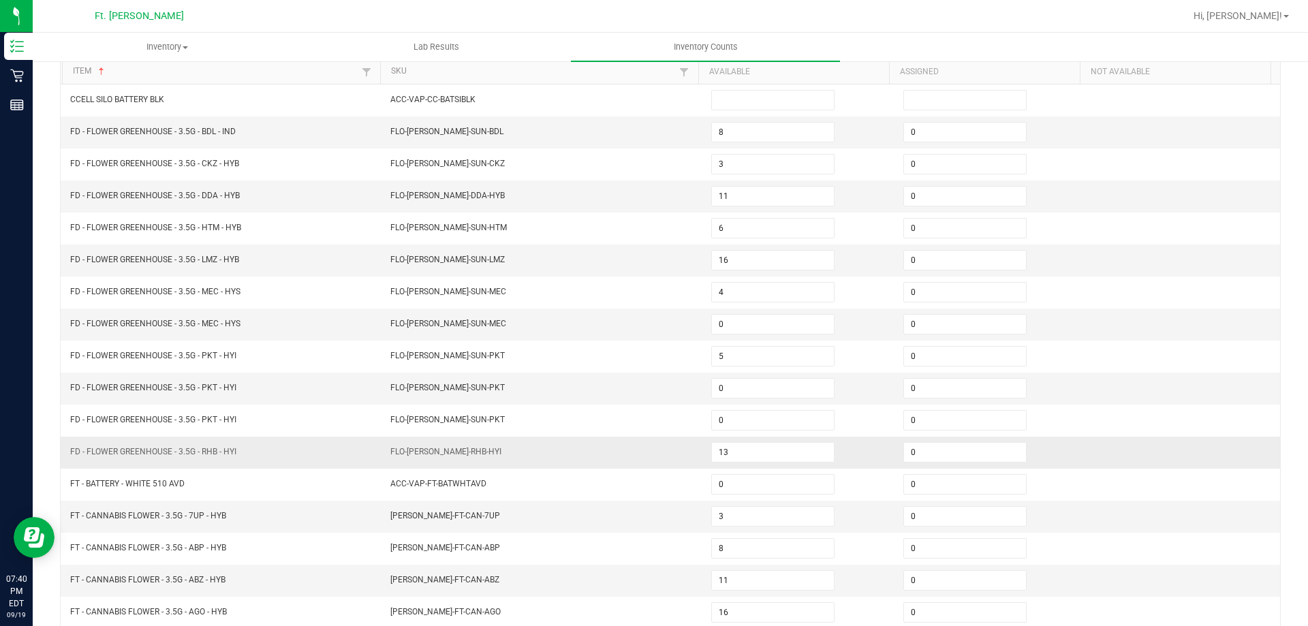
scroll to position [283, 0]
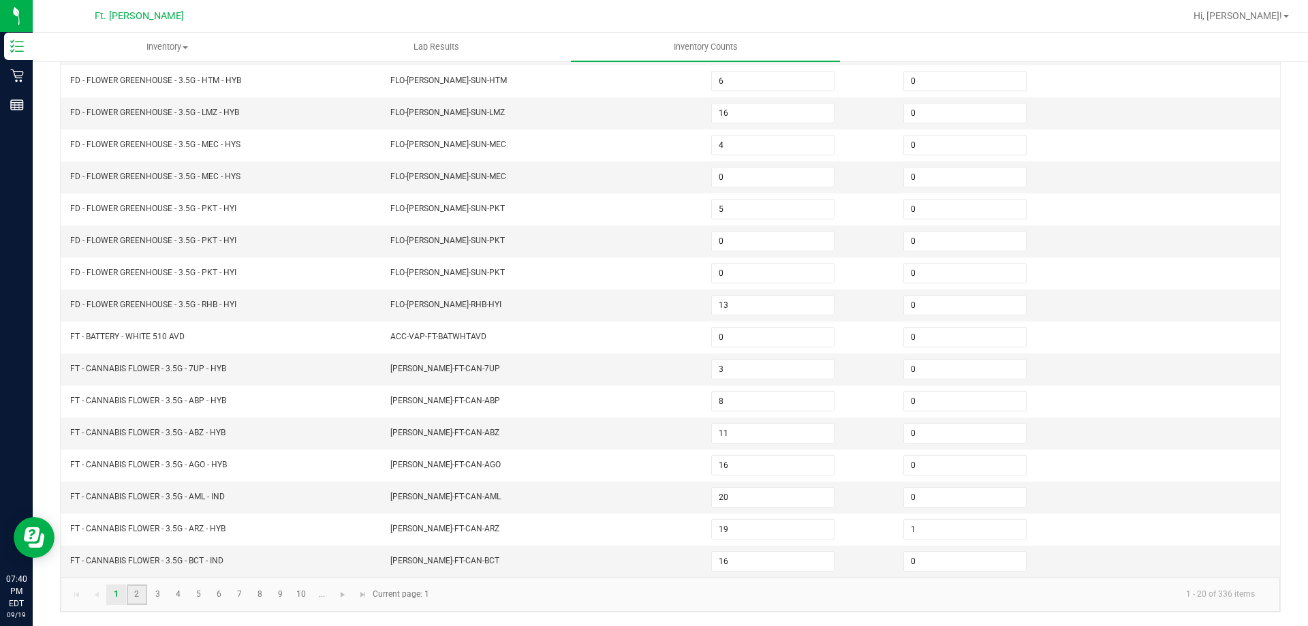
click at [137, 592] on link "2" at bounding box center [137, 595] width 20 height 20
click at [149, 597] on link "3" at bounding box center [158, 595] width 20 height 20
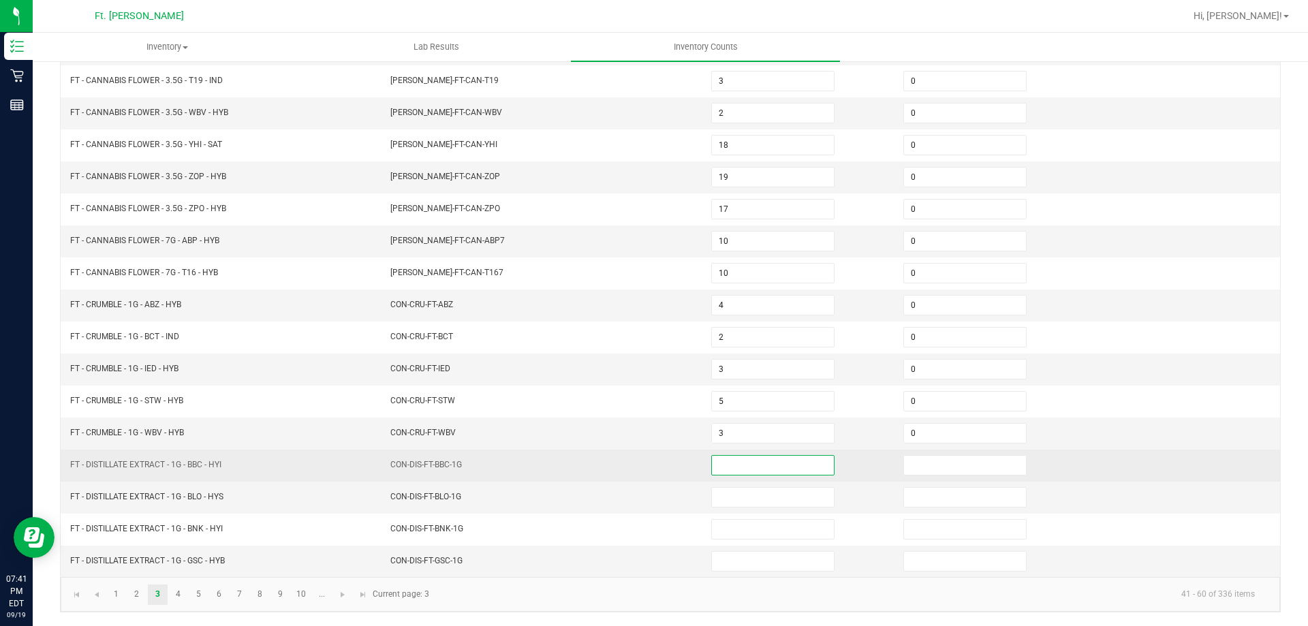
click at [738, 459] on input at bounding box center [773, 465] width 122 height 19
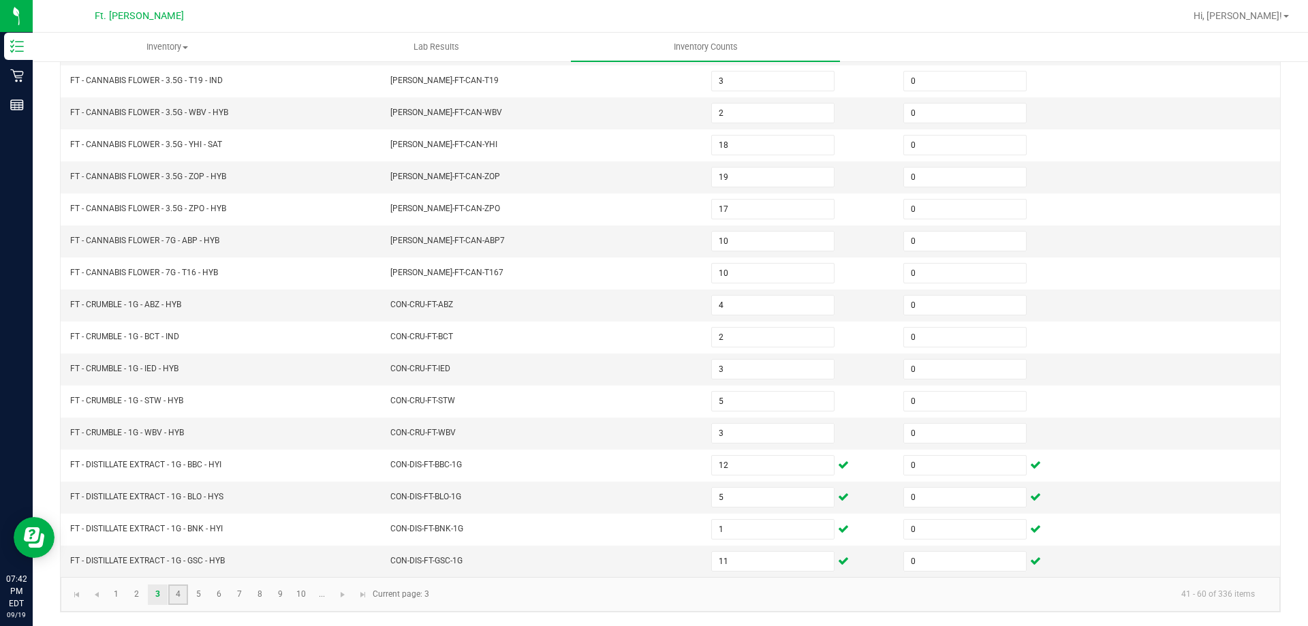
click at [184, 591] on link "4" at bounding box center [178, 595] width 20 height 20
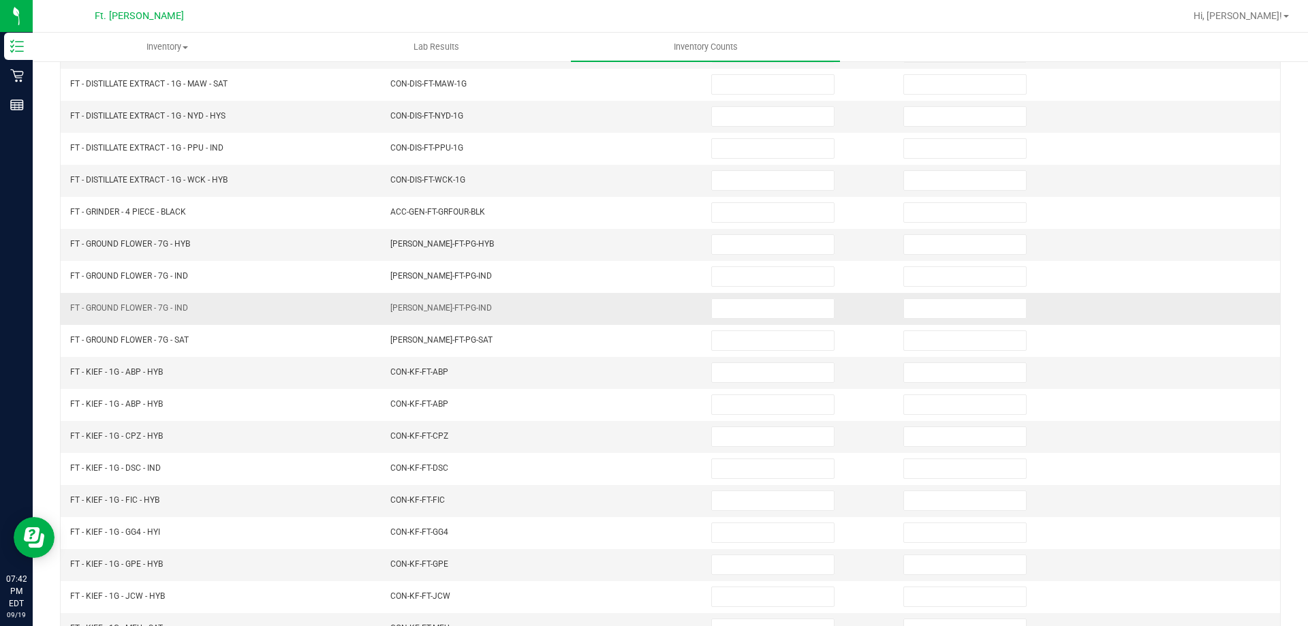
scroll to position [78, 0]
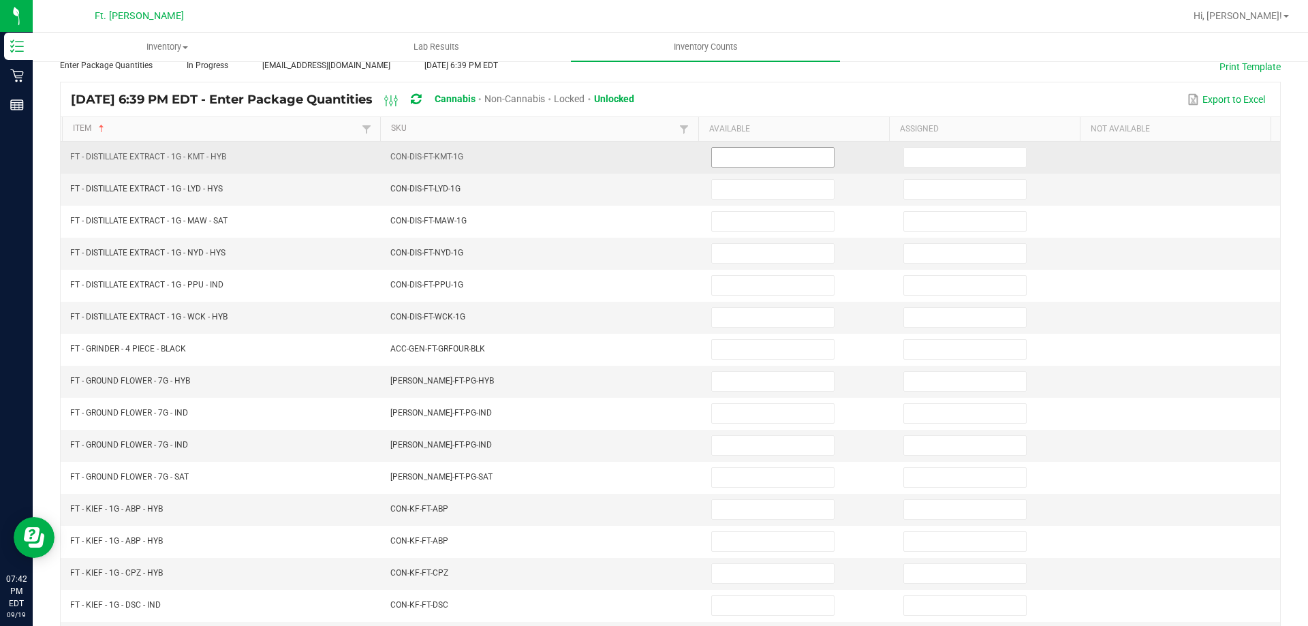
click at [789, 164] on input at bounding box center [773, 157] width 122 height 19
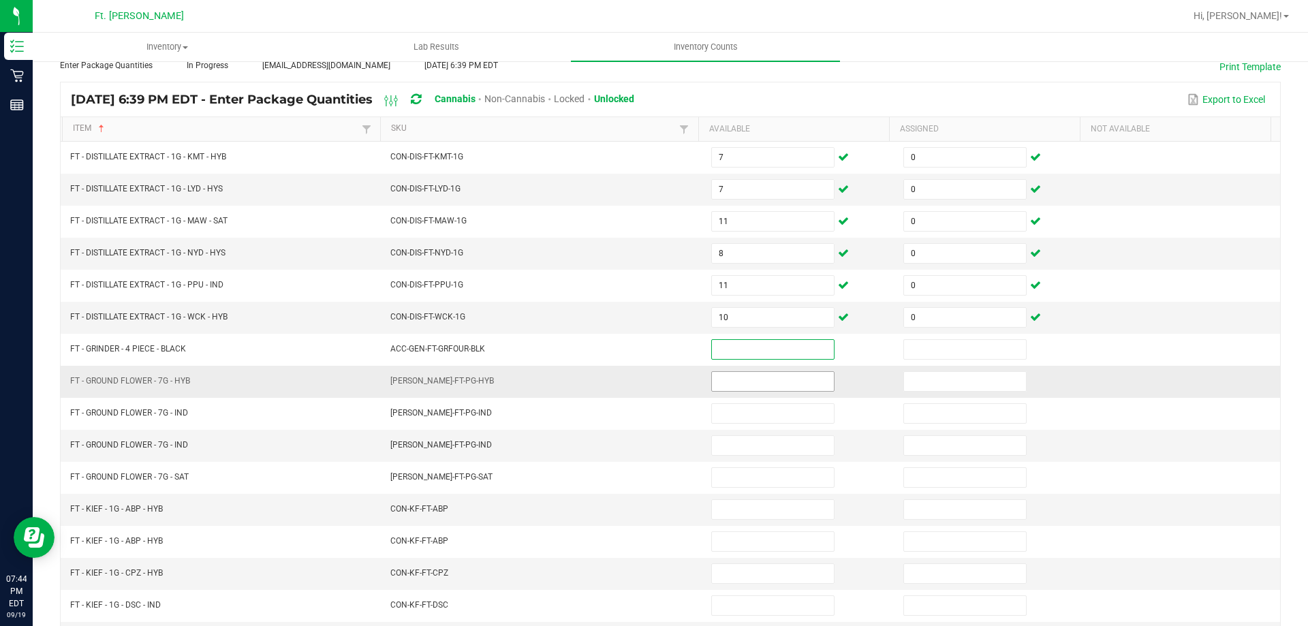
click at [719, 375] on input at bounding box center [773, 381] width 122 height 19
click at [764, 376] on input "4" at bounding box center [773, 381] width 122 height 19
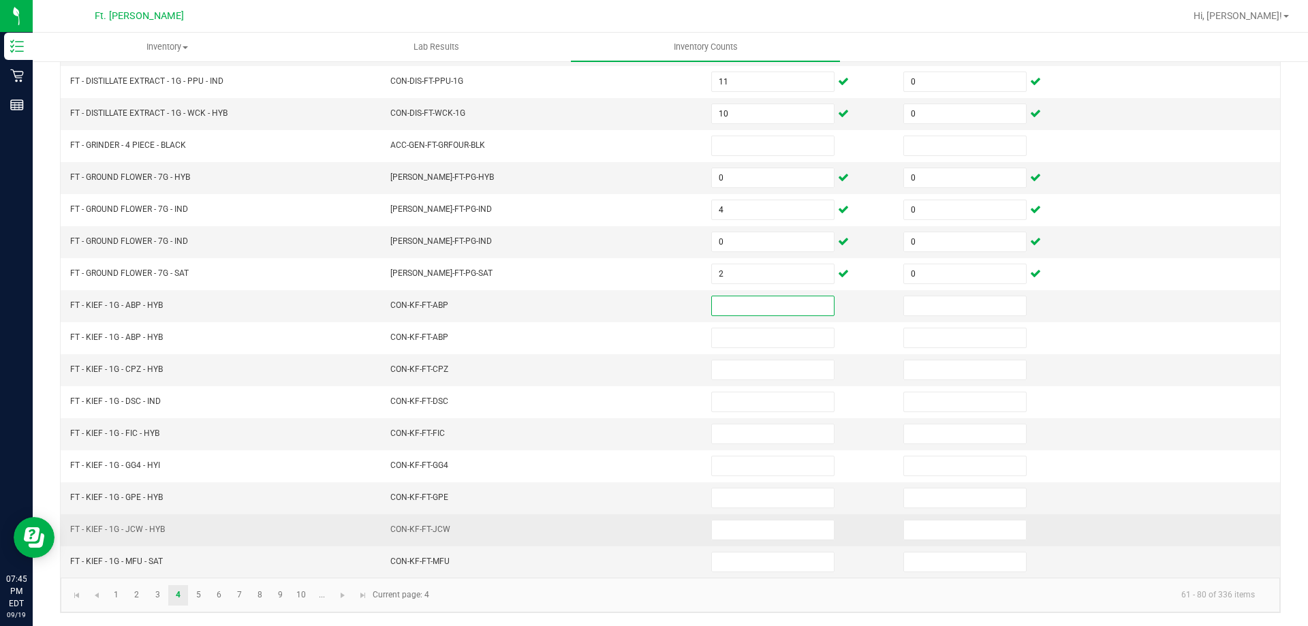
scroll to position [283, 0]
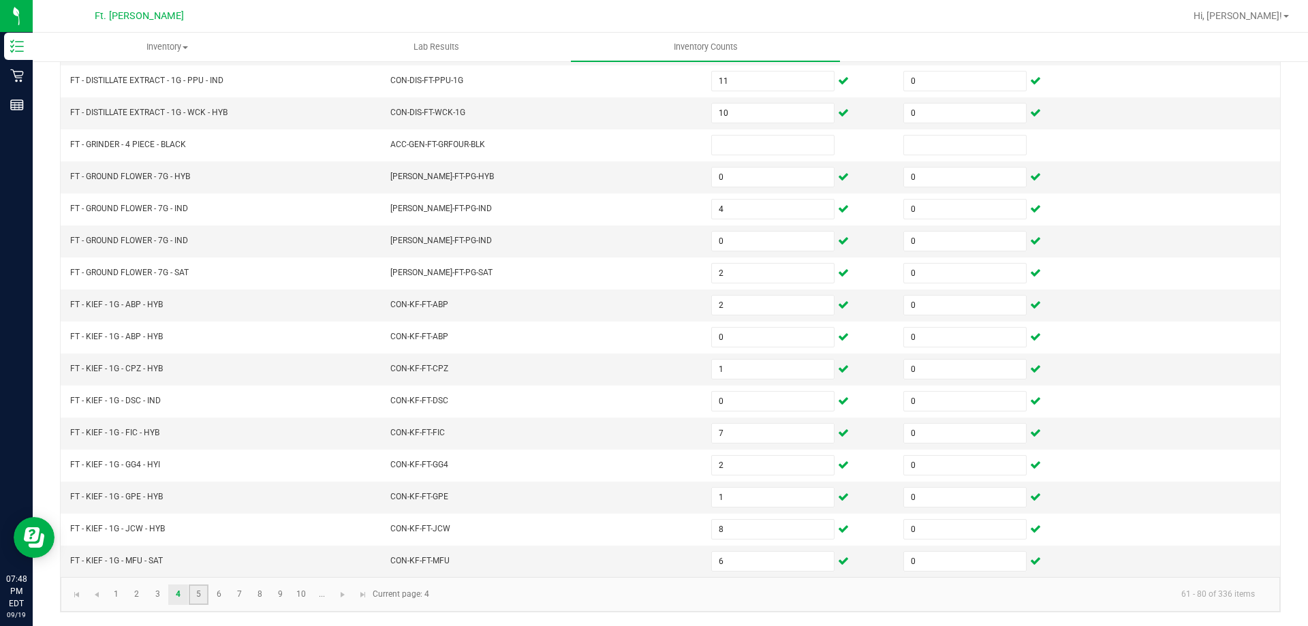
click at [196, 588] on link "5" at bounding box center [199, 595] width 20 height 20
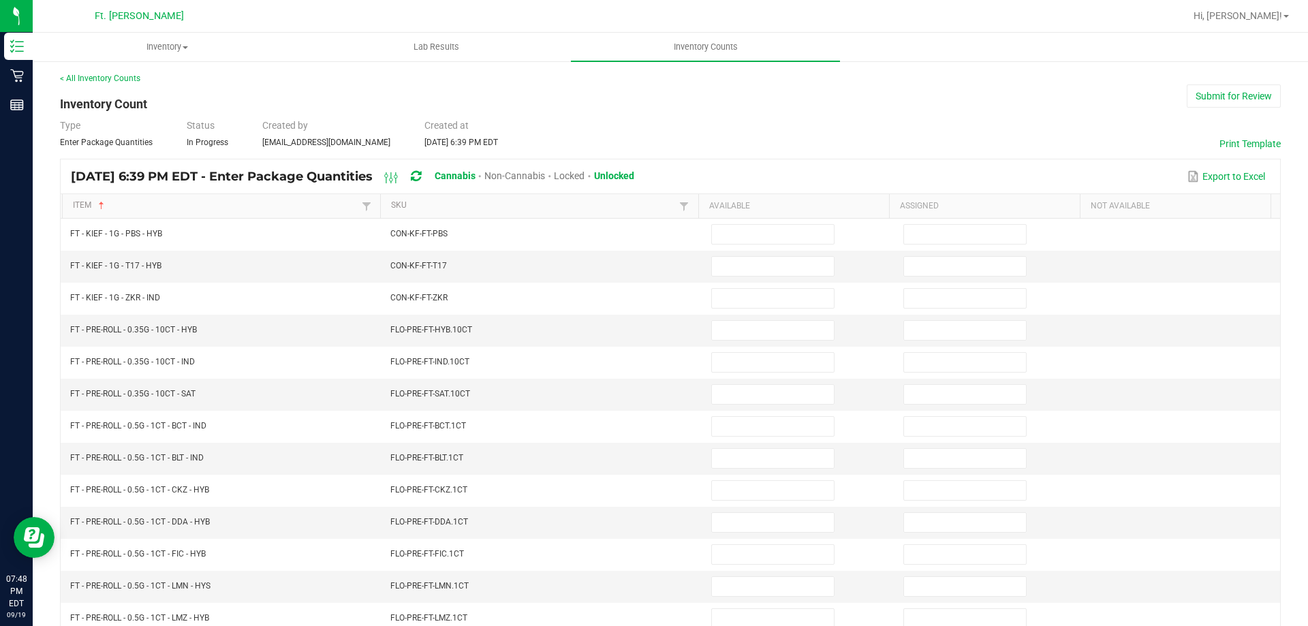
scroll to position [0, 0]
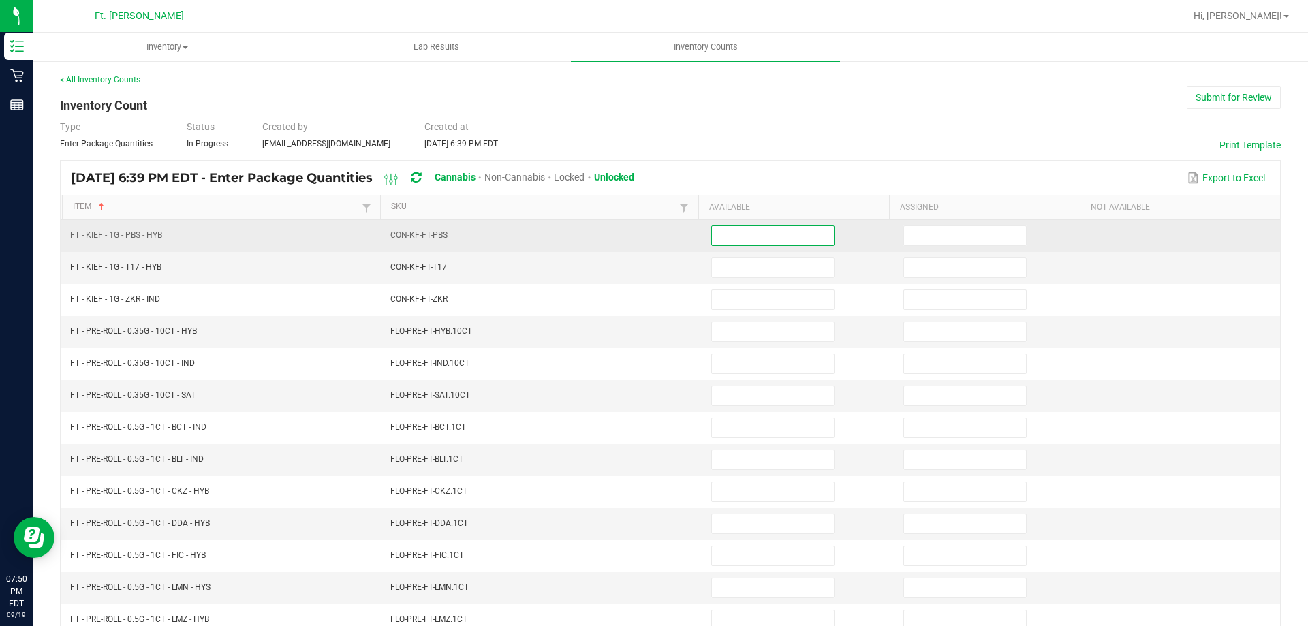
click at [718, 235] on input at bounding box center [773, 235] width 122 height 19
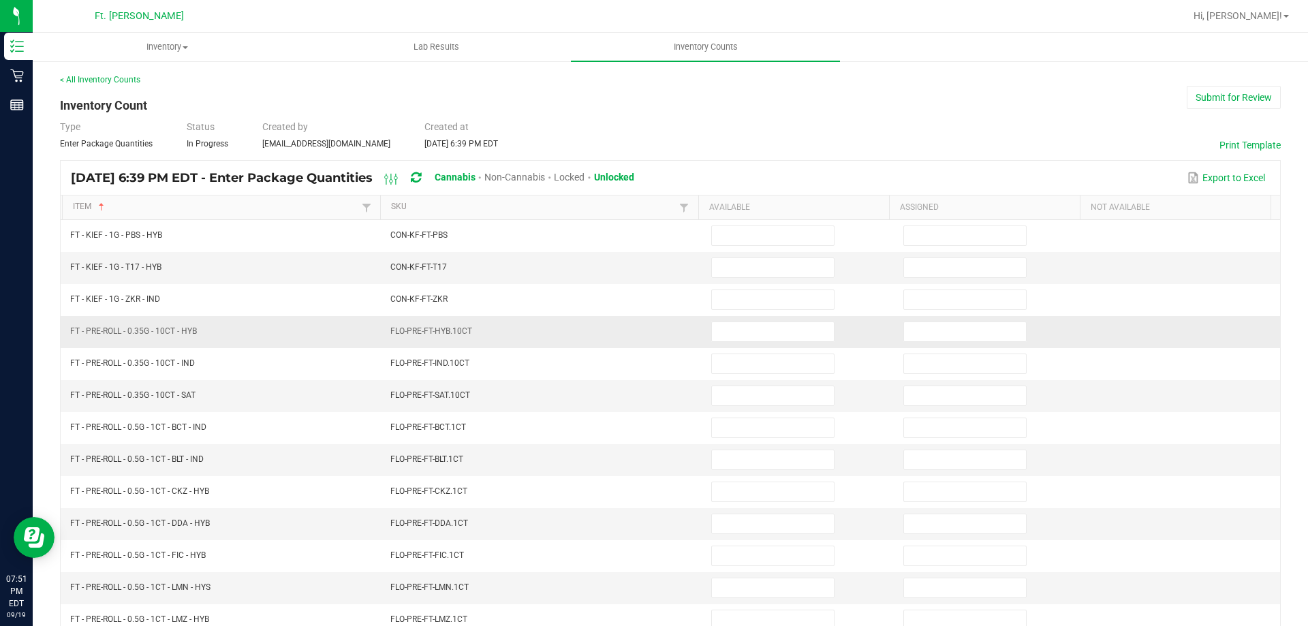
drag, startPoint x: 291, startPoint y: 576, endPoint x: 744, endPoint y: 318, distance: 521.4
click at [744, 318] on td at bounding box center [799, 332] width 192 height 32
click at [728, 323] on input at bounding box center [773, 331] width 122 height 19
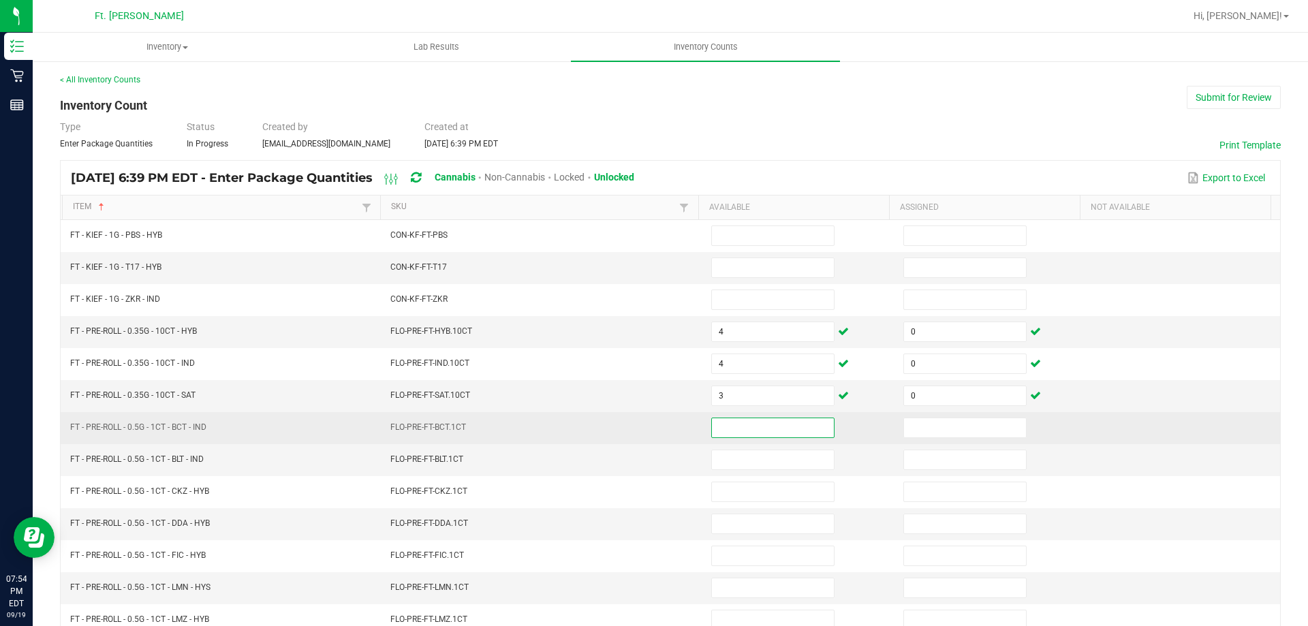
click at [734, 427] on input at bounding box center [773, 427] width 122 height 19
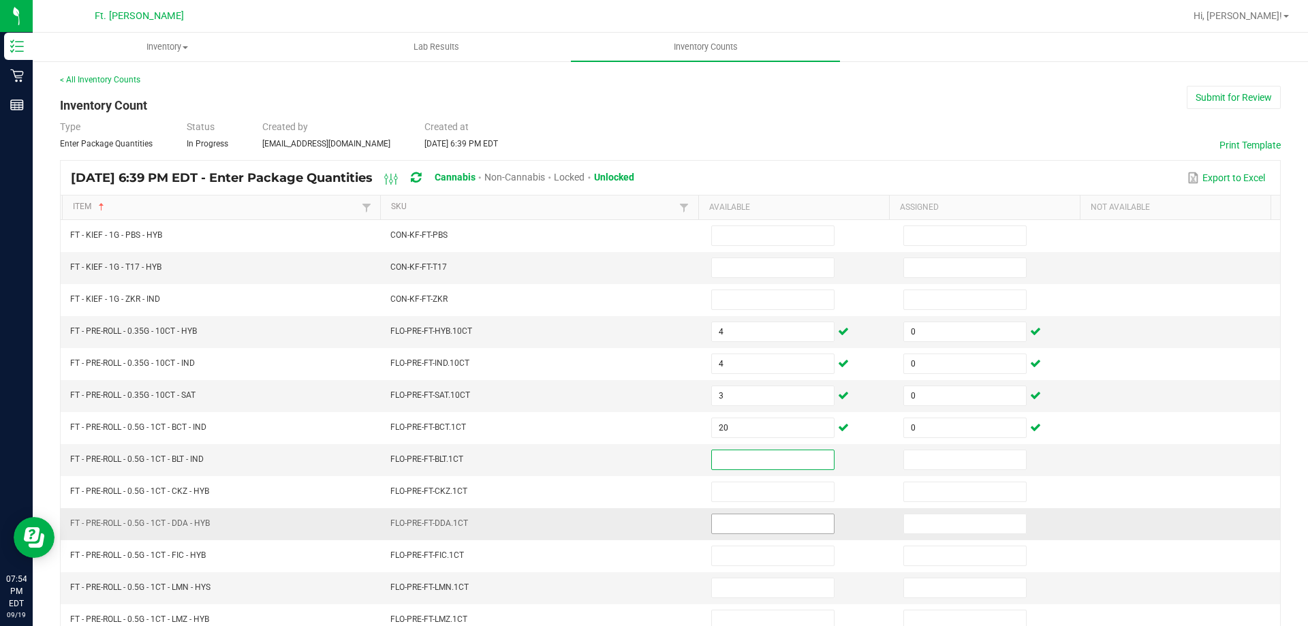
click at [714, 516] on input at bounding box center [773, 523] width 122 height 19
drag, startPoint x: 615, startPoint y: 465, endPoint x: 596, endPoint y: 467, distance: 19.2
click at [596, 467] on td "FLO-PRE-FT-BLT.1CT" at bounding box center [542, 460] width 321 height 32
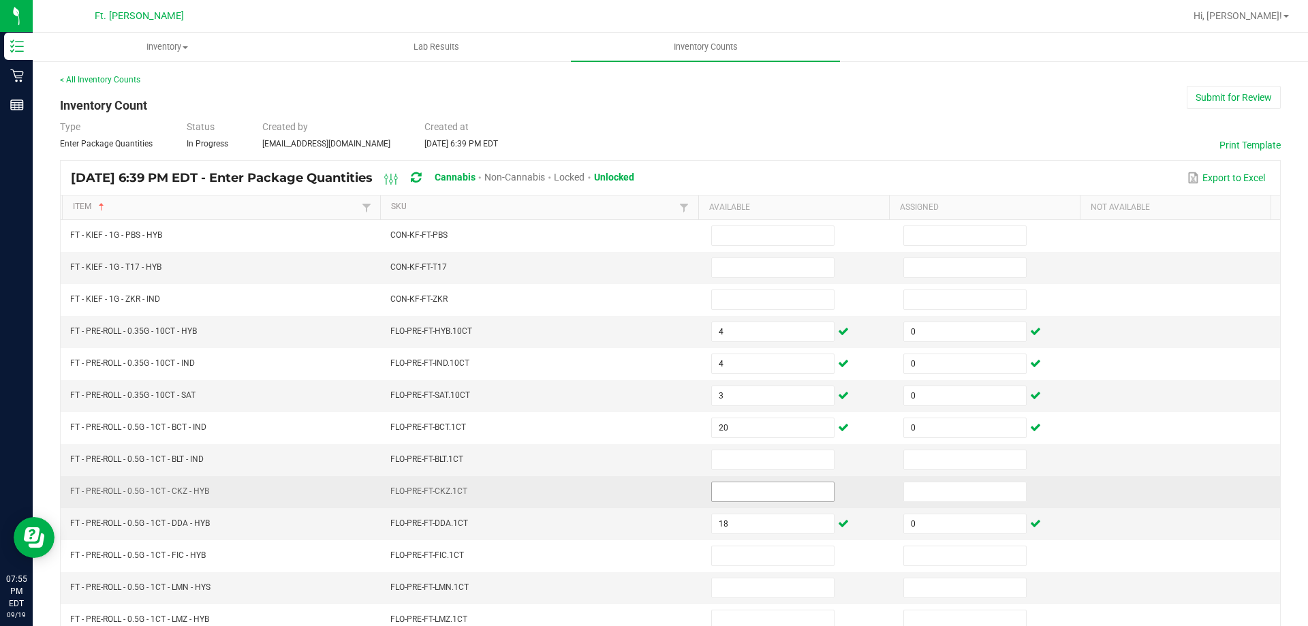
click at [728, 483] on input at bounding box center [773, 491] width 122 height 19
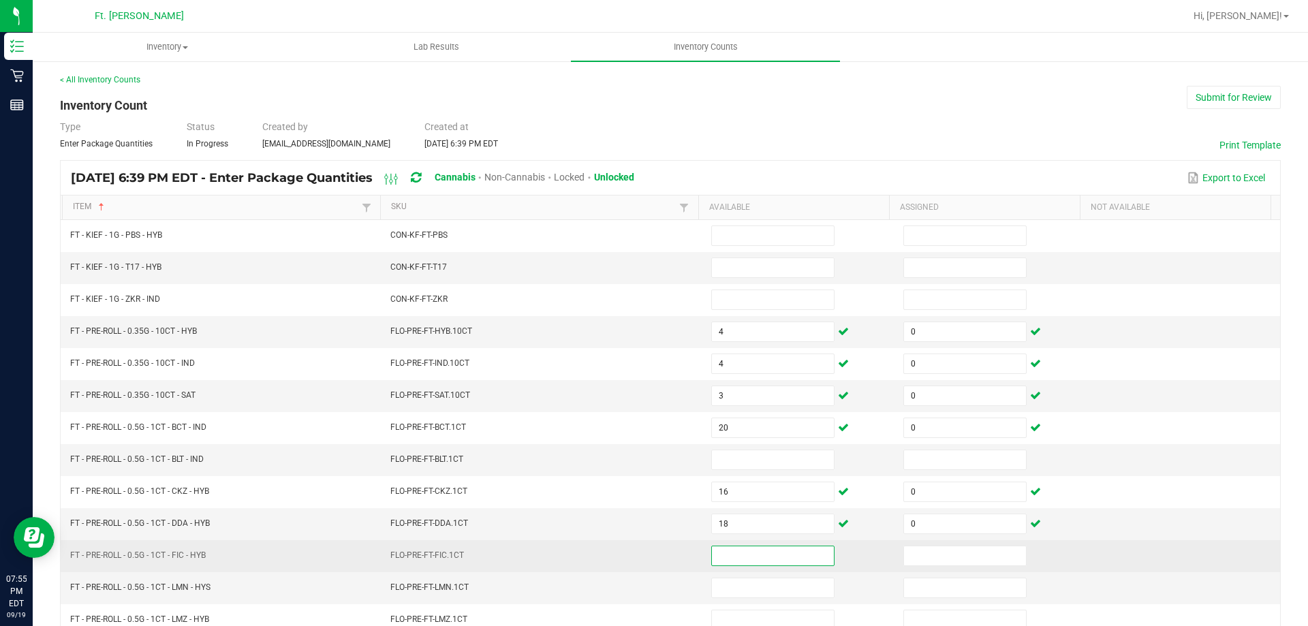
click at [713, 556] on input at bounding box center [773, 555] width 122 height 19
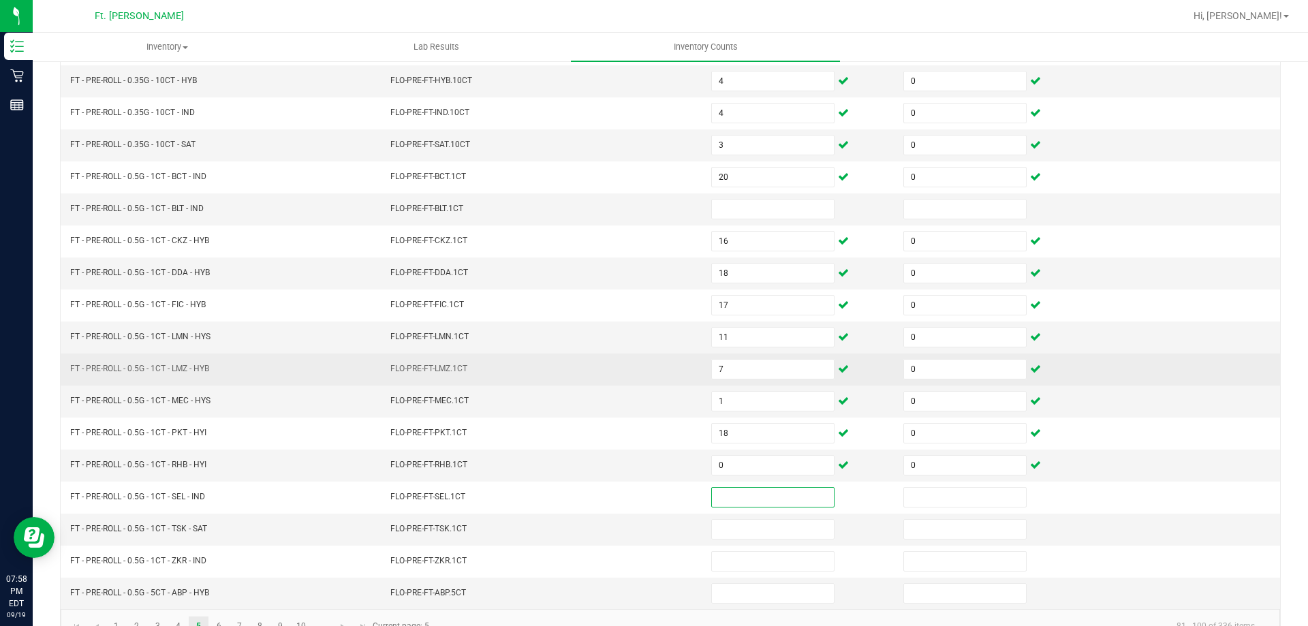
scroll to position [272, 0]
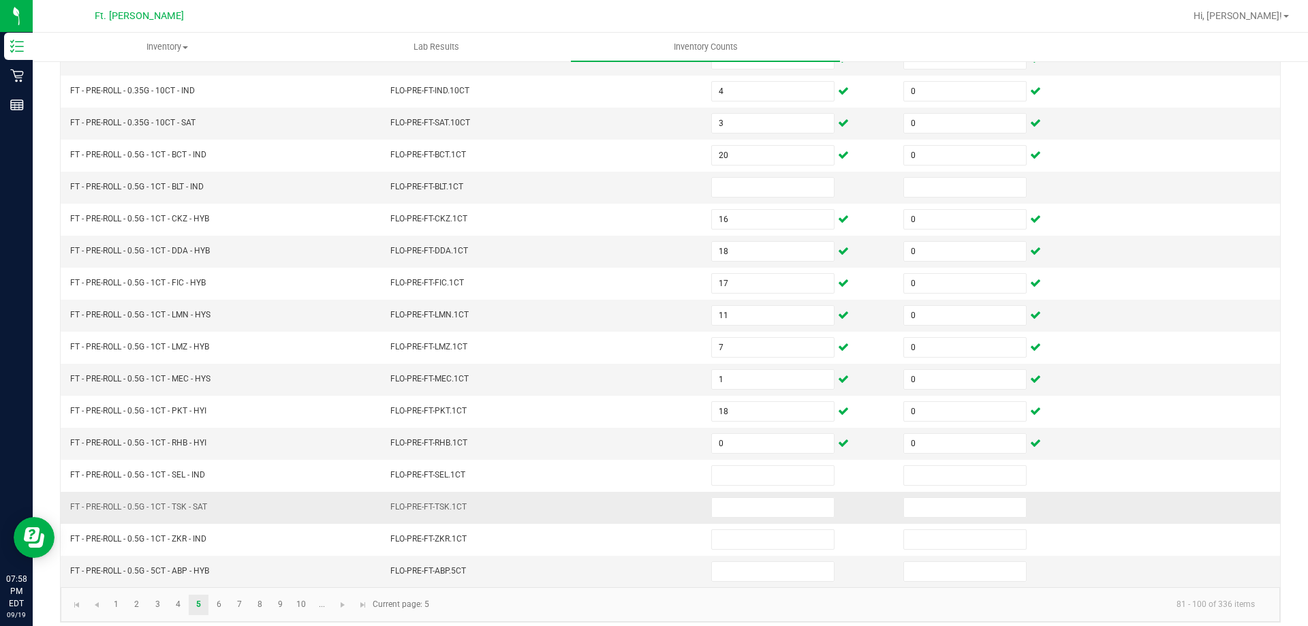
drag, startPoint x: 595, startPoint y: 471, endPoint x: 525, endPoint y: 493, distance: 73.3
click at [525, 493] on td "FLO-PRE-FT-TSK.1CT" at bounding box center [542, 508] width 321 height 32
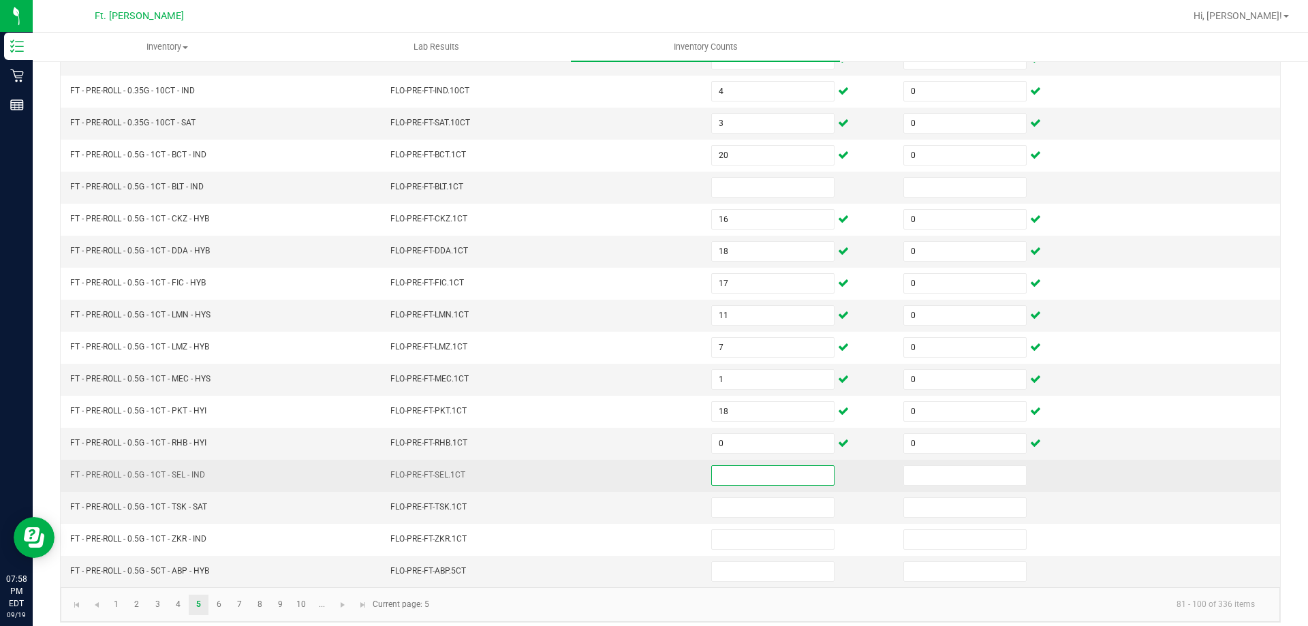
click at [715, 482] on input at bounding box center [773, 475] width 122 height 19
drag, startPoint x: 717, startPoint y: 469, endPoint x: 708, endPoint y: 486, distance: 19.8
click at [703, 481] on td at bounding box center [799, 476] width 192 height 32
click at [717, 484] on input at bounding box center [773, 475] width 122 height 19
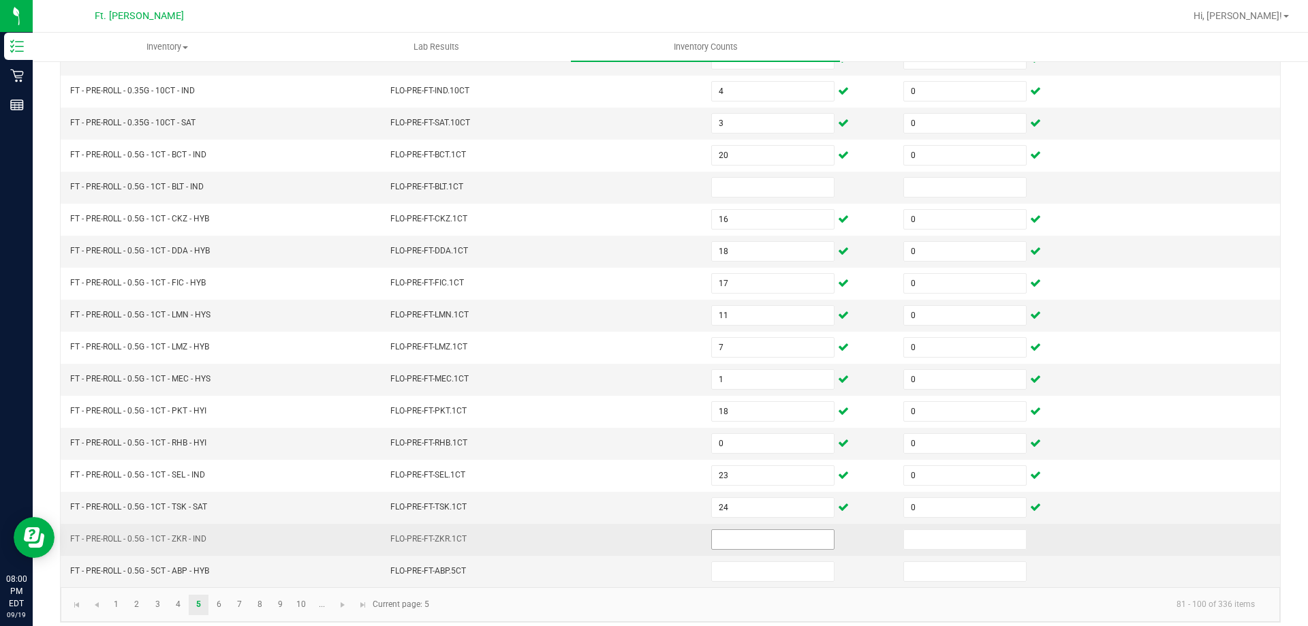
drag, startPoint x: 647, startPoint y: 379, endPoint x: 713, endPoint y: 531, distance: 165.3
click at [713, 531] on input at bounding box center [773, 539] width 122 height 19
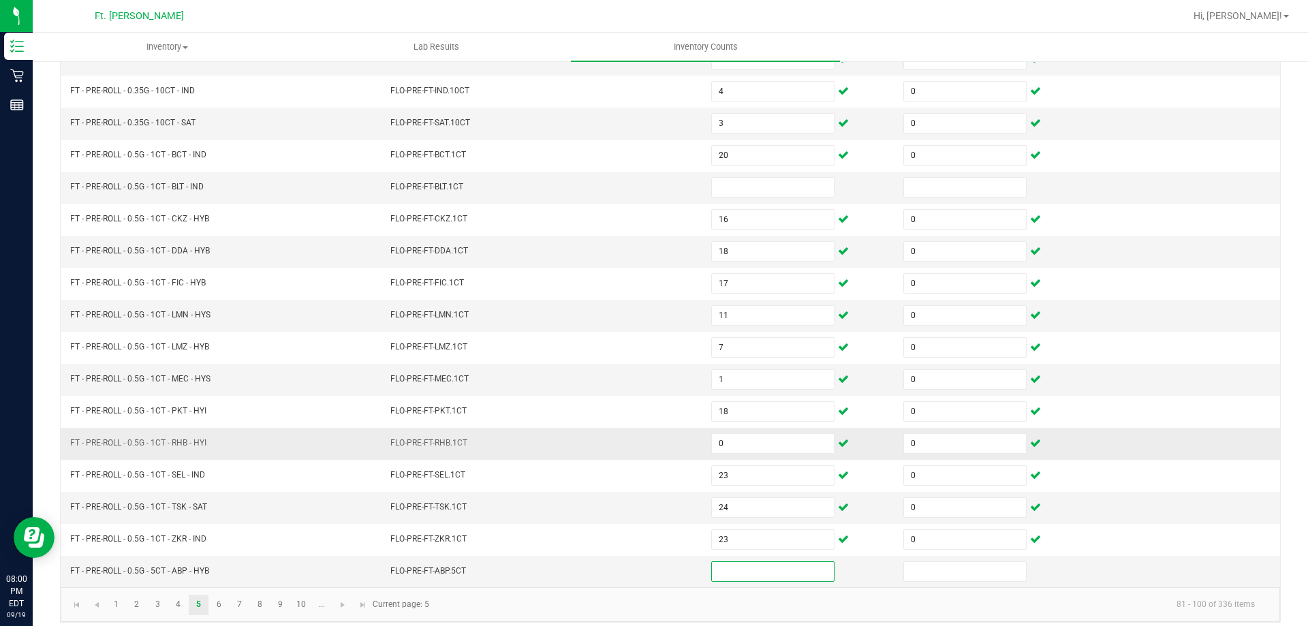
scroll to position [283, 0]
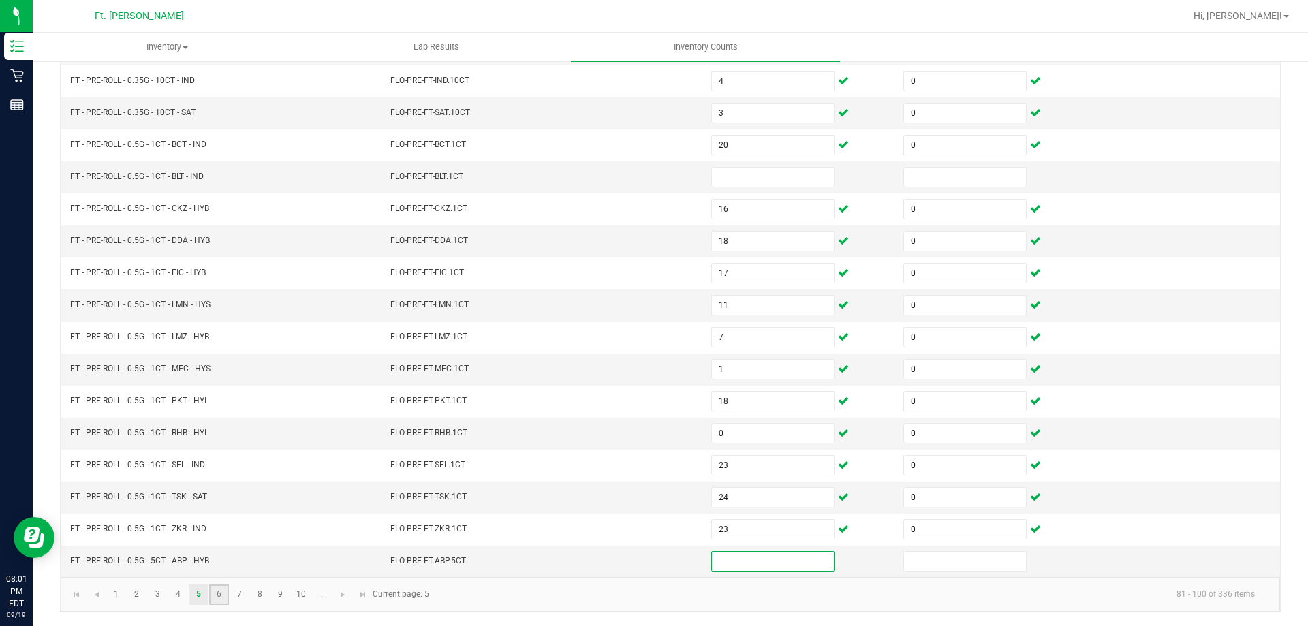
click at [215, 591] on link "6" at bounding box center [219, 595] width 20 height 20
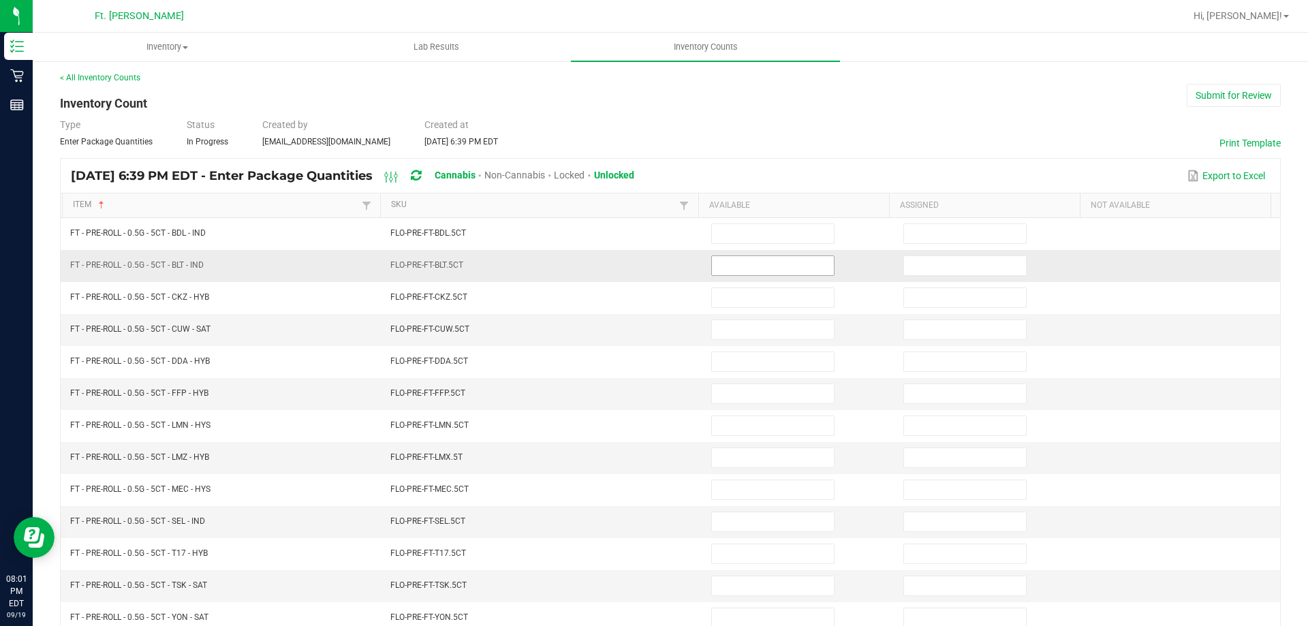
scroll to position [0, 0]
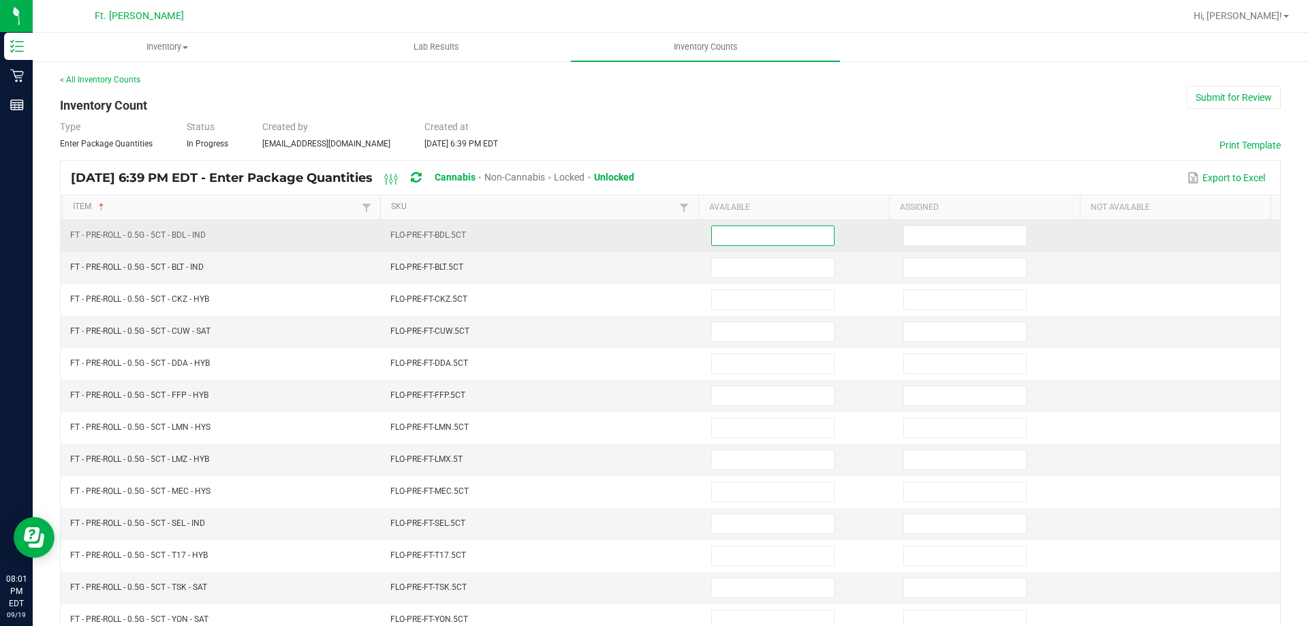
click at [744, 230] on input at bounding box center [773, 235] width 122 height 19
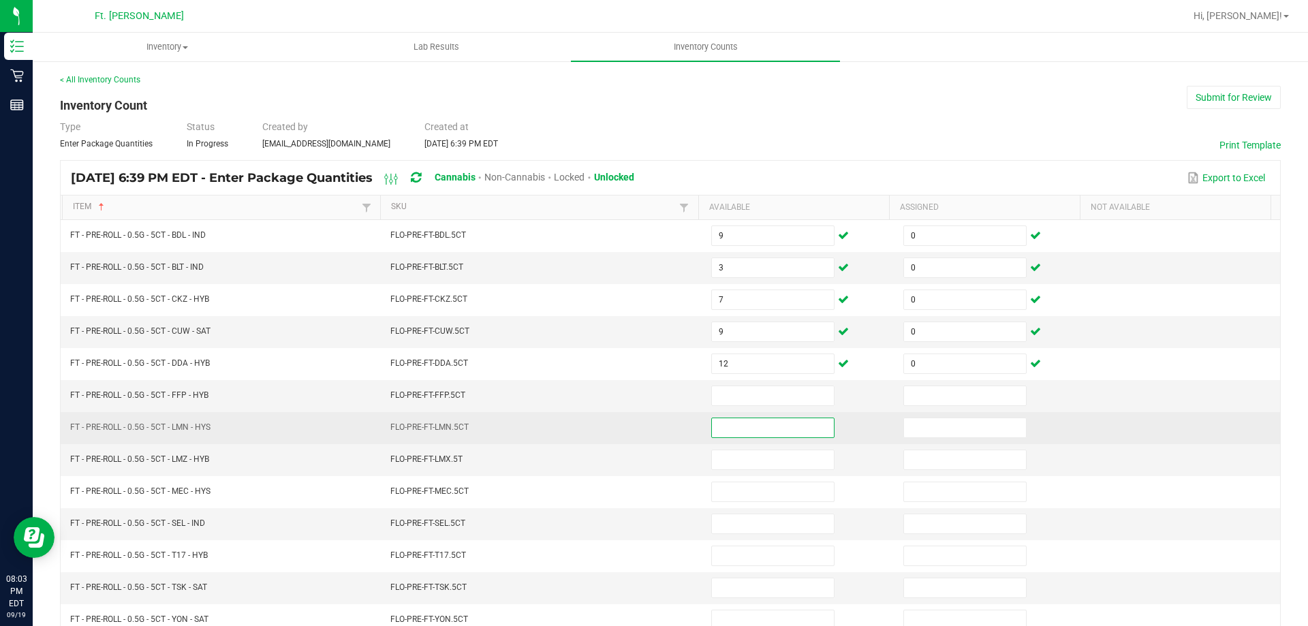
click at [776, 432] on input at bounding box center [773, 427] width 122 height 19
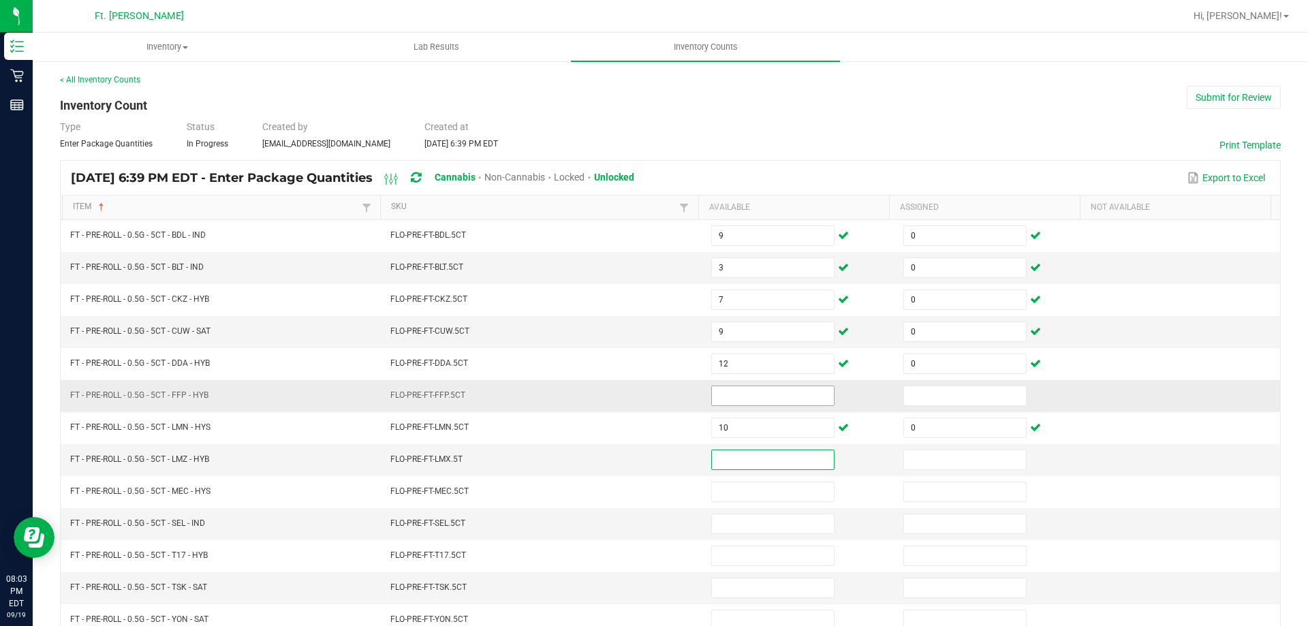
click at [753, 397] on input at bounding box center [773, 395] width 122 height 19
click at [749, 455] on input at bounding box center [773, 459] width 122 height 19
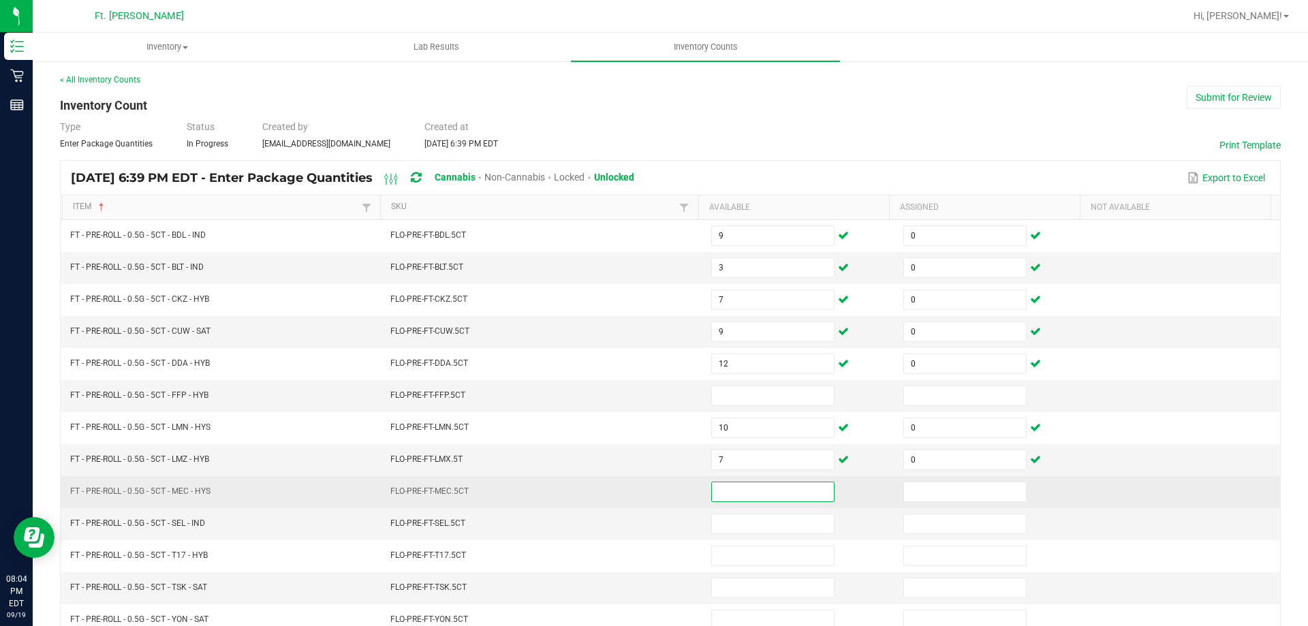
click at [714, 499] on input at bounding box center [773, 491] width 122 height 19
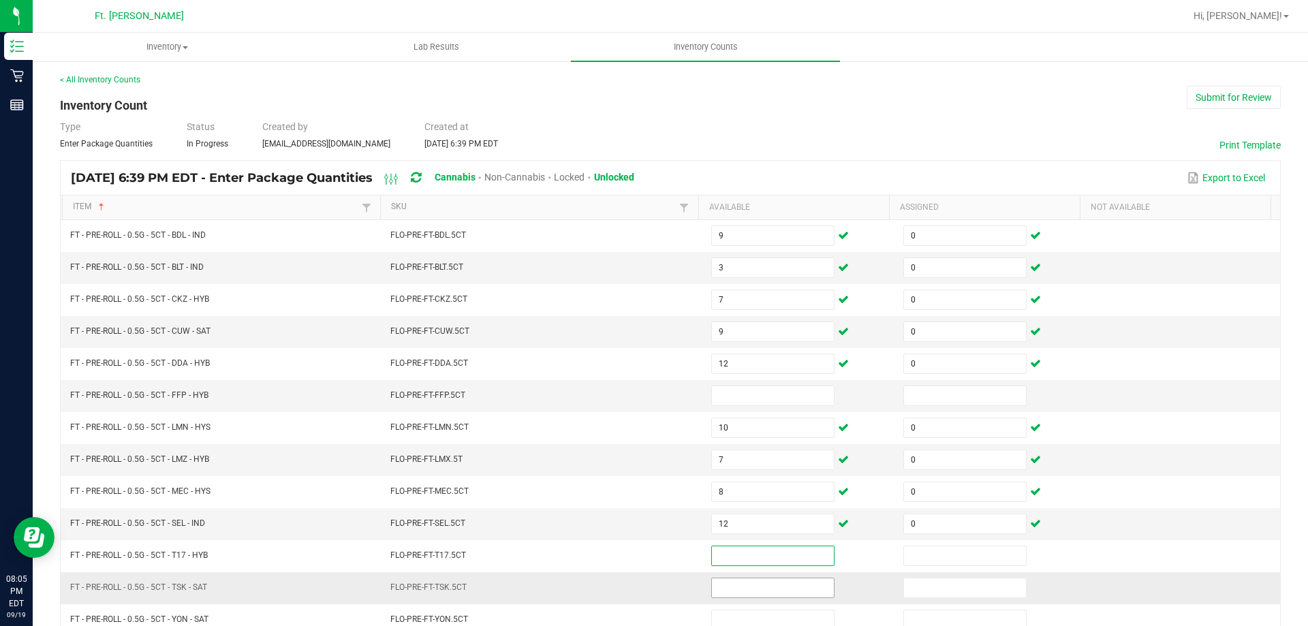
drag, startPoint x: 715, startPoint y: 576, endPoint x: 717, endPoint y: 585, distance: 8.4
click at [715, 578] on td at bounding box center [799, 588] width 192 height 32
click at [719, 589] on input at bounding box center [773, 587] width 122 height 19
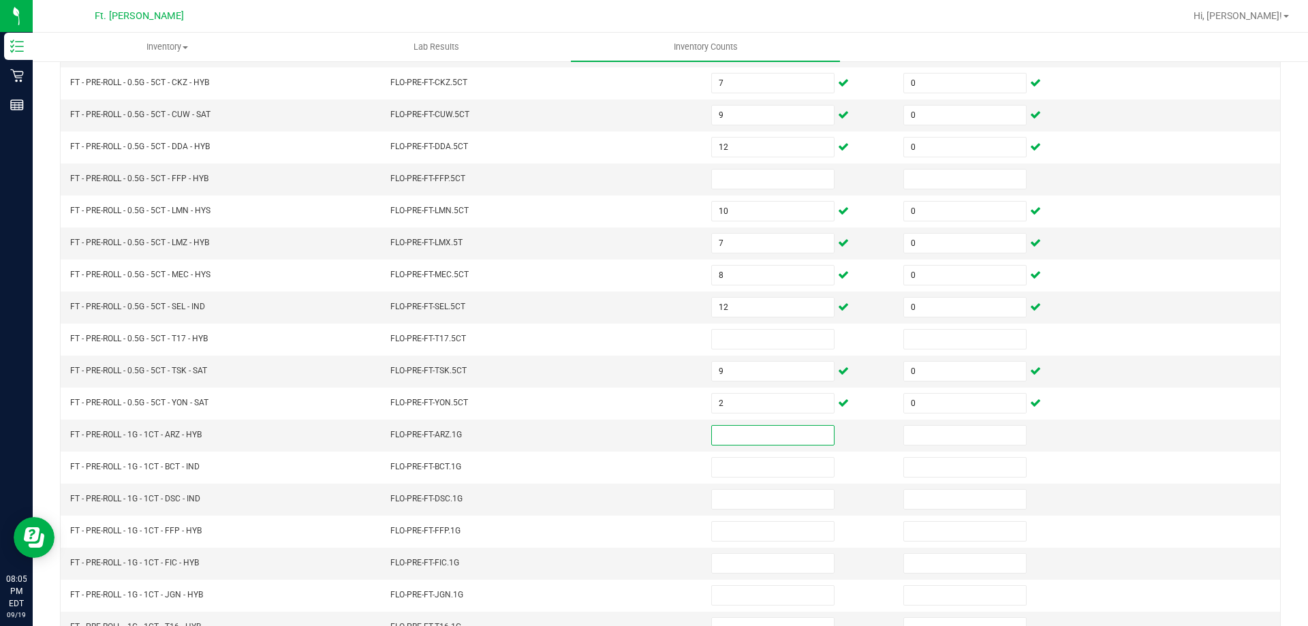
scroll to position [10, 0]
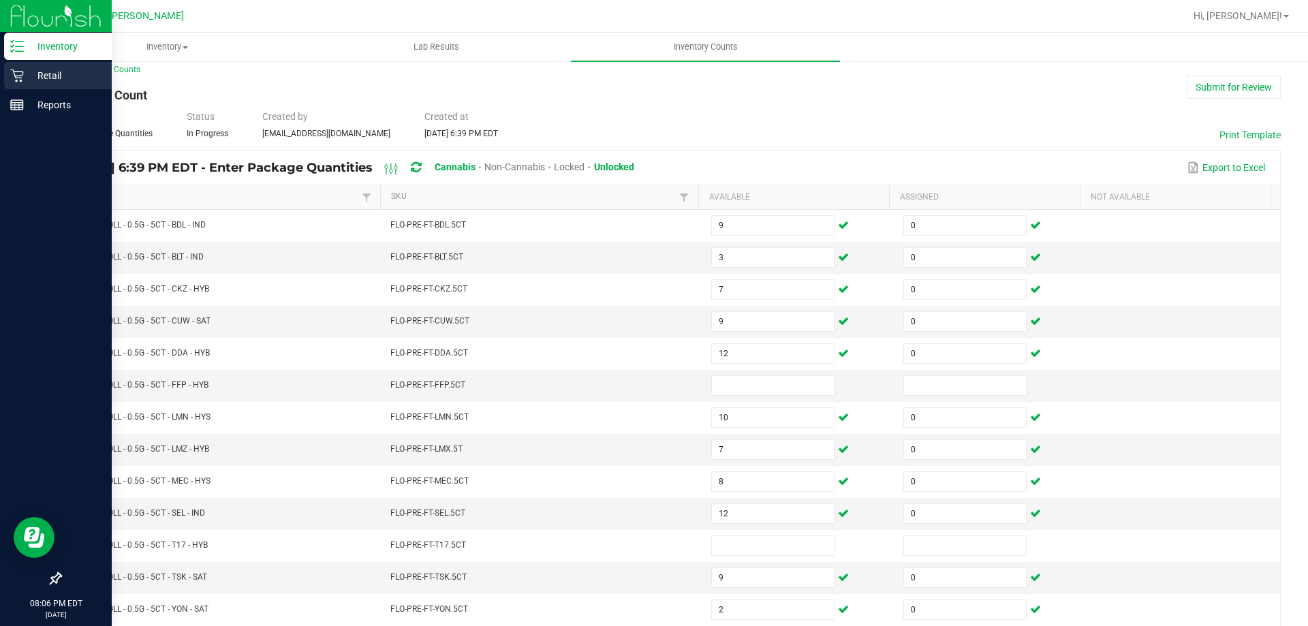
click at [22, 76] on icon at bounding box center [17, 76] width 14 height 14
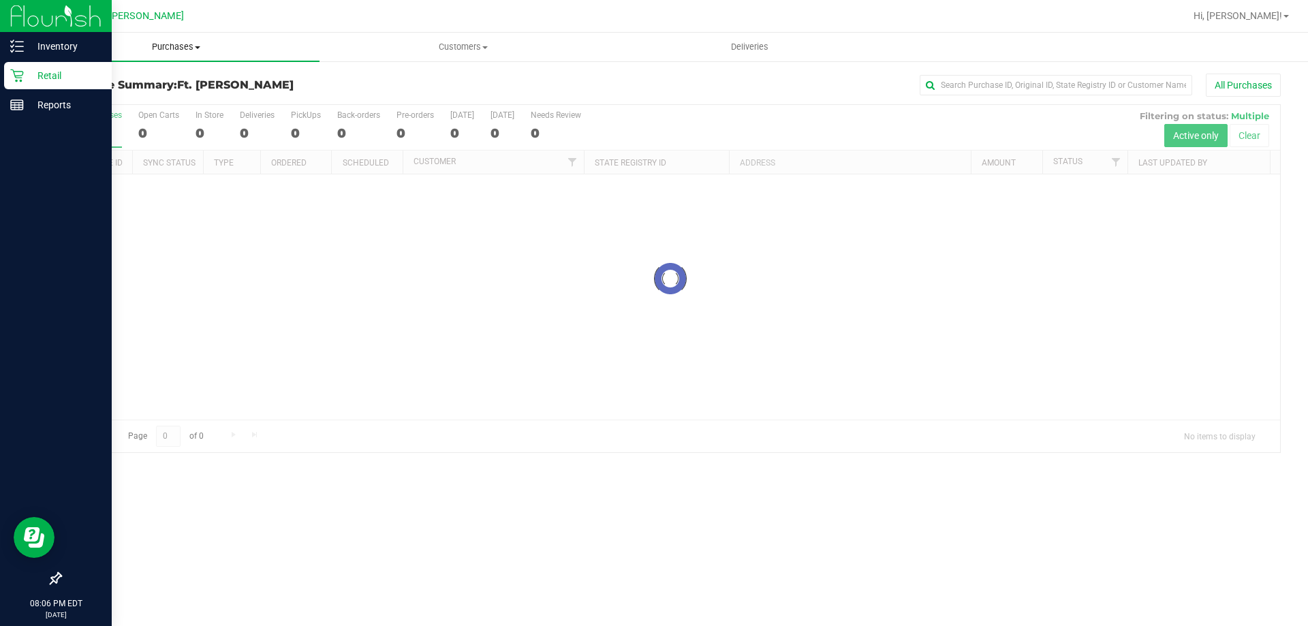
click at [161, 50] on span "Purchases" at bounding box center [176, 47] width 287 height 12
click at [169, 102] on li "Fulfillment" at bounding box center [176, 99] width 287 height 16
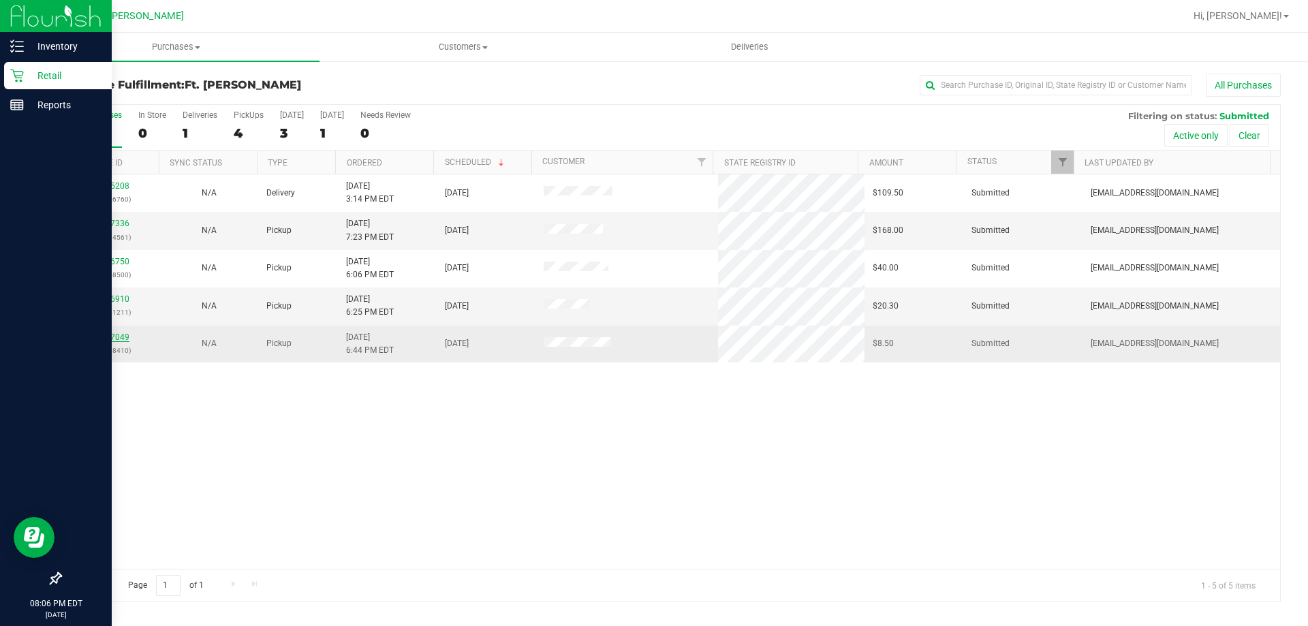
click at [113, 336] on link "11977049" at bounding box center [110, 337] width 38 height 10
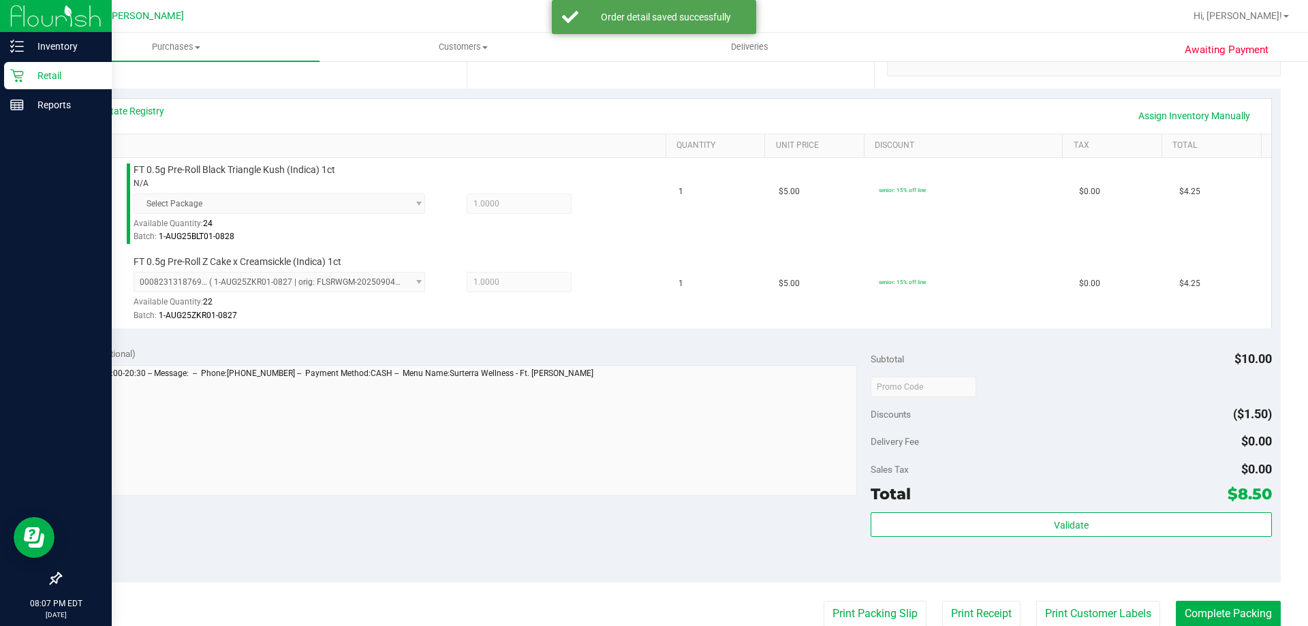
scroll to position [477, 0]
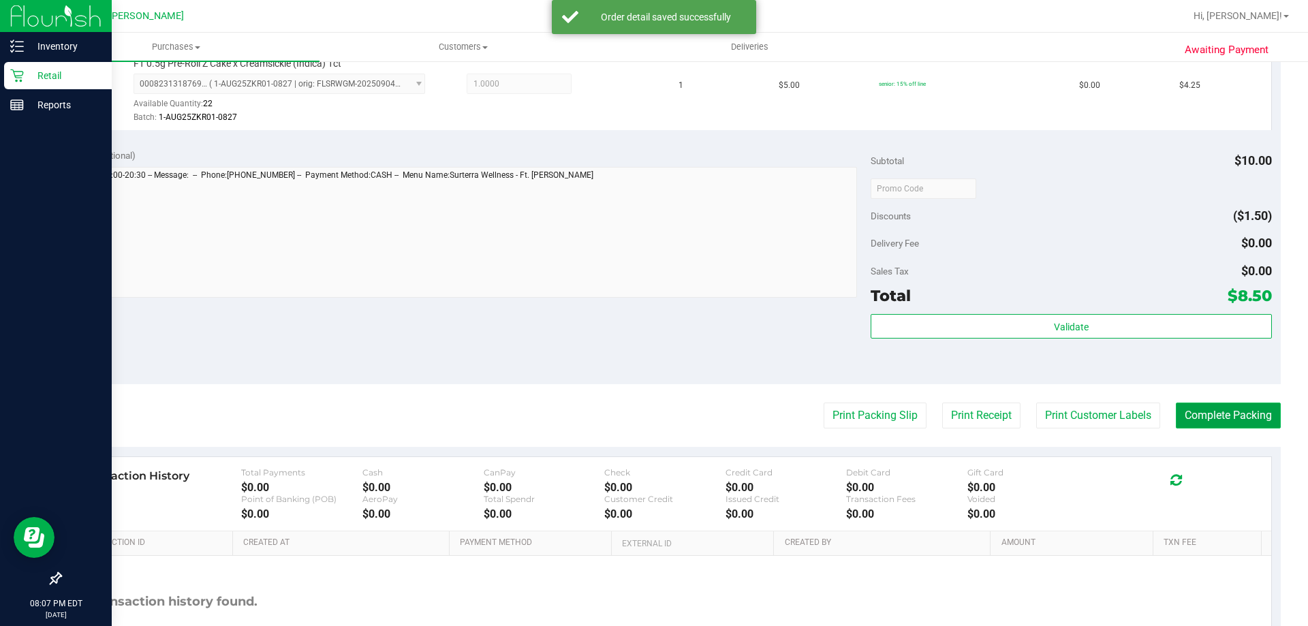
click at [1176, 412] on button "Complete Packing" at bounding box center [1228, 416] width 105 height 26
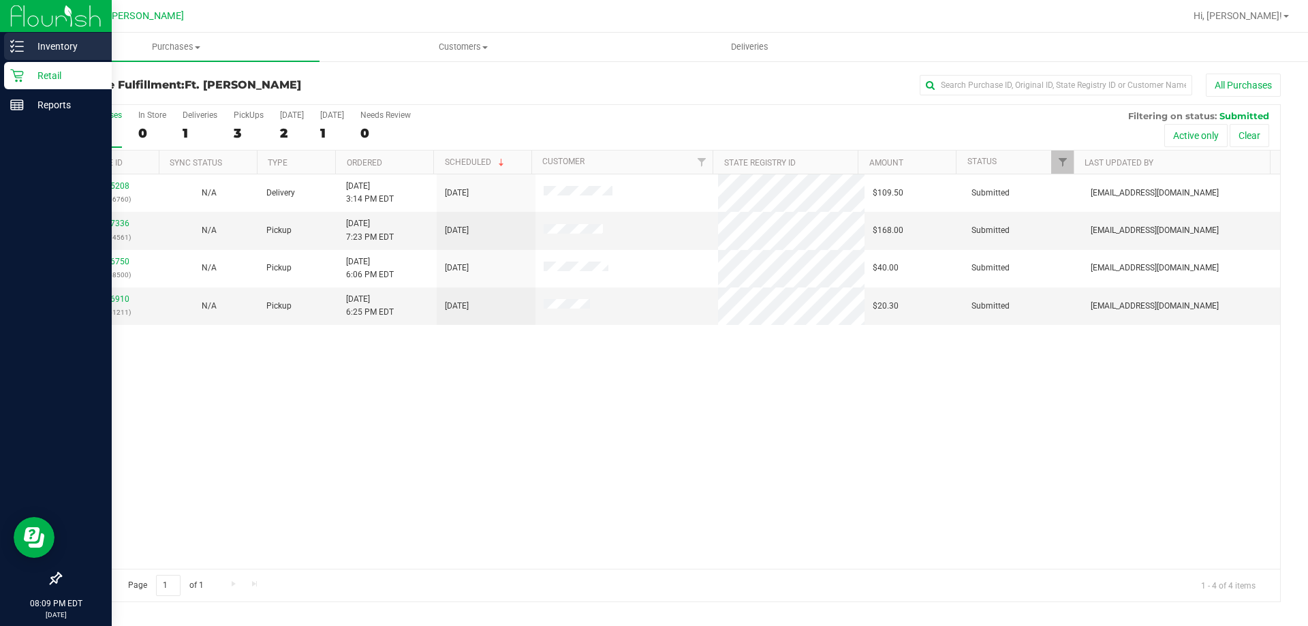
click at [54, 46] on p "Inventory" at bounding box center [65, 46] width 82 height 16
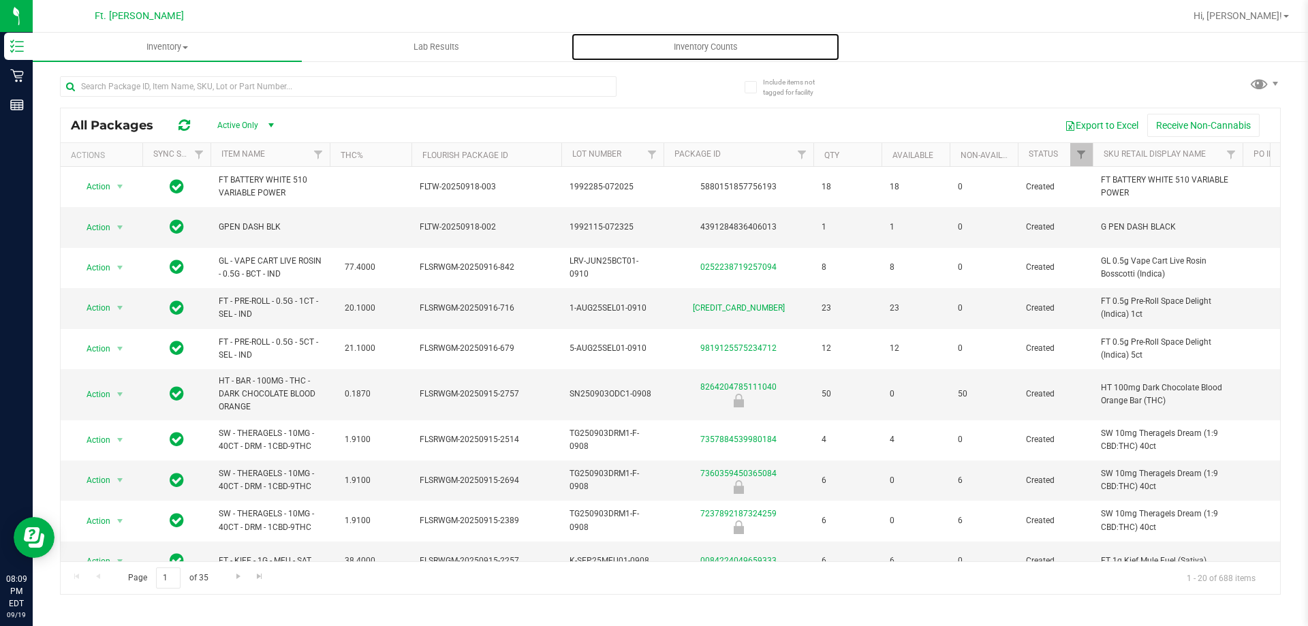
click at [696, 44] on span "Inventory Counts" at bounding box center [705, 47] width 101 height 12
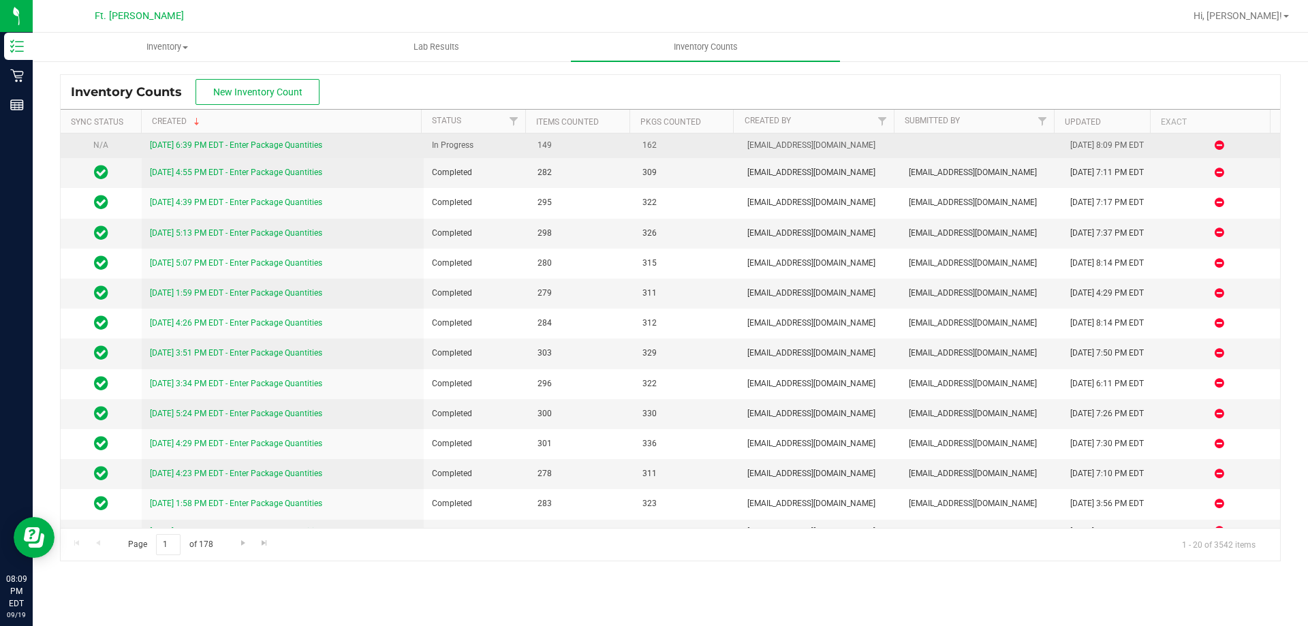
click at [270, 142] on link "[DATE] 6:39 PM EDT - Enter Package Quantities" at bounding box center [236, 145] width 172 height 10
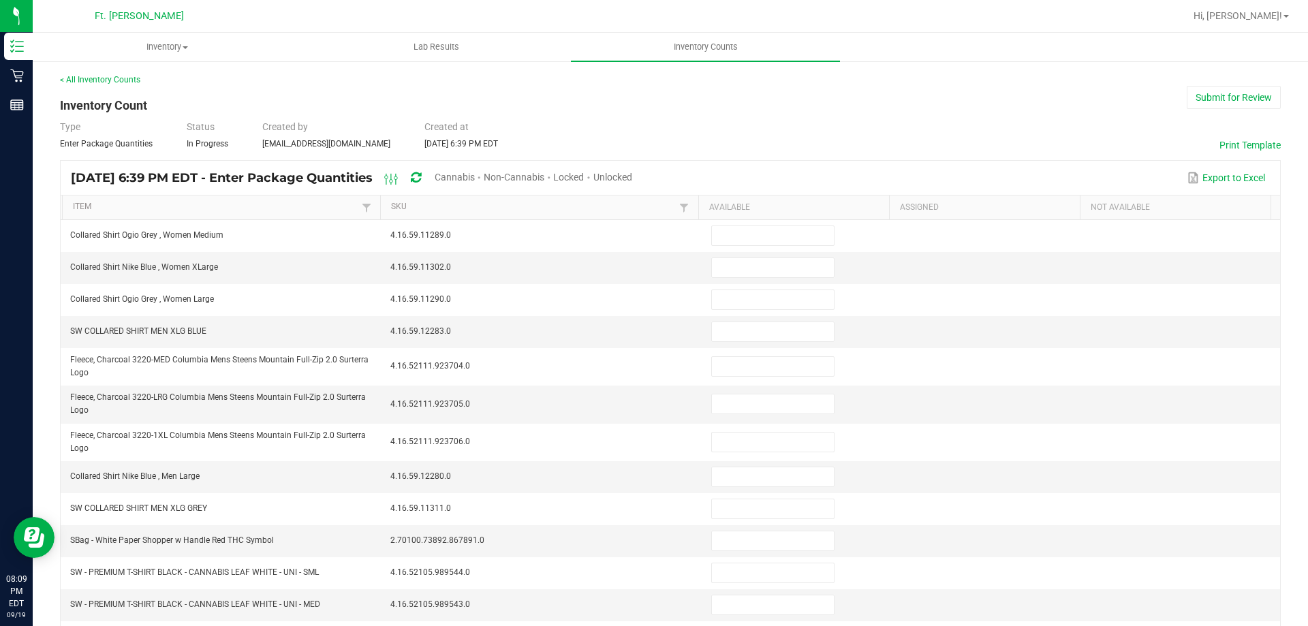
click at [316, 197] on th "Item" at bounding box center [221, 208] width 318 height 25
click at [319, 202] on link "Item" at bounding box center [215, 207] width 285 height 11
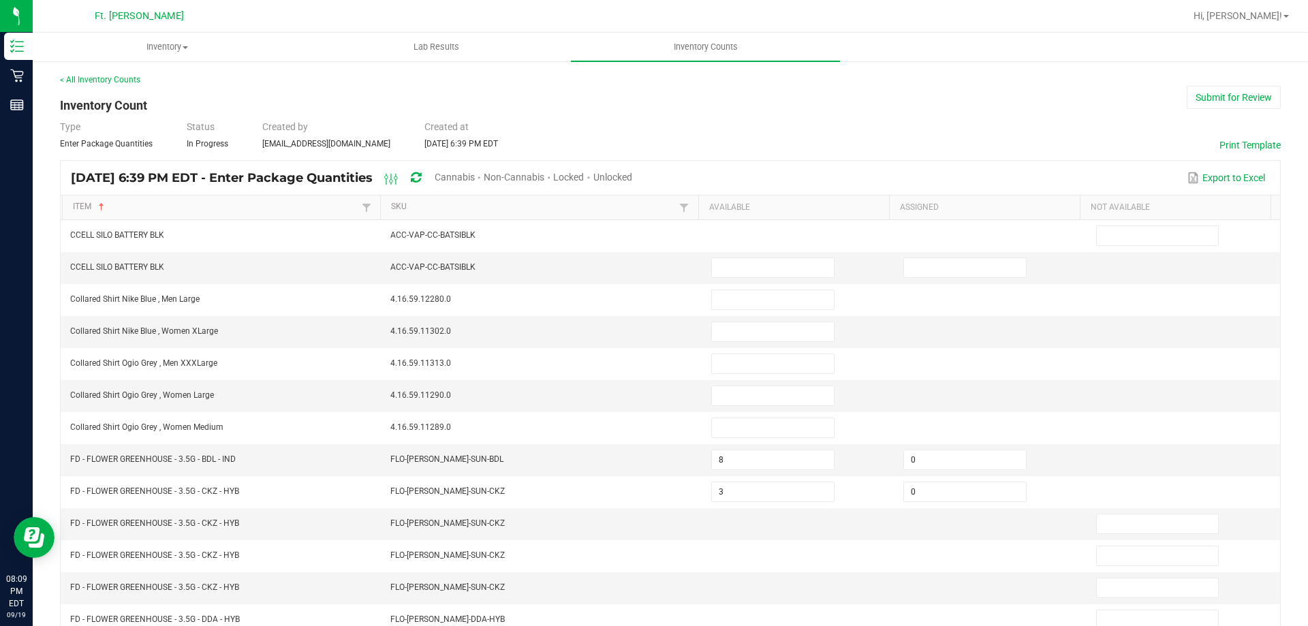
click at [480, 196] on th "SKU" at bounding box center [539, 208] width 318 height 25
click at [475, 178] on span "Cannabis" at bounding box center [455, 177] width 40 height 11
click at [633, 175] on span "Unlocked" at bounding box center [613, 177] width 39 height 11
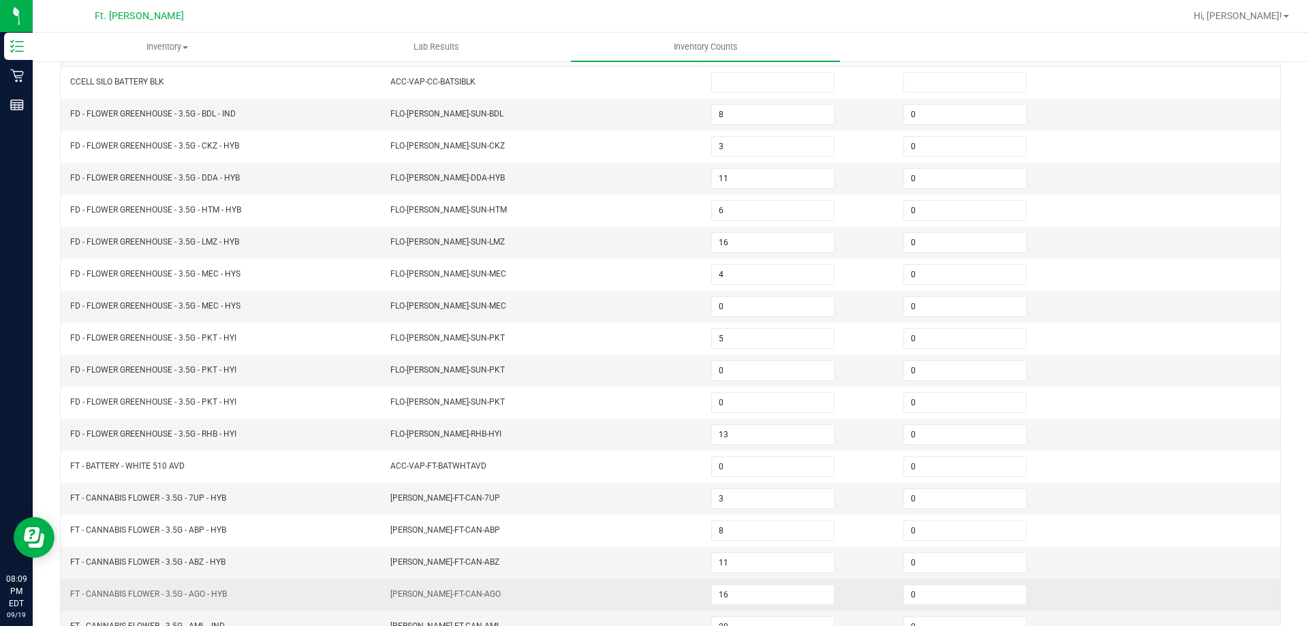
scroll to position [283, 0]
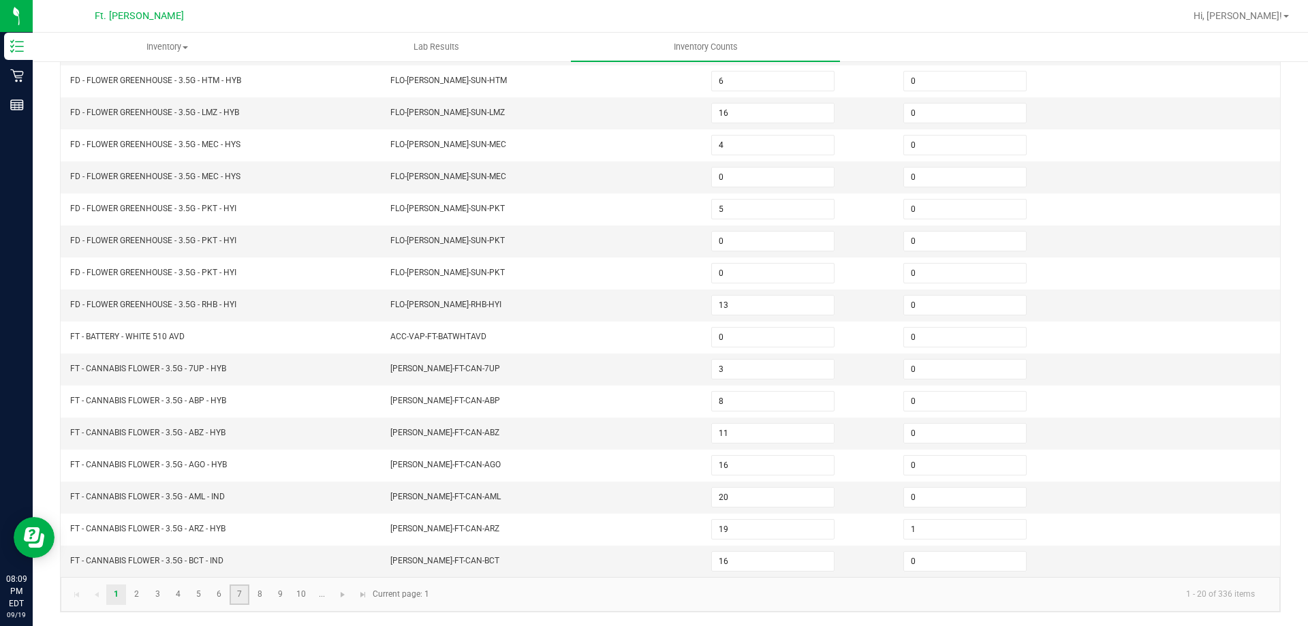
click at [238, 596] on link "7" at bounding box center [240, 595] width 20 height 20
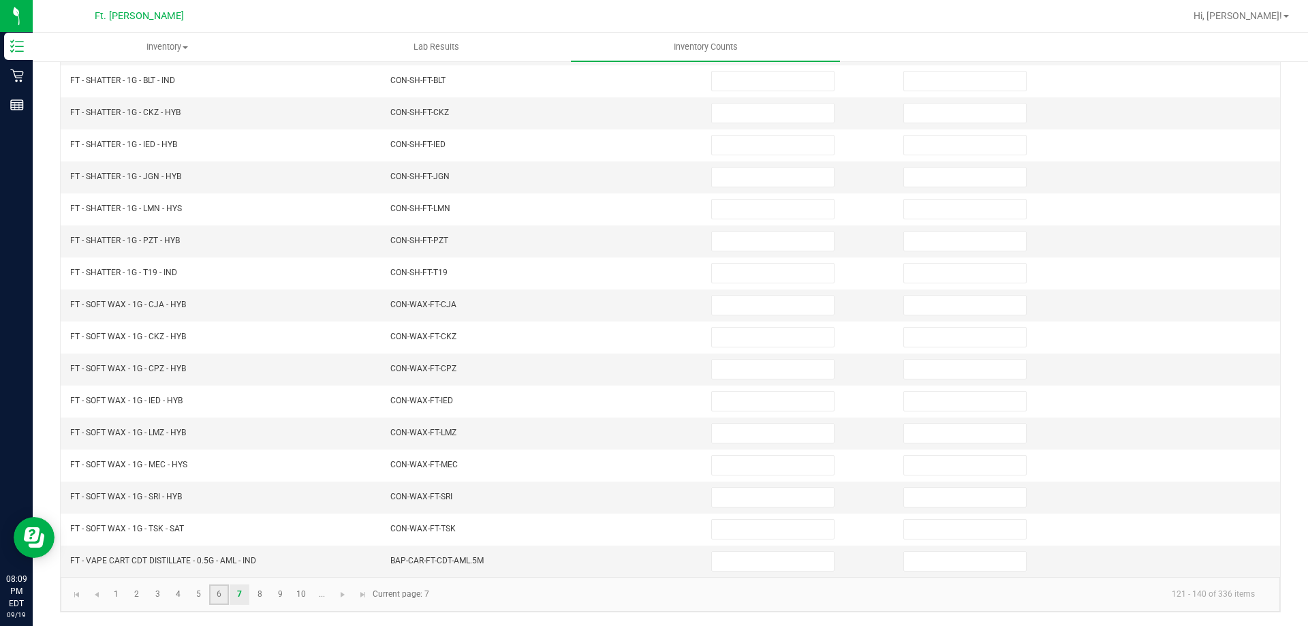
click at [221, 598] on link "6" at bounding box center [219, 595] width 20 height 20
click at [760, 369] on input at bounding box center [773, 369] width 122 height 19
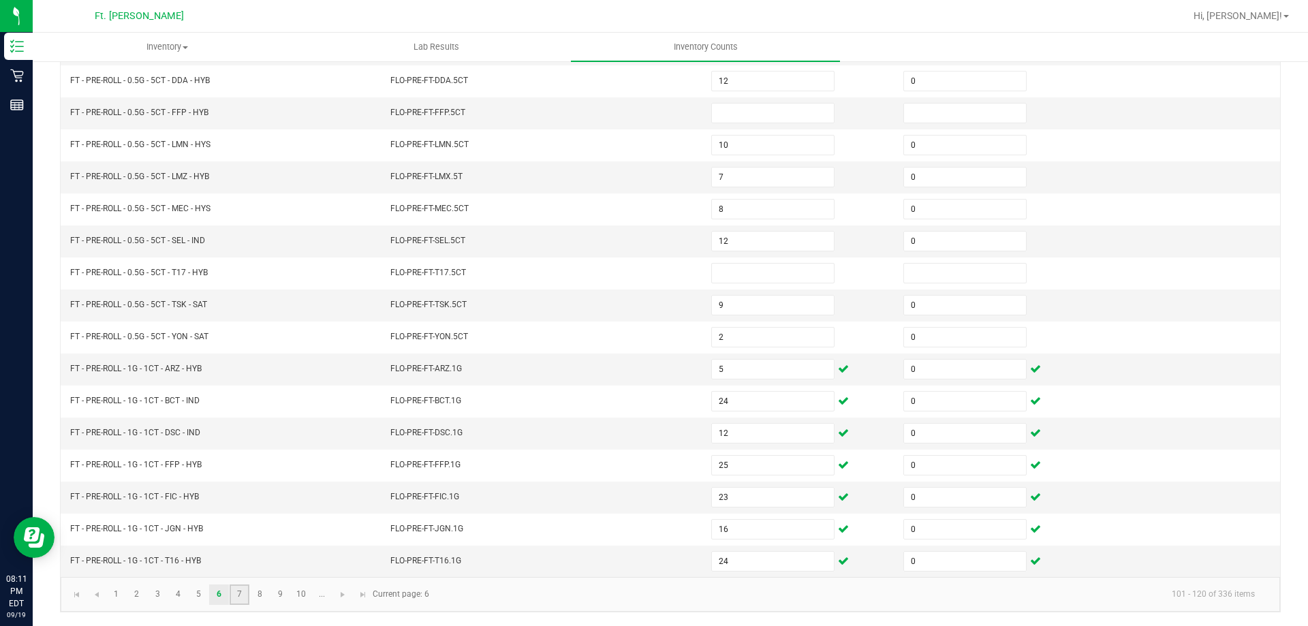
click at [238, 589] on link "7" at bounding box center [240, 595] width 20 height 20
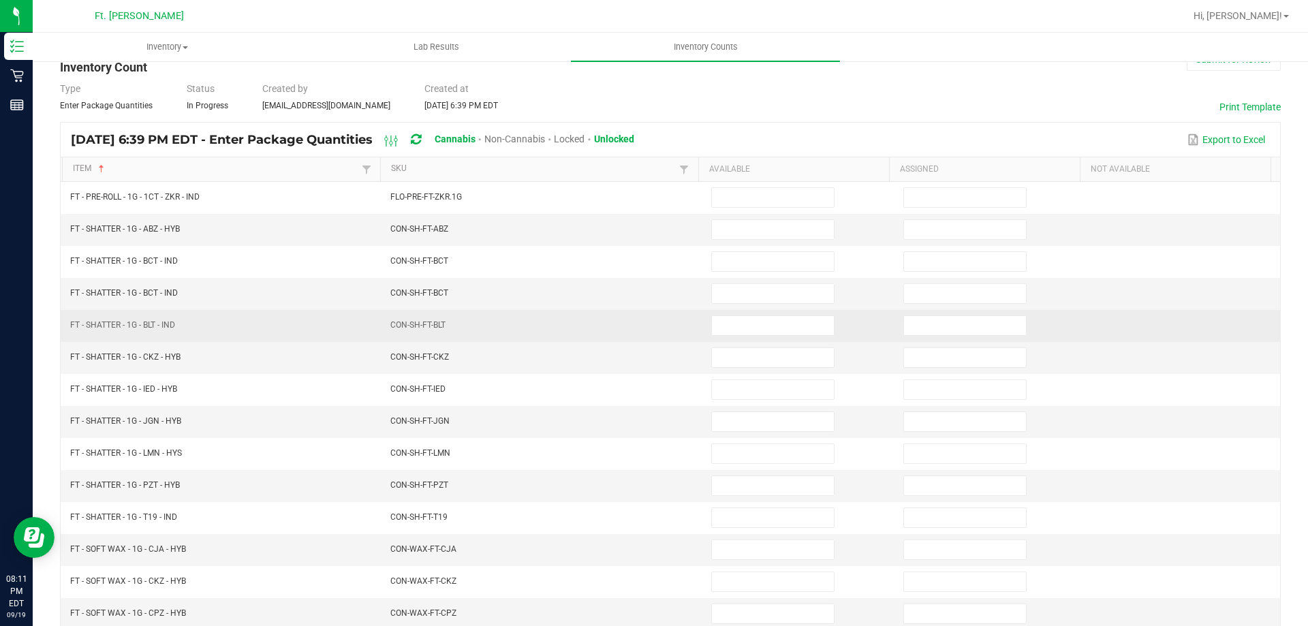
scroll to position [0, 0]
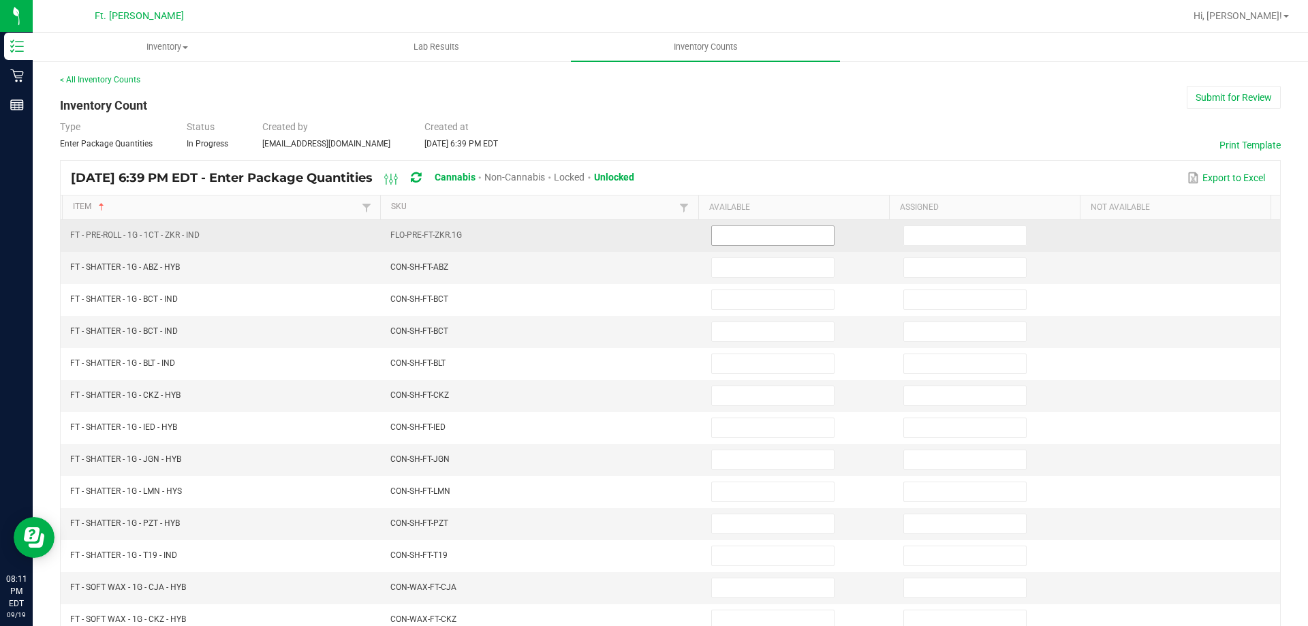
click at [722, 230] on input at bounding box center [773, 235] width 122 height 19
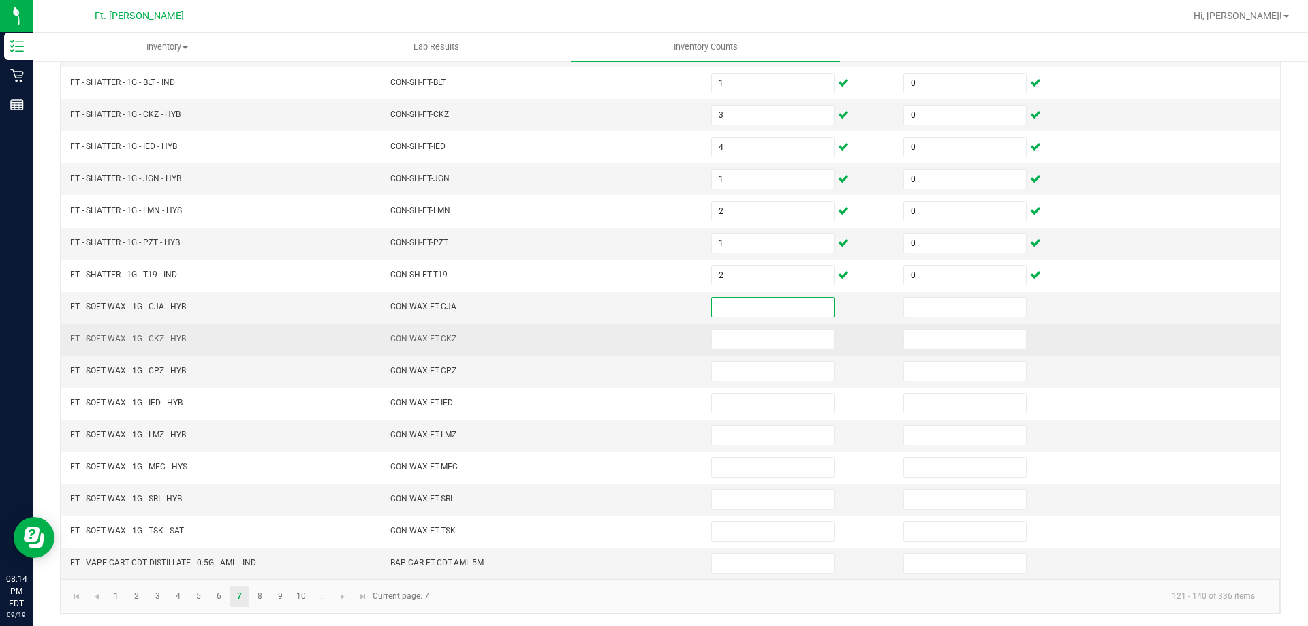
scroll to position [283, 0]
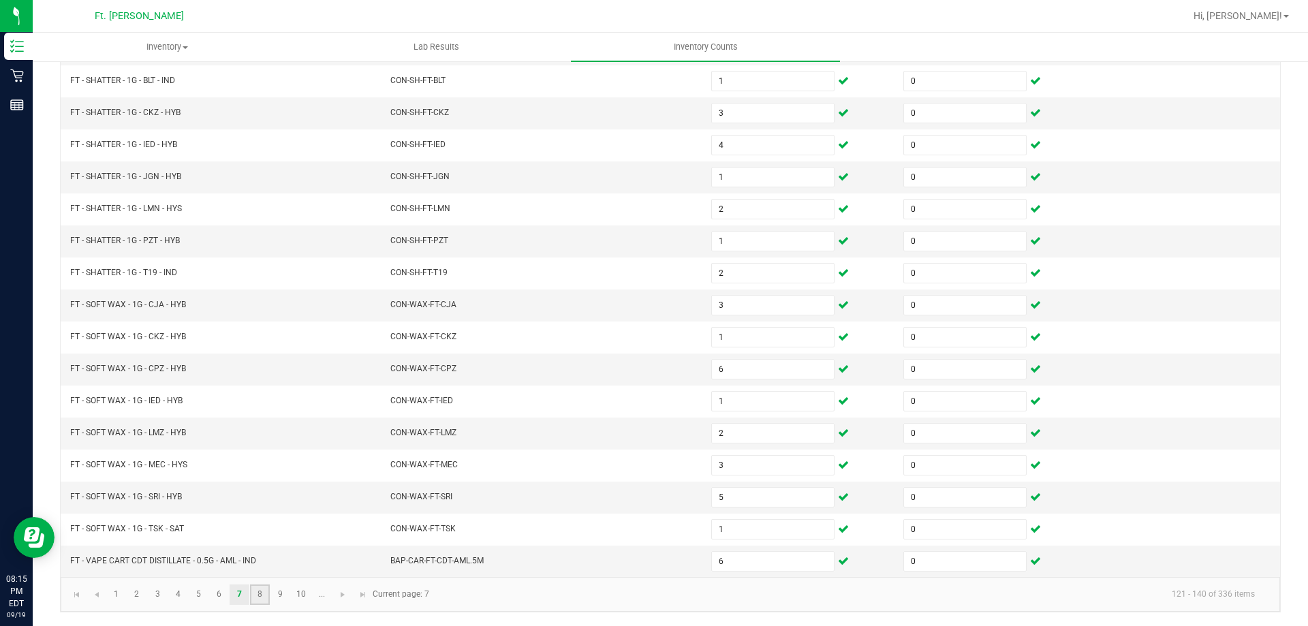
click at [264, 594] on link "8" at bounding box center [260, 595] width 20 height 20
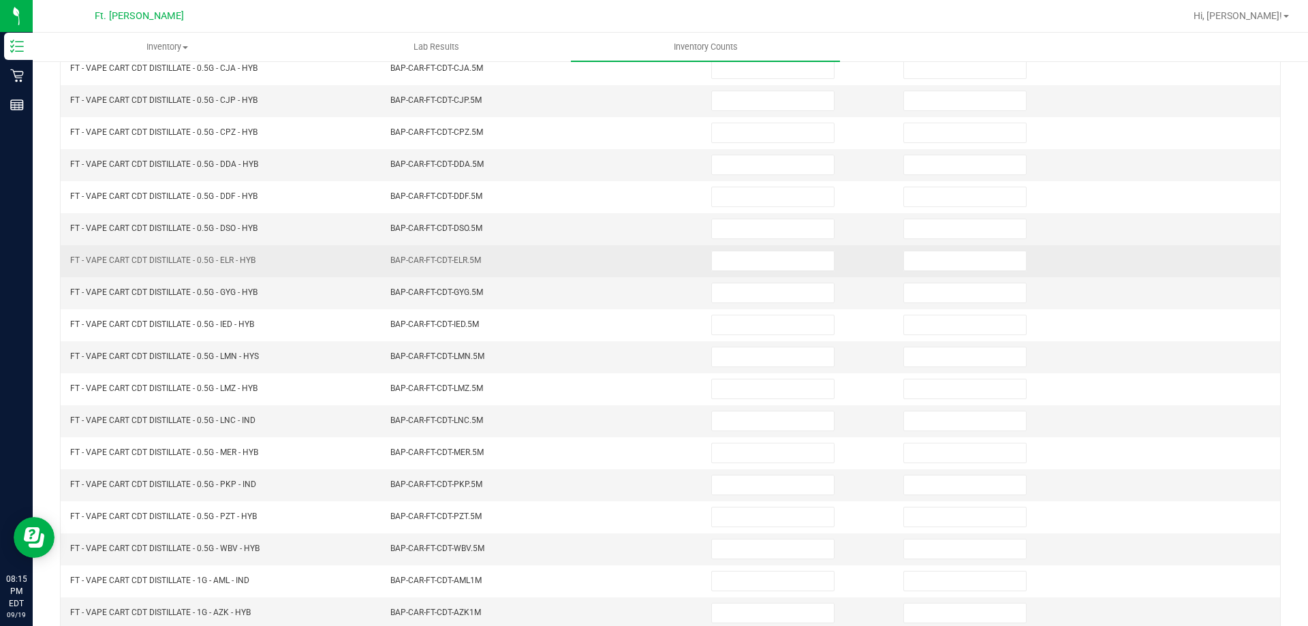
scroll to position [78, 0]
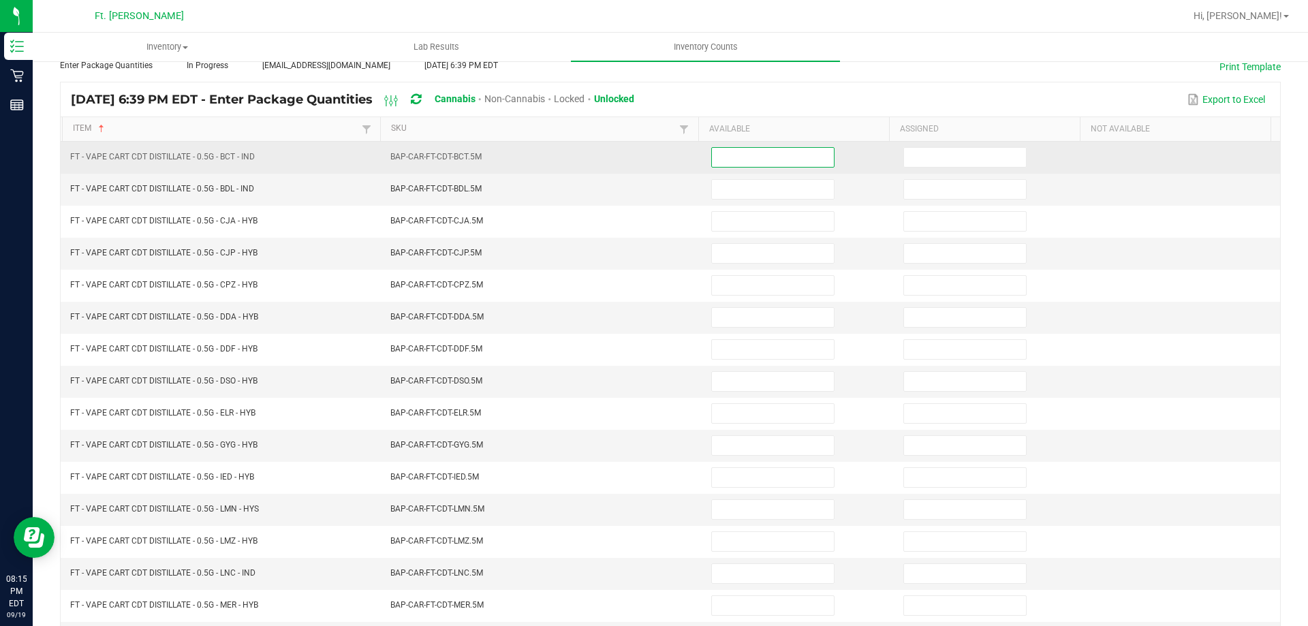
click at [724, 162] on input at bounding box center [773, 157] width 122 height 19
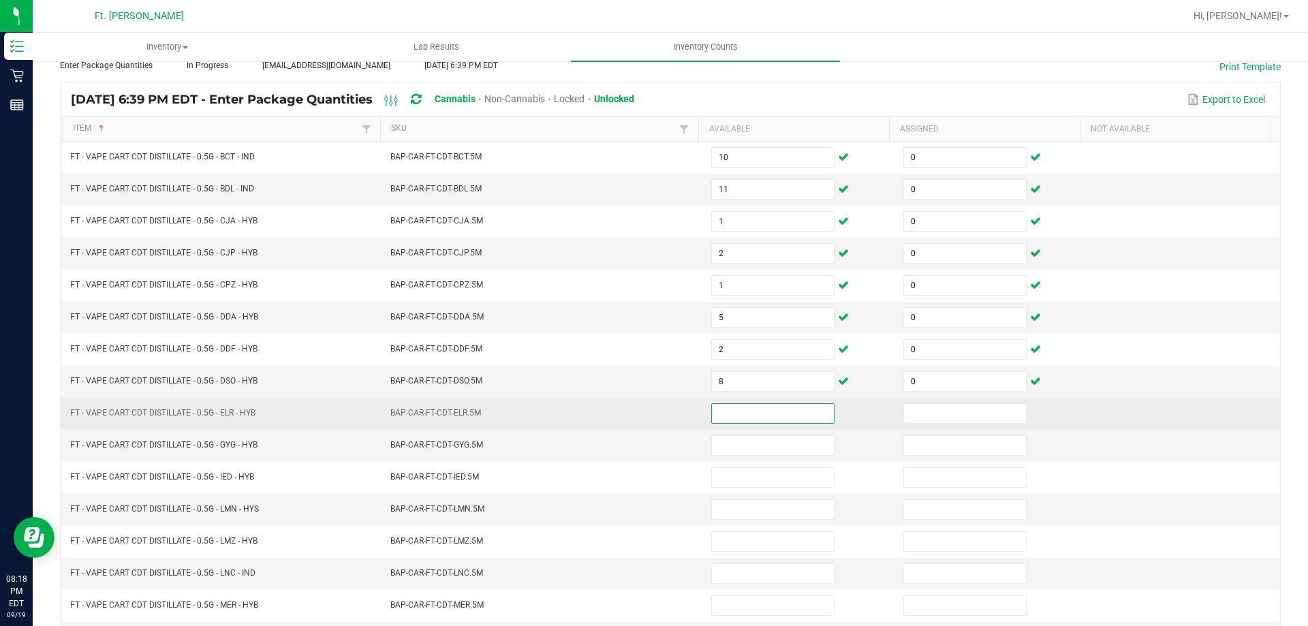
click at [755, 414] on input at bounding box center [773, 413] width 122 height 19
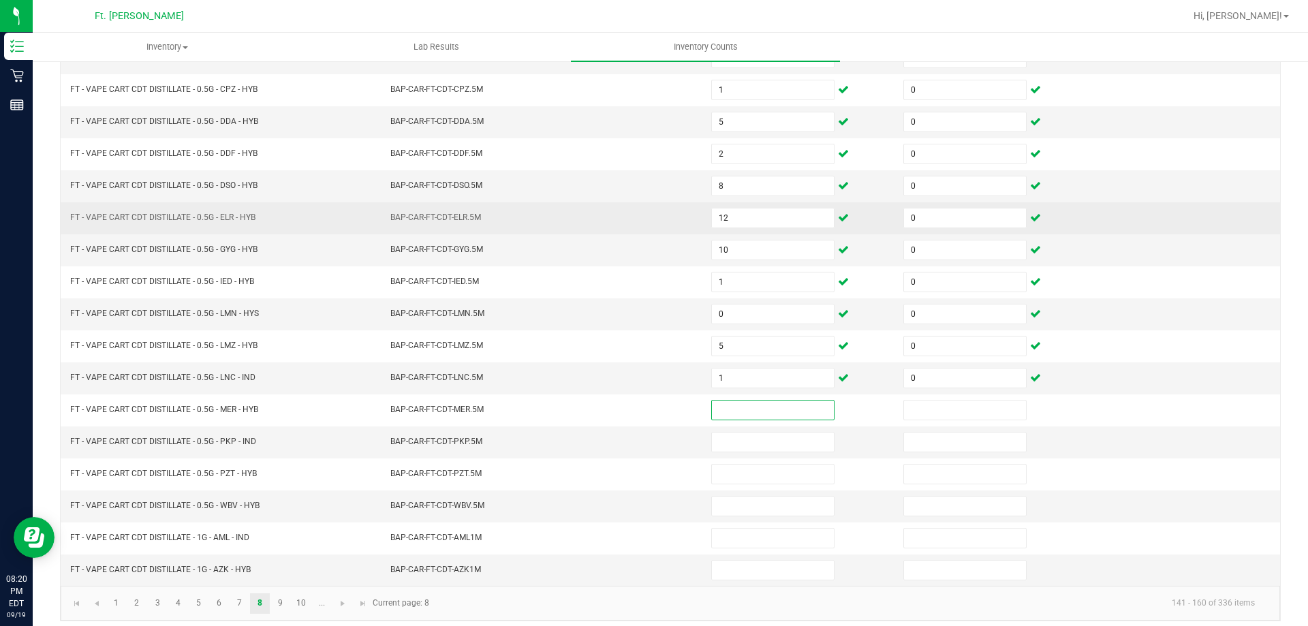
scroll to position [283, 0]
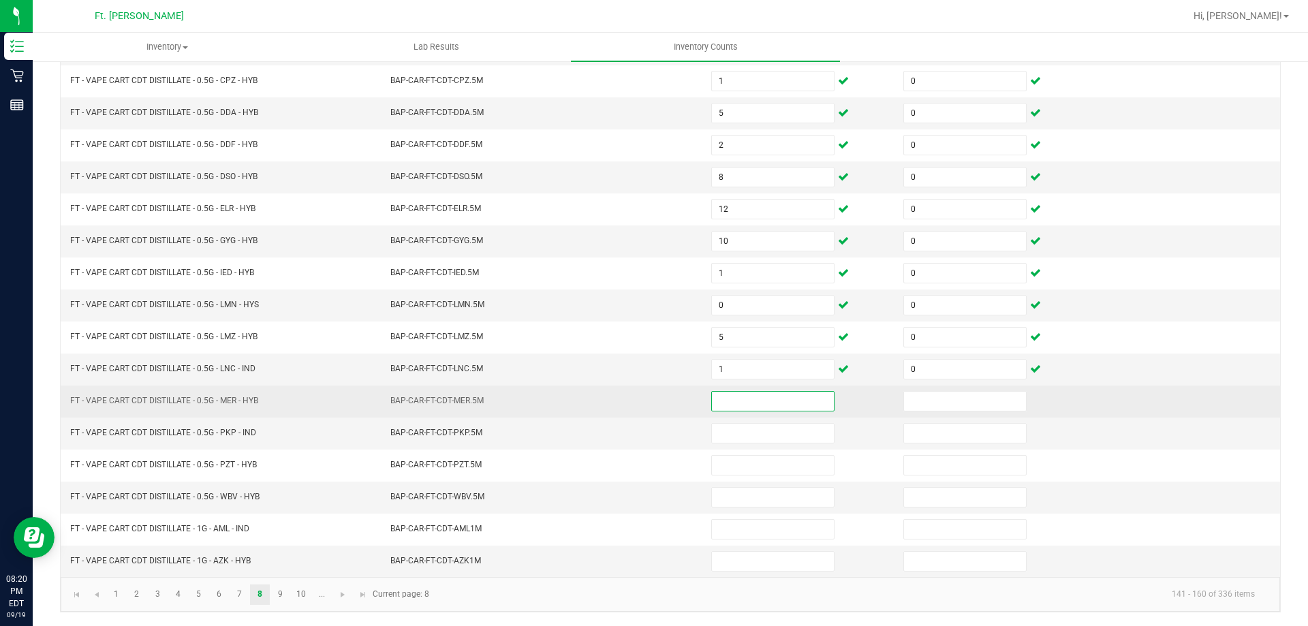
click at [737, 399] on input at bounding box center [773, 401] width 122 height 19
drag, startPoint x: 320, startPoint y: 373, endPoint x: 741, endPoint y: 385, distance: 421.2
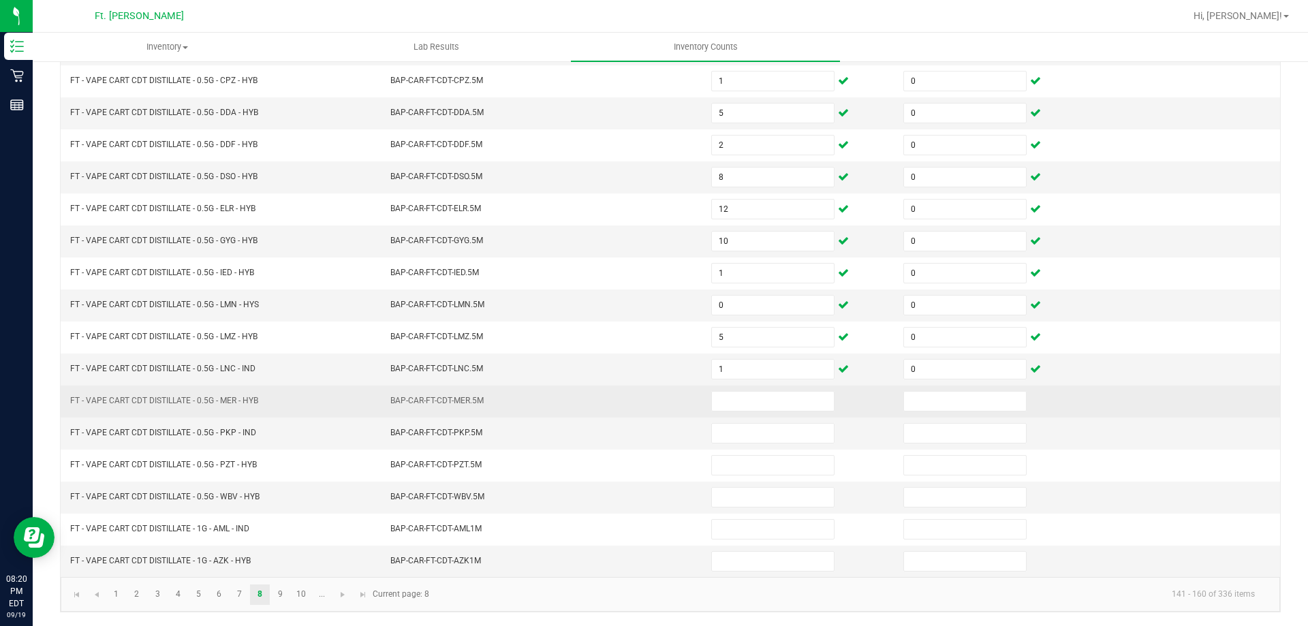
click at [741, 386] on td at bounding box center [799, 402] width 192 height 32
click at [725, 409] on input at bounding box center [773, 401] width 122 height 19
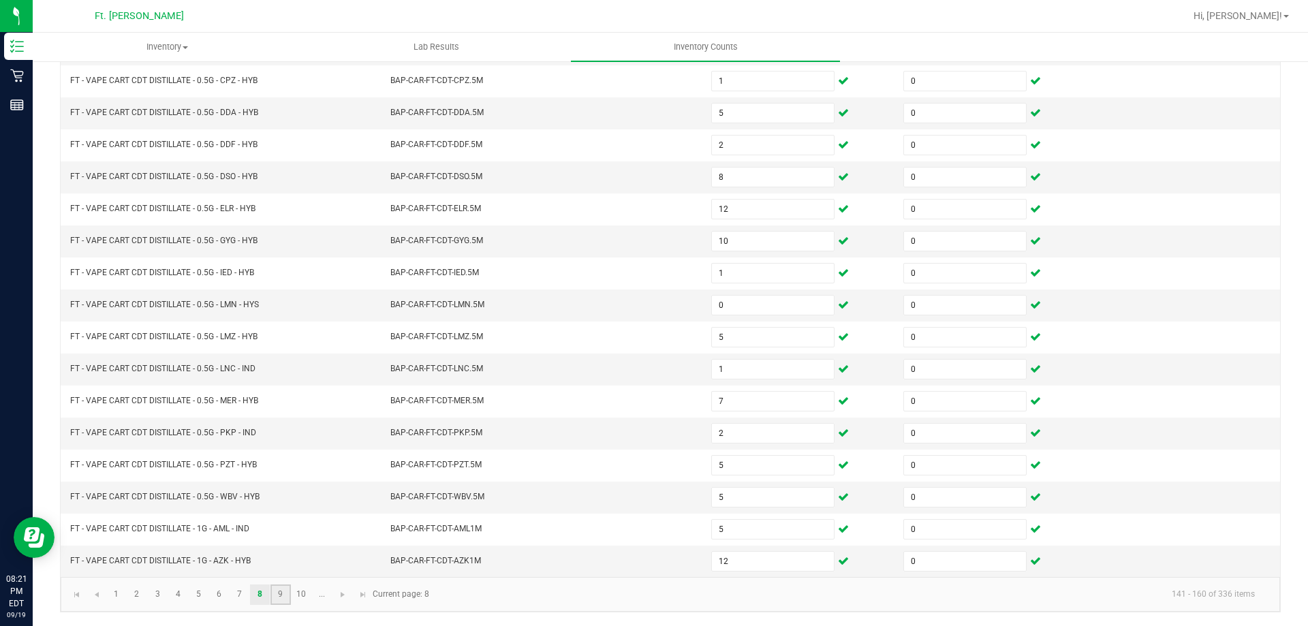
click at [281, 587] on link "9" at bounding box center [280, 595] width 20 height 20
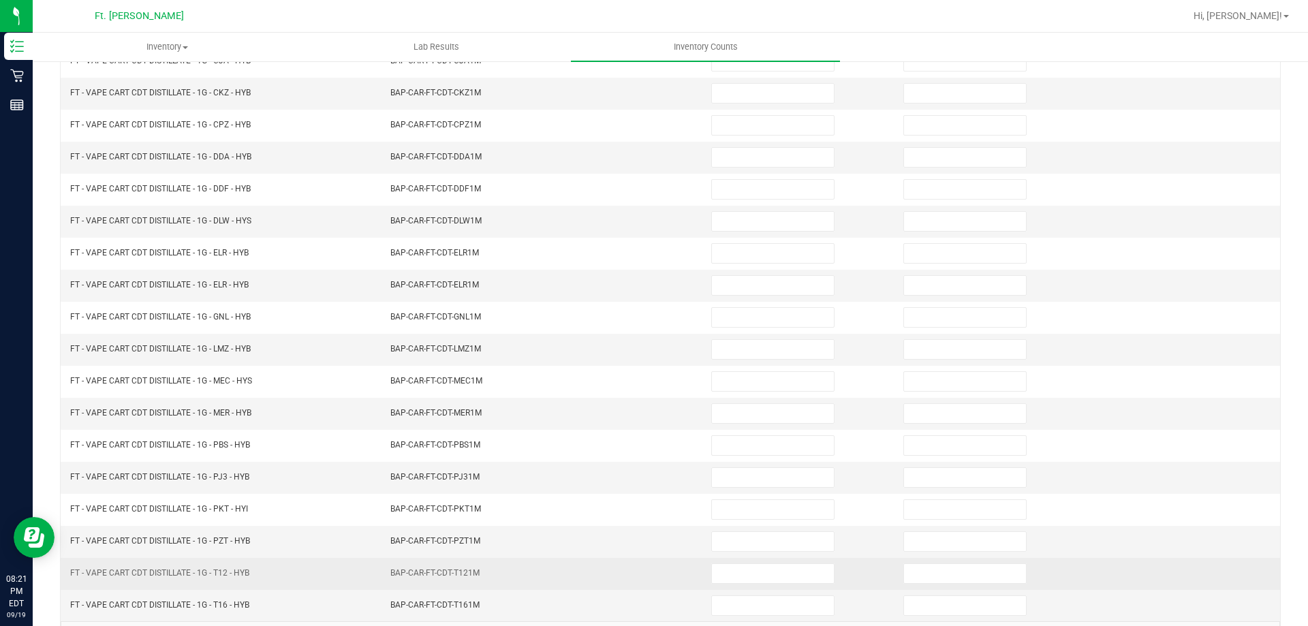
scroll to position [78, 0]
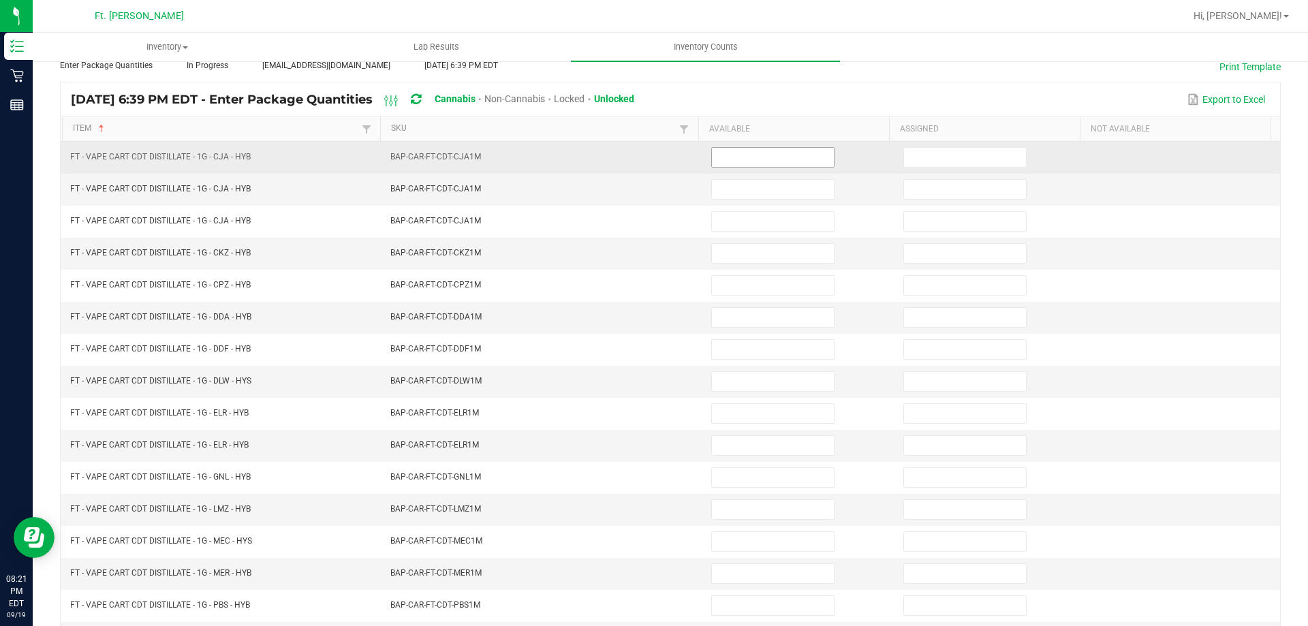
click at [765, 155] on input at bounding box center [773, 157] width 122 height 19
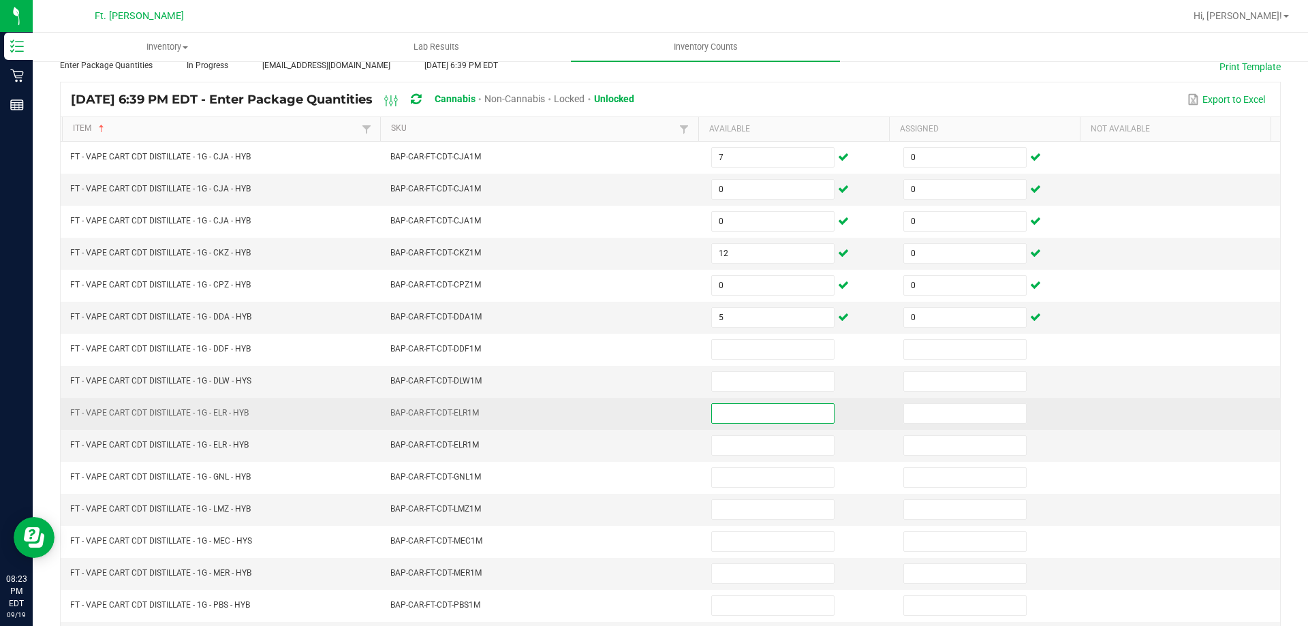
click at [815, 408] on input at bounding box center [773, 413] width 122 height 19
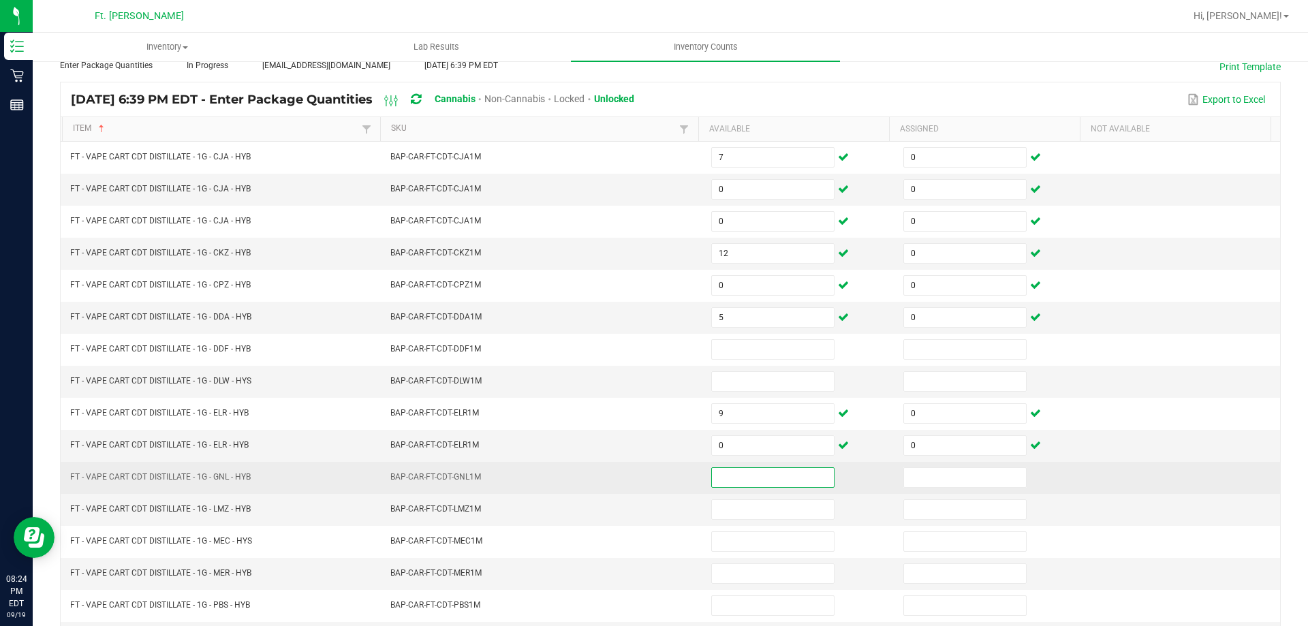
click at [779, 473] on input at bounding box center [773, 477] width 122 height 19
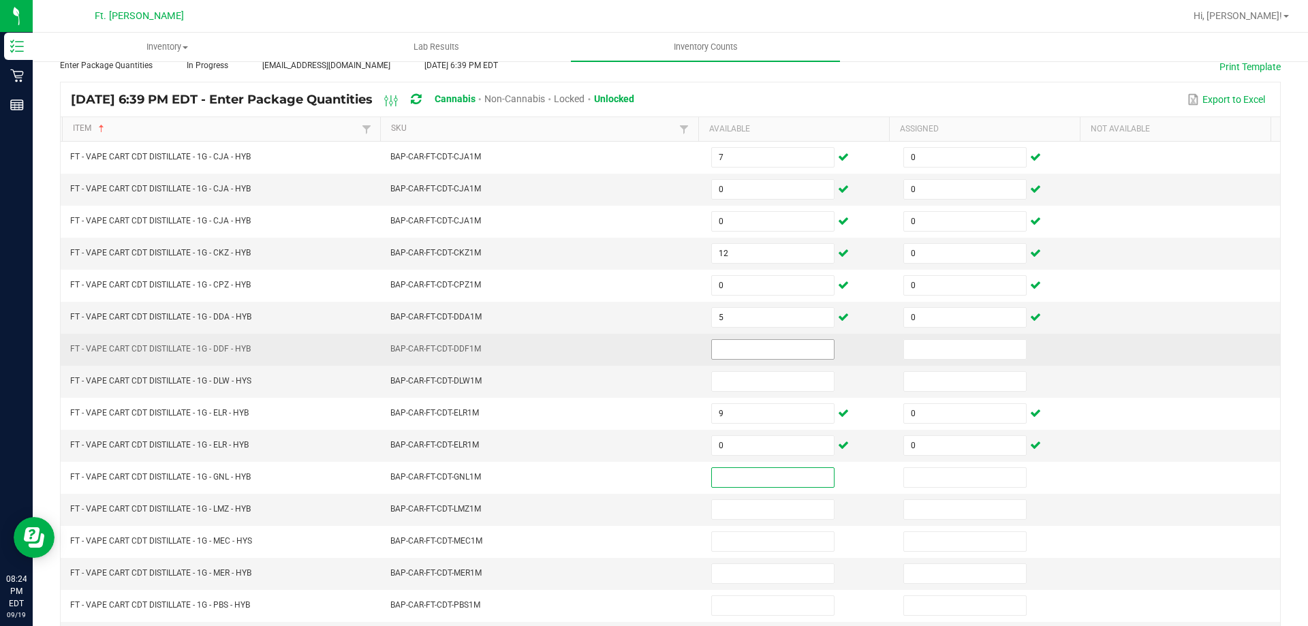
click at [712, 352] on input at bounding box center [773, 349] width 122 height 19
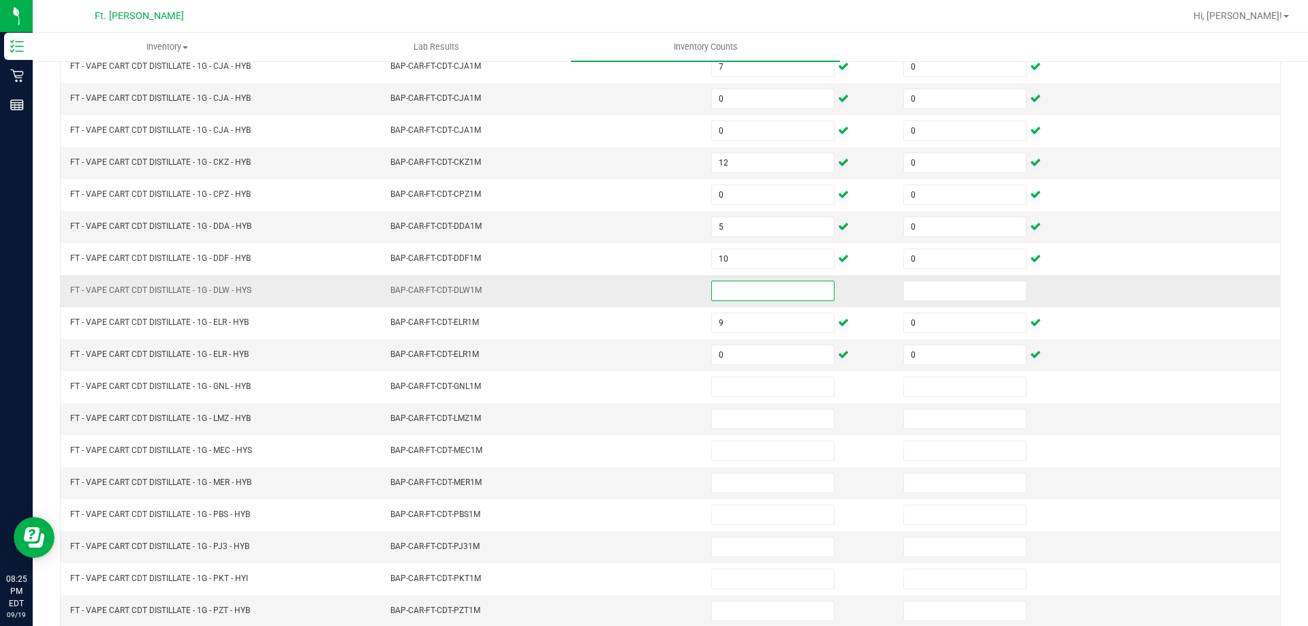
scroll to position [146, 0]
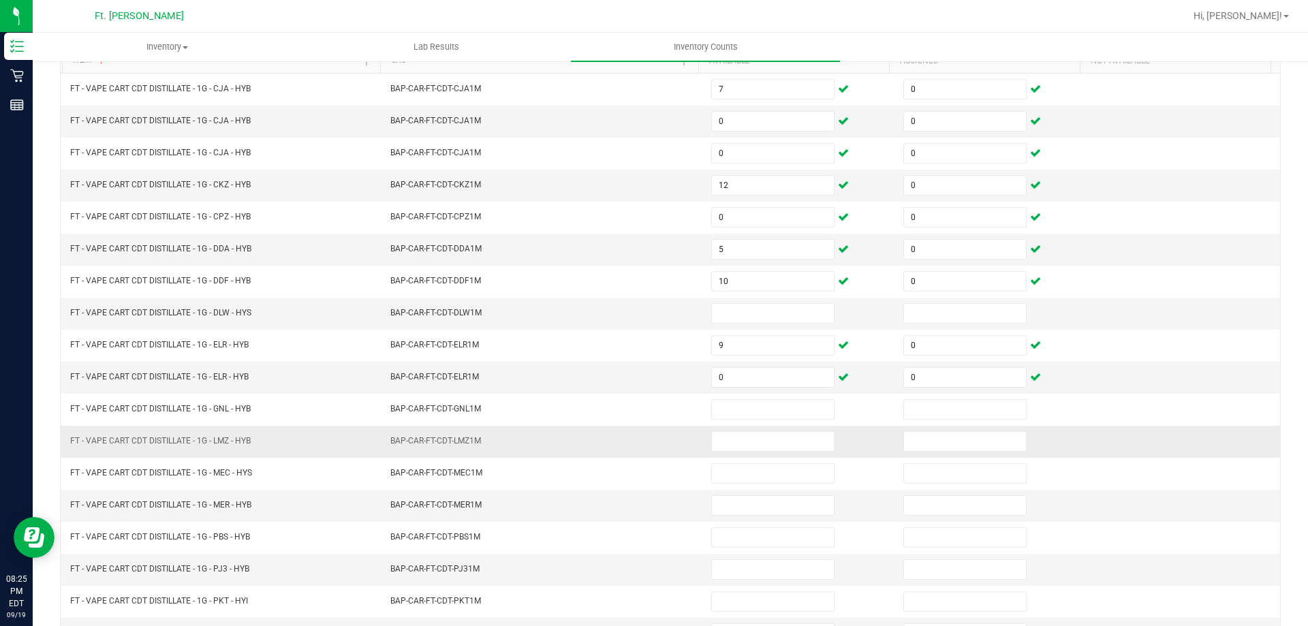
click at [703, 441] on td at bounding box center [799, 442] width 192 height 32
click at [713, 438] on input at bounding box center [773, 441] width 122 height 19
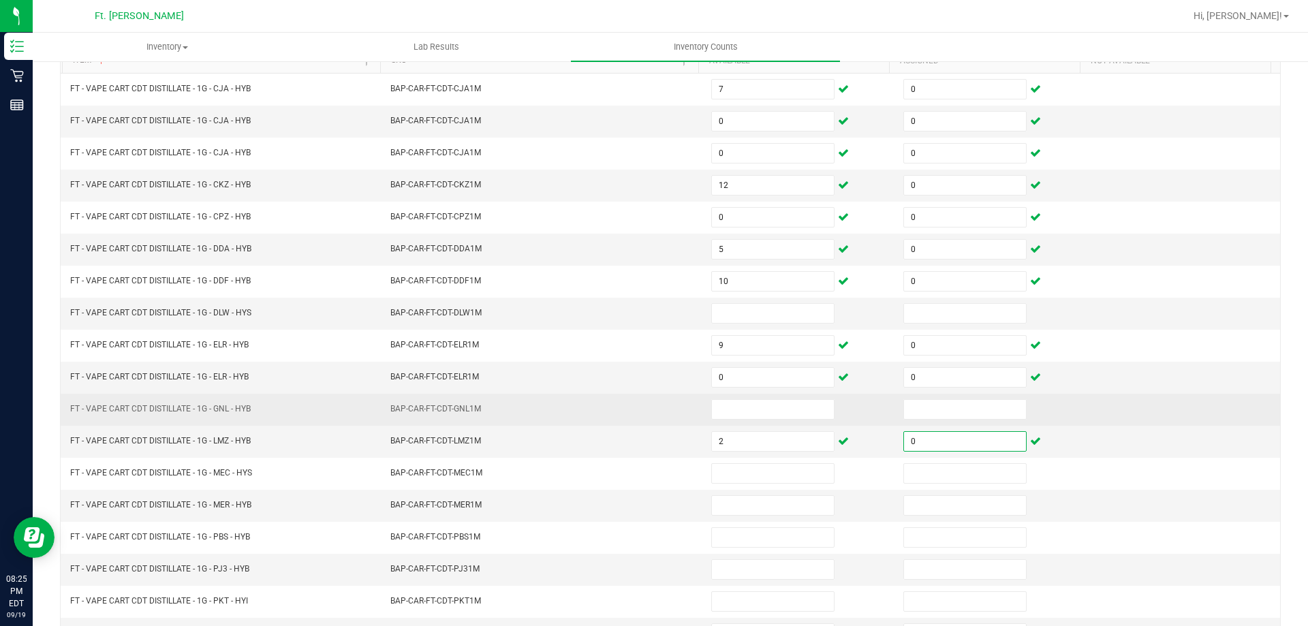
click at [741, 395] on td at bounding box center [799, 410] width 192 height 32
click at [733, 403] on input at bounding box center [773, 409] width 122 height 19
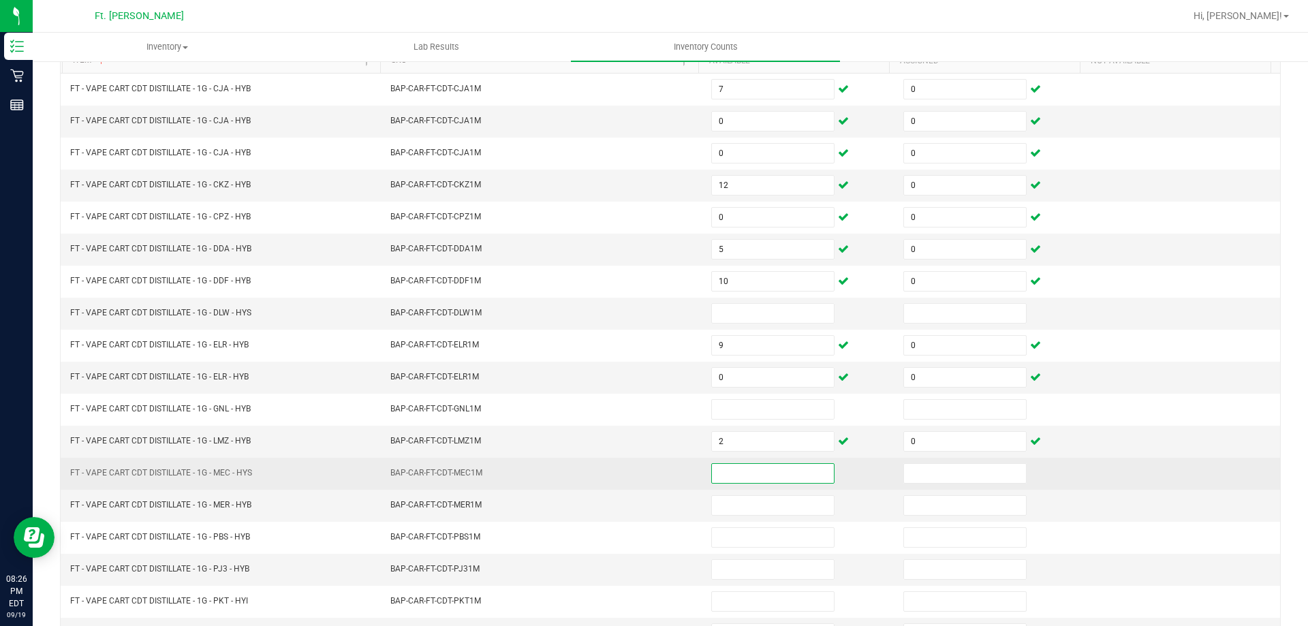
click at [717, 473] on input at bounding box center [773, 473] width 122 height 19
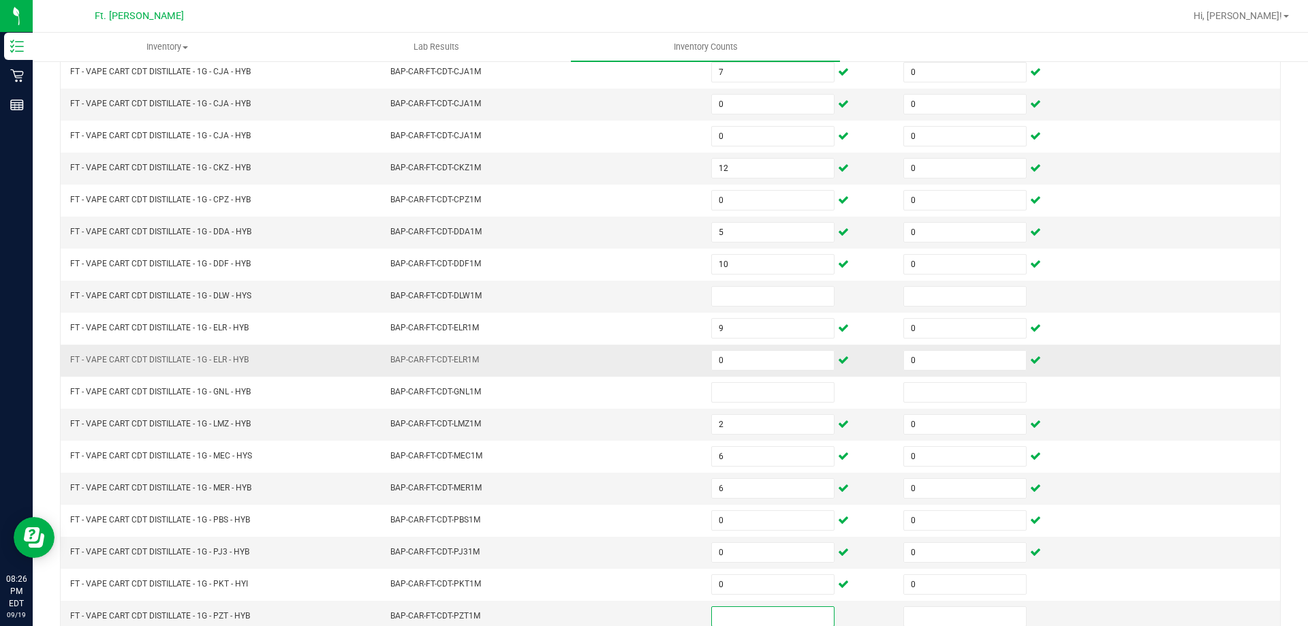
scroll to position [283, 0]
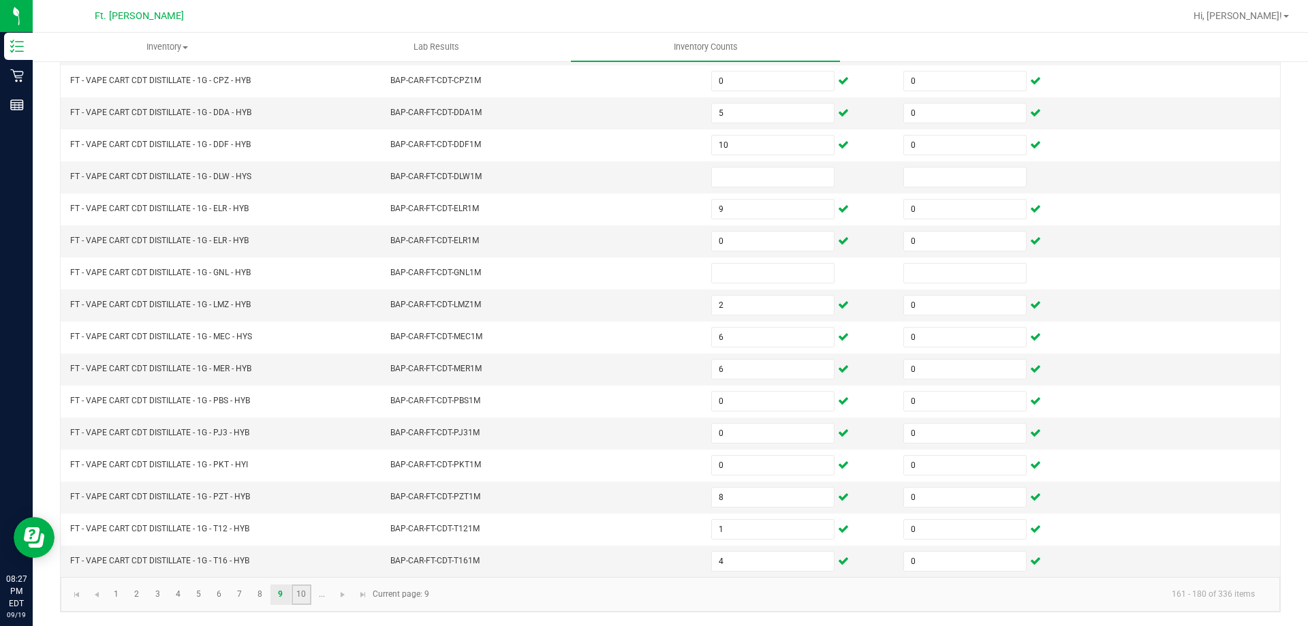
click at [303, 593] on link "10" at bounding box center [302, 595] width 20 height 20
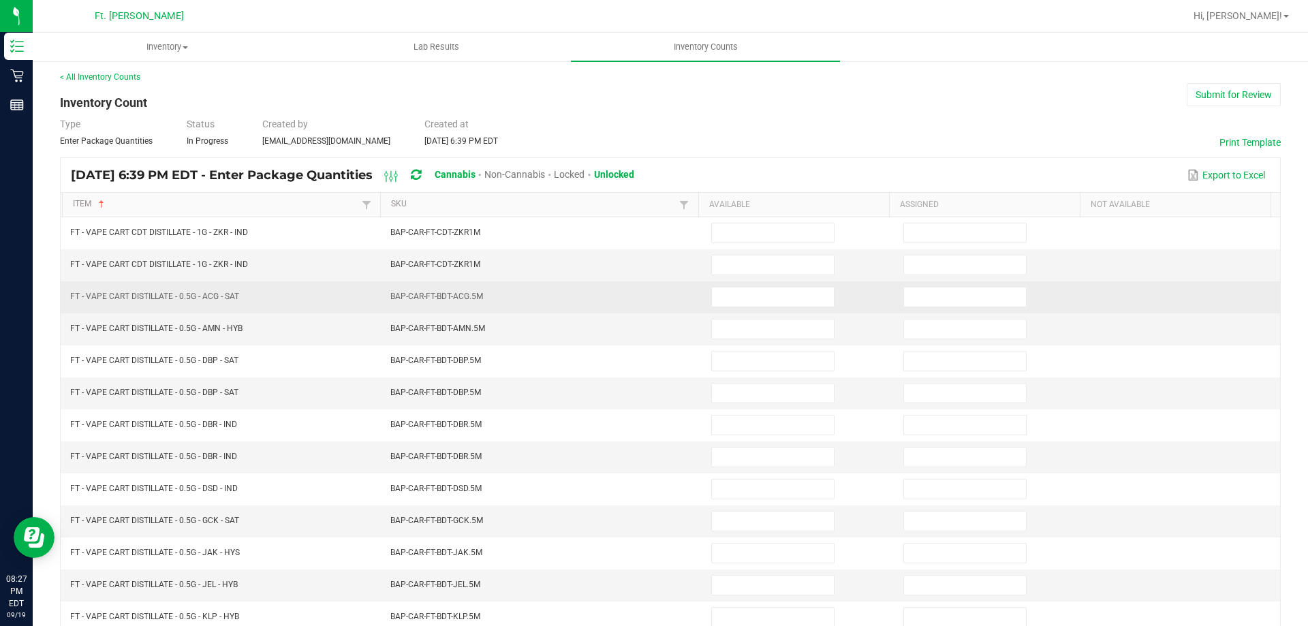
scroll to position [0, 0]
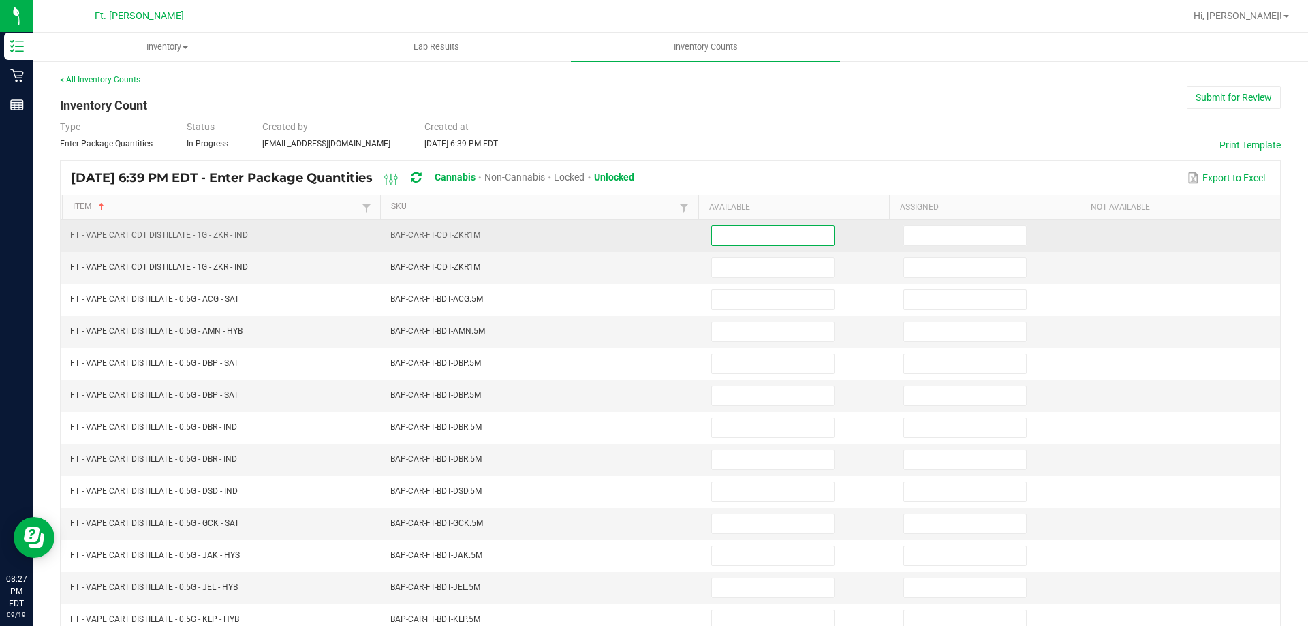
click at [745, 235] on input at bounding box center [773, 235] width 122 height 19
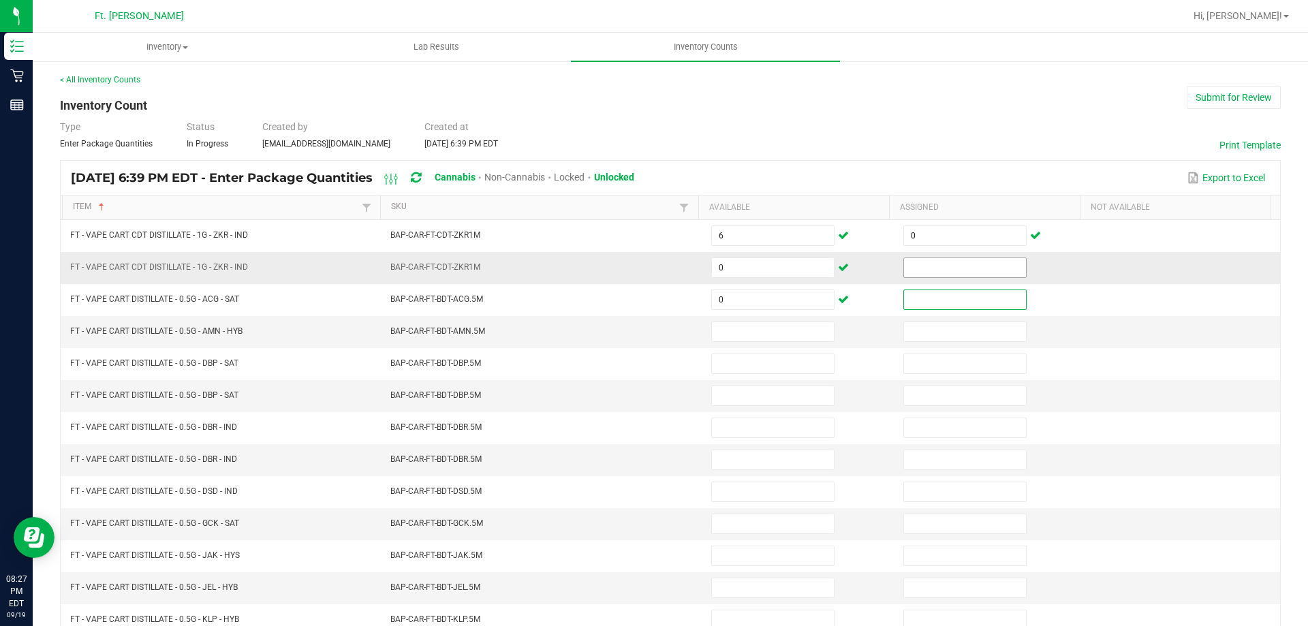
click at [939, 275] on input at bounding box center [965, 267] width 122 height 19
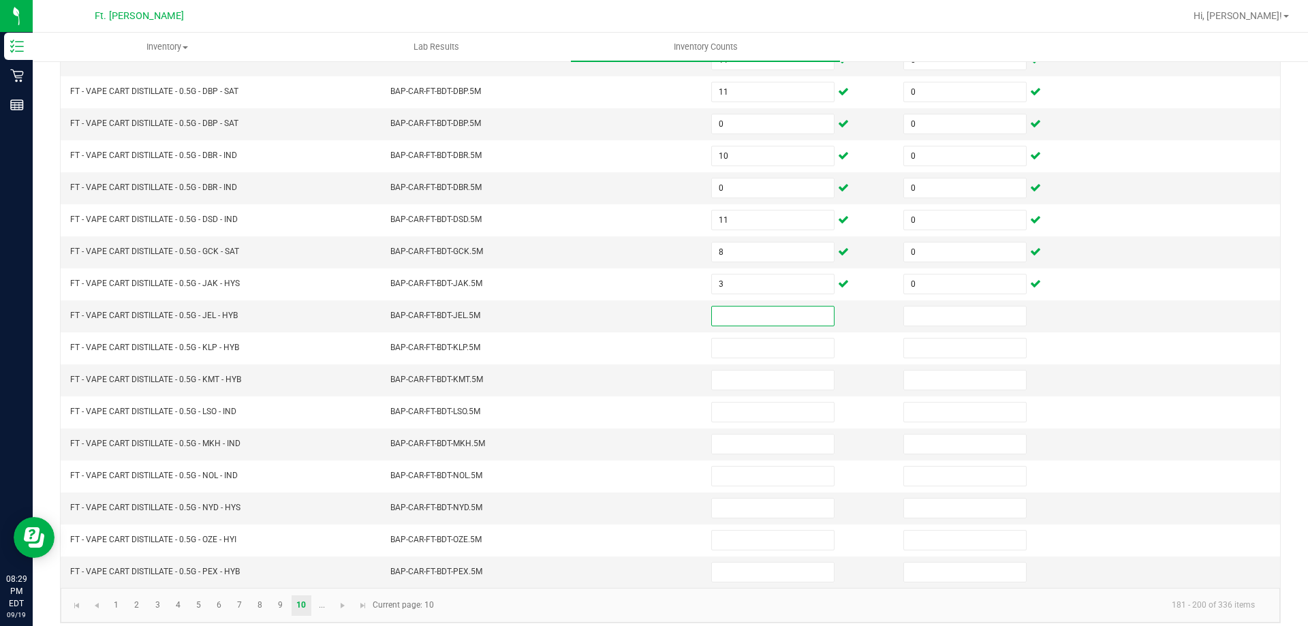
scroll to position [272, 0]
click at [340, 609] on span "Go to the next page" at bounding box center [342, 604] width 11 height 11
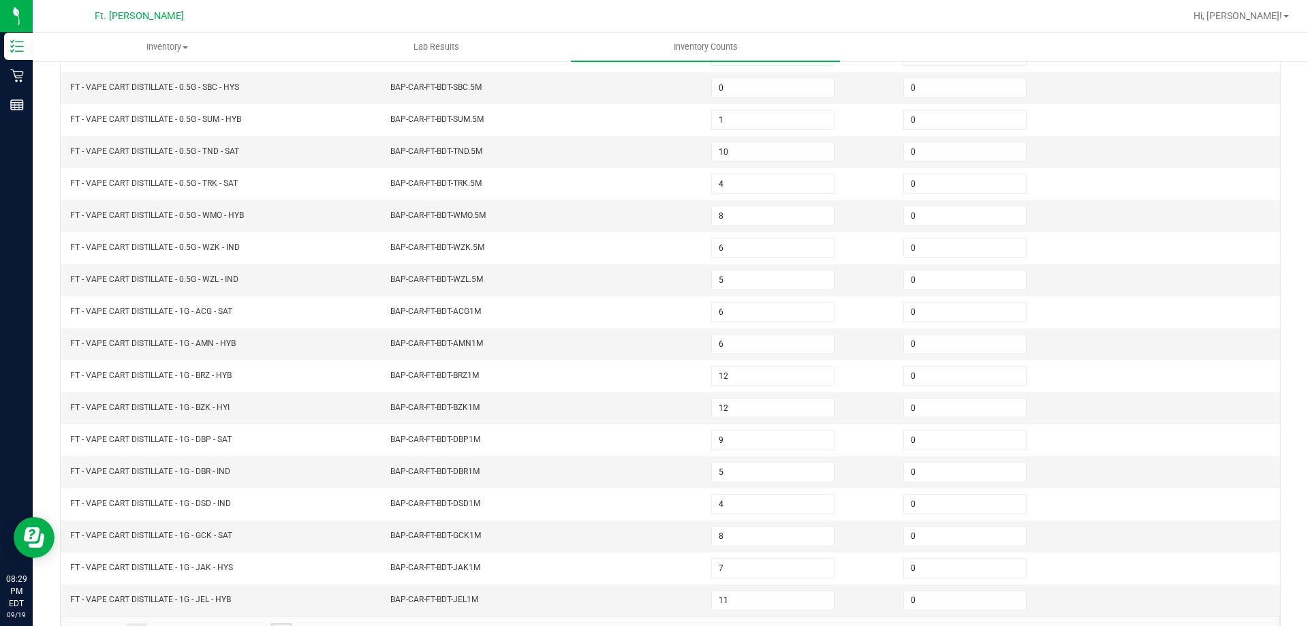
scroll to position [283, 0]
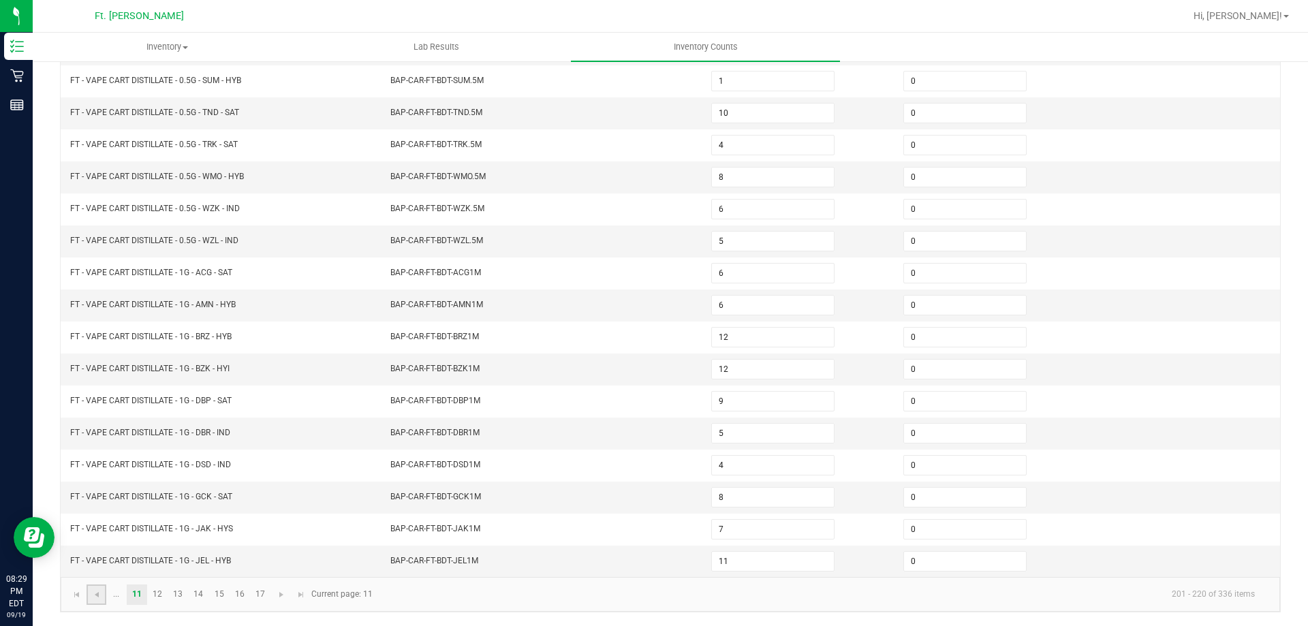
click at [94, 602] on link at bounding box center [97, 595] width 20 height 20
click at [275, 602] on link "9" at bounding box center [280, 595] width 20 height 20
click at [268, 600] on link "8" at bounding box center [260, 595] width 20 height 20
click at [247, 596] on link "7" at bounding box center [240, 595] width 20 height 20
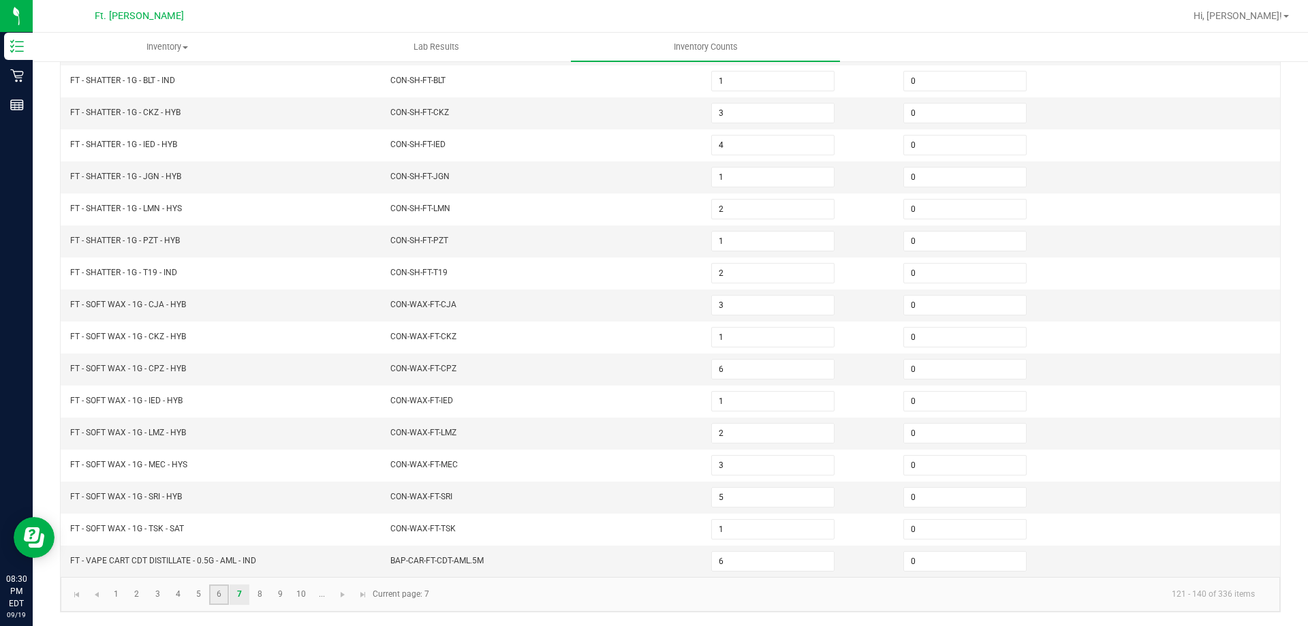
click at [212, 589] on link "6" at bounding box center [219, 595] width 20 height 20
click at [199, 594] on link "5" at bounding box center [199, 595] width 20 height 20
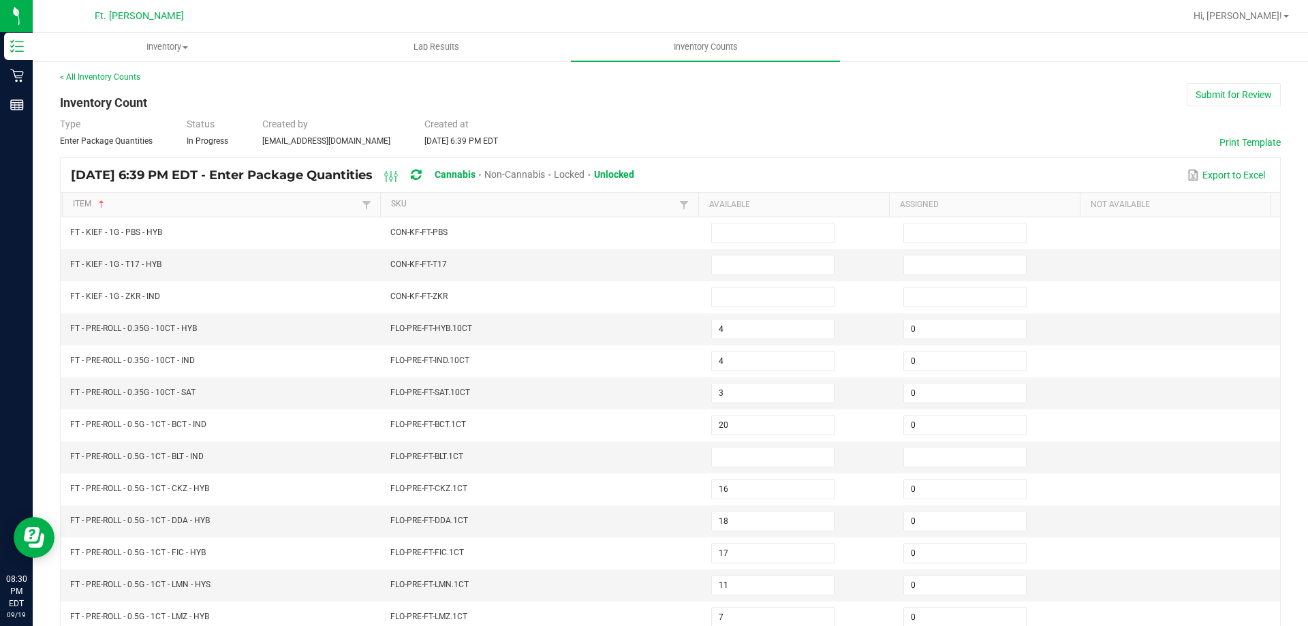
scroll to position [0, 0]
